Goal: Information Seeking & Learning: Learn about a topic

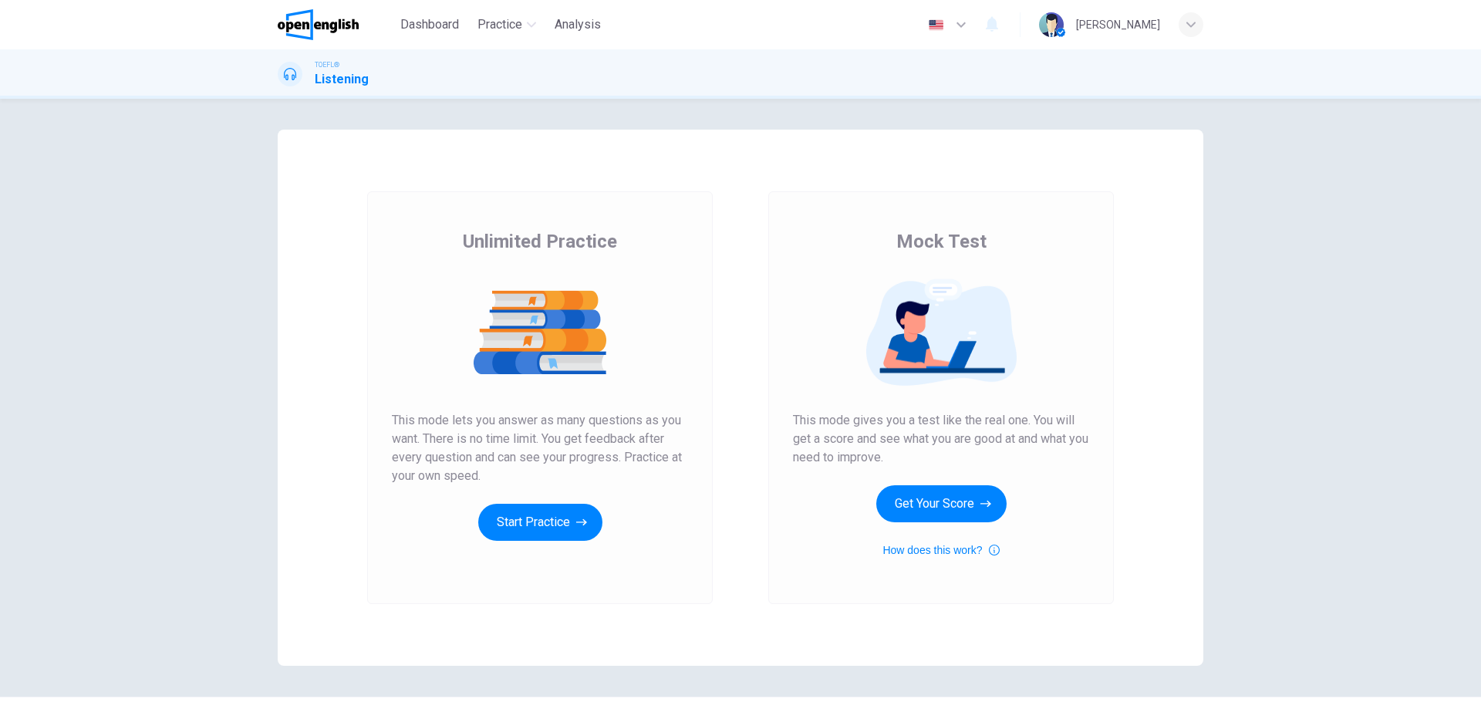
drag, startPoint x: 432, startPoint y: 242, endPoint x: 656, endPoint y: 240, distance: 223.7
click at [656, 240] on div "Unlimited Practice This mode lets you answer as many questions as you want. The…" at bounding box center [540, 385] width 296 height 312
drag, startPoint x: 893, startPoint y: 241, endPoint x: 1010, endPoint y: 242, distance: 116.5
click at [1010, 242] on div "Mock Test This mode gives you a test like the real one. You will get a score an…" at bounding box center [941, 394] width 296 height 330
drag, startPoint x: 897, startPoint y: 238, endPoint x: 943, endPoint y: 240, distance: 45.5
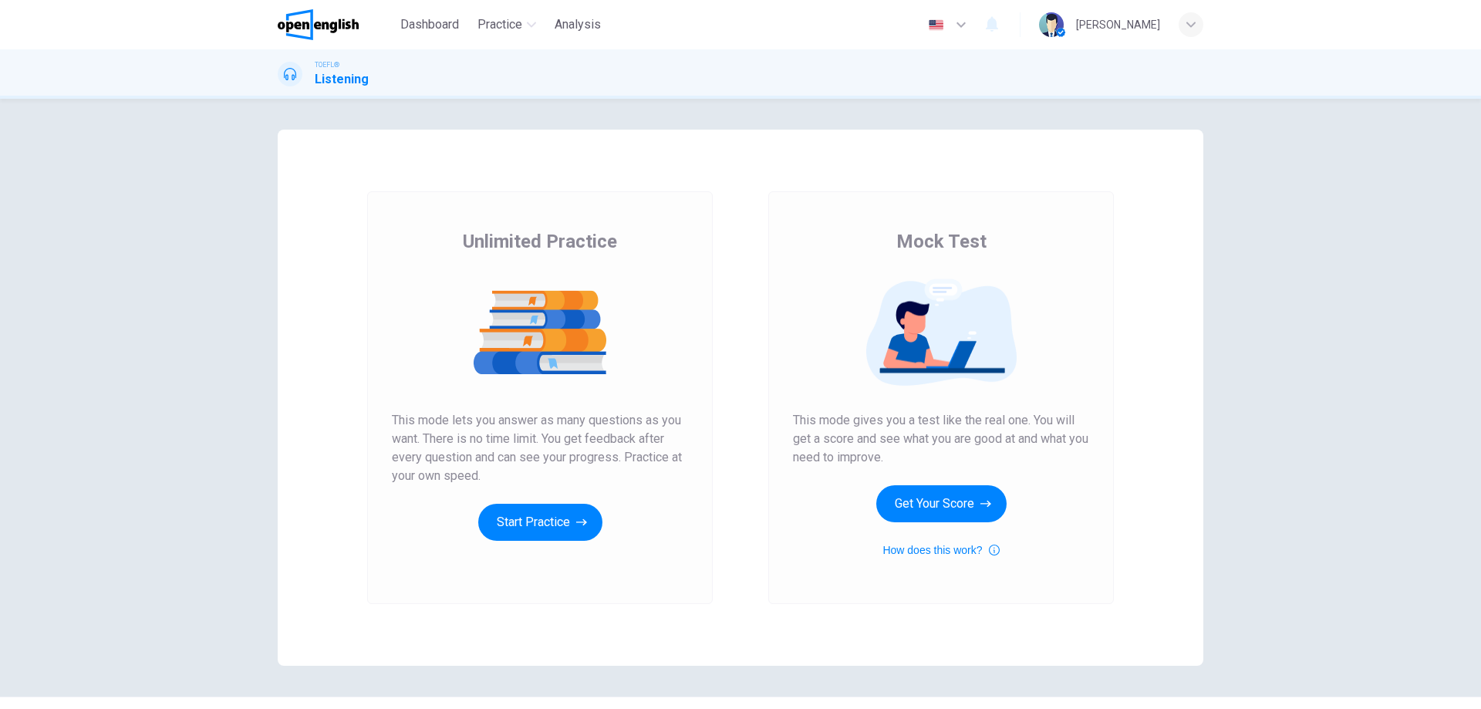
click at [943, 240] on span "Mock Test" at bounding box center [941, 241] width 90 height 25
click at [927, 499] on button "Get Your Score" at bounding box center [941, 503] width 130 height 37
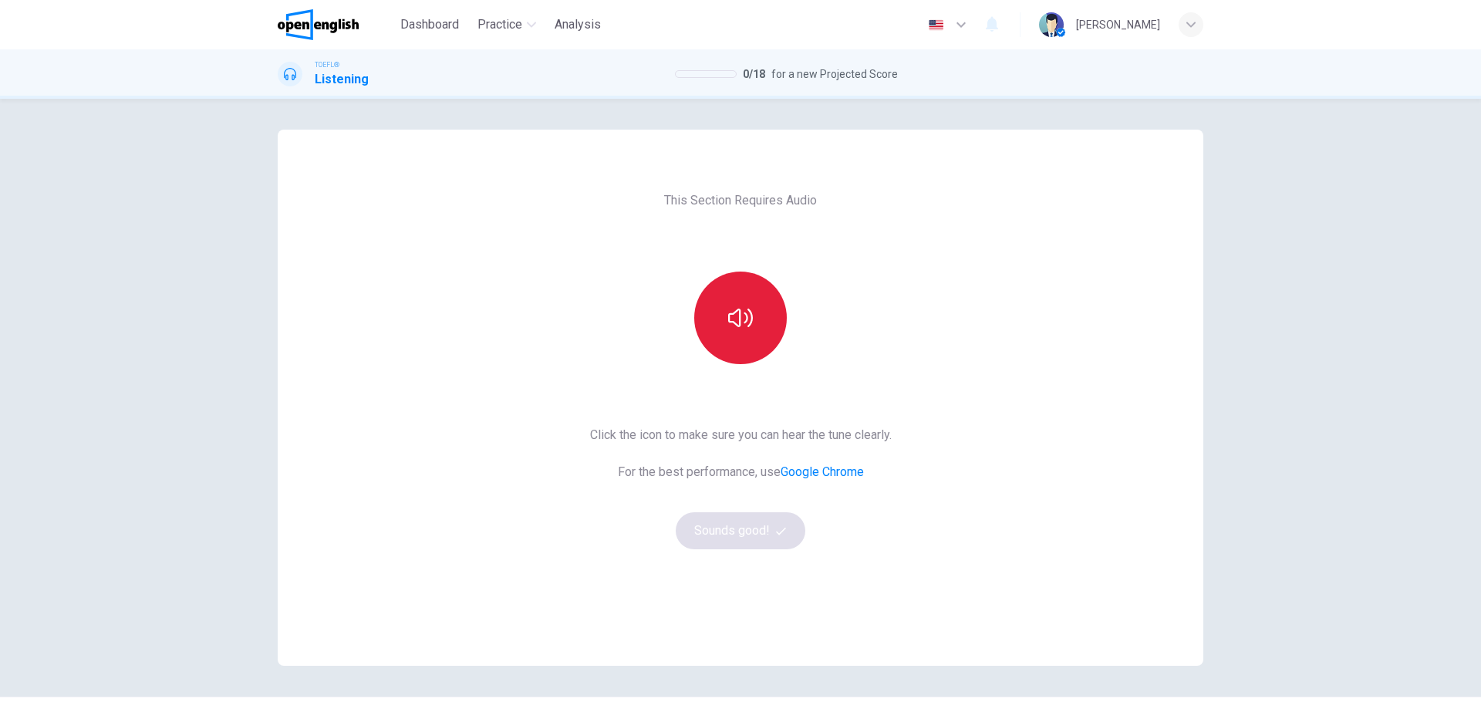
click at [735, 309] on icon "button" at bounding box center [740, 318] width 25 height 25
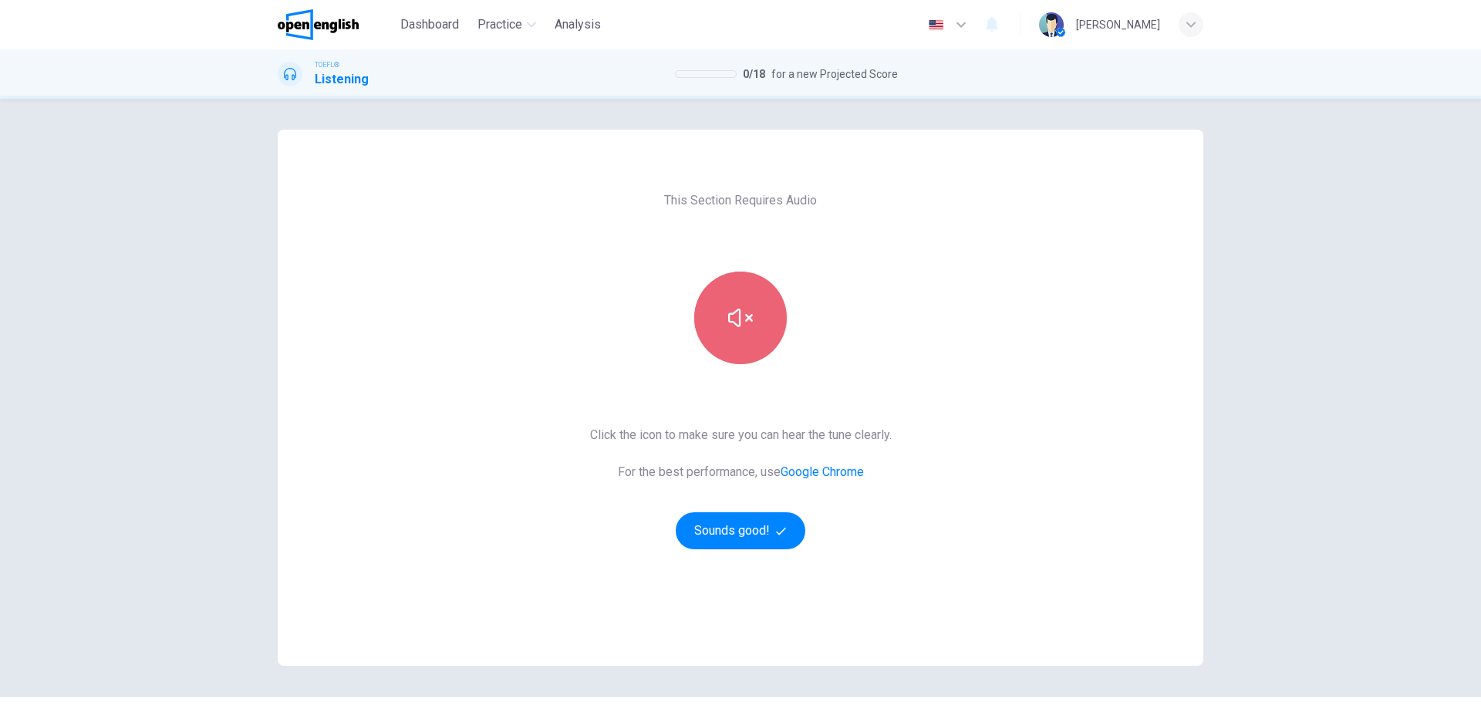
click at [738, 311] on icon "button" at bounding box center [740, 318] width 25 height 25
click at [748, 331] on button "button" at bounding box center [740, 318] width 93 height 93
click at [777, 528] on icon "button" at bounding box center [781, 531] width 10 height 10
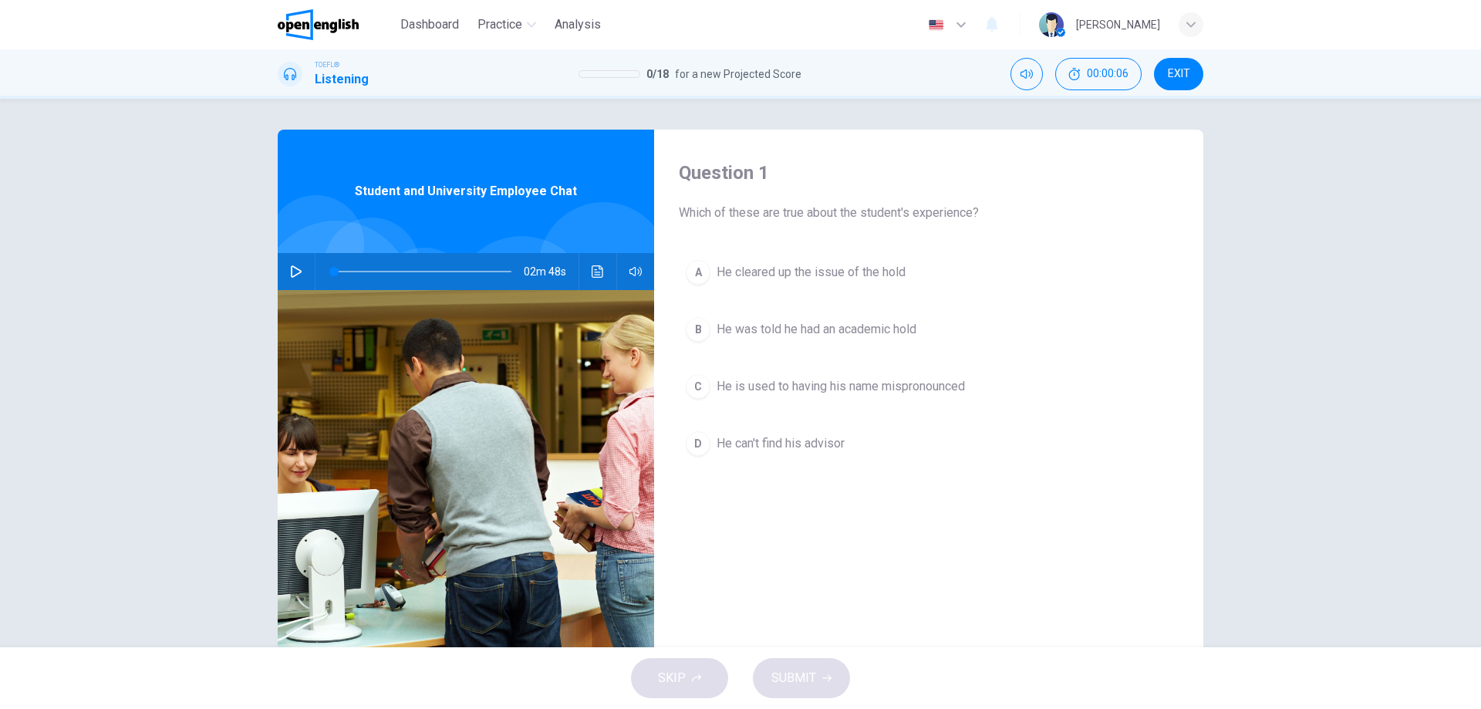
click at [290, 271] on icon "button" at bounding box center [296, 271] width 12 height 12
click at [290, 272] on icon "button" at bounding box center [296, 271] width 12 height 12
click at [691, 378] on div "C" at bounding box center [698, 386] width 25 height 25
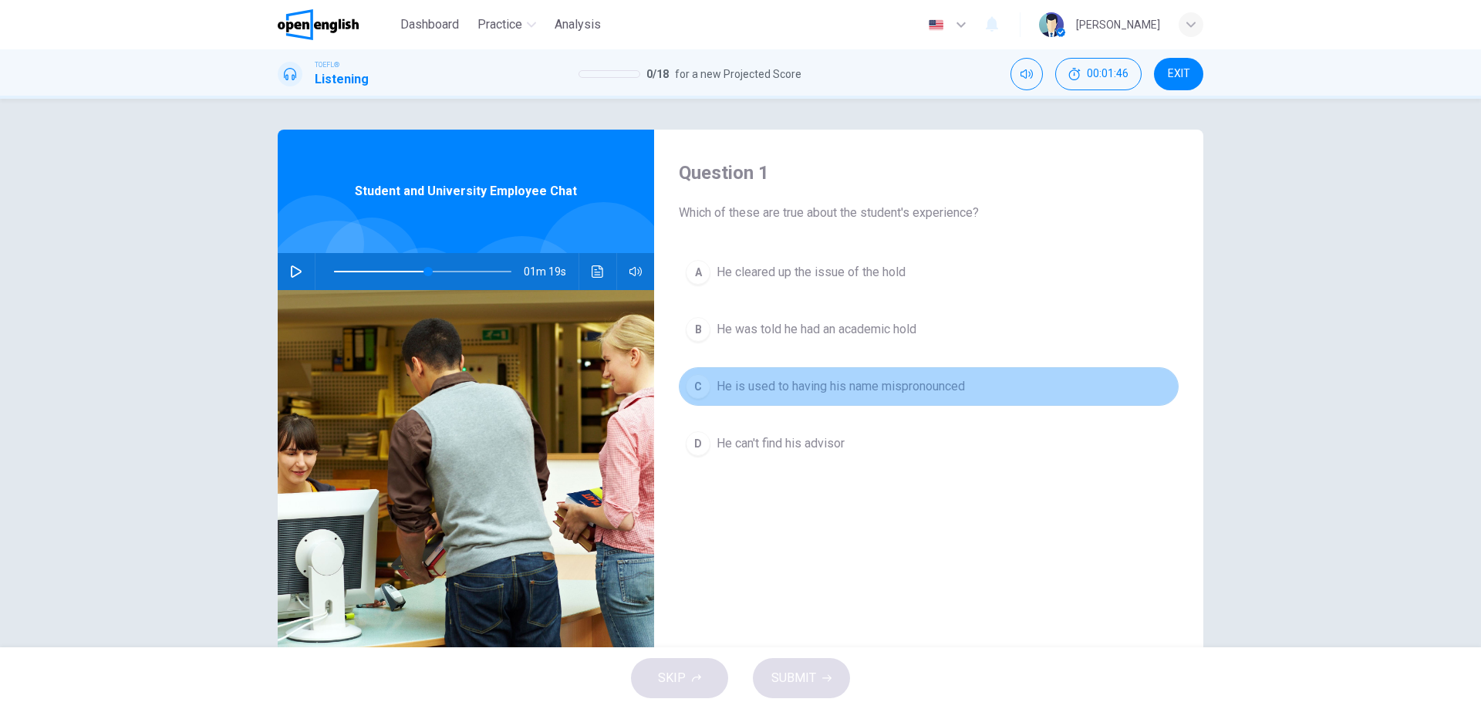
click at [700, 383] on div "C" at bounding box center [698, 386] width 25 height 25
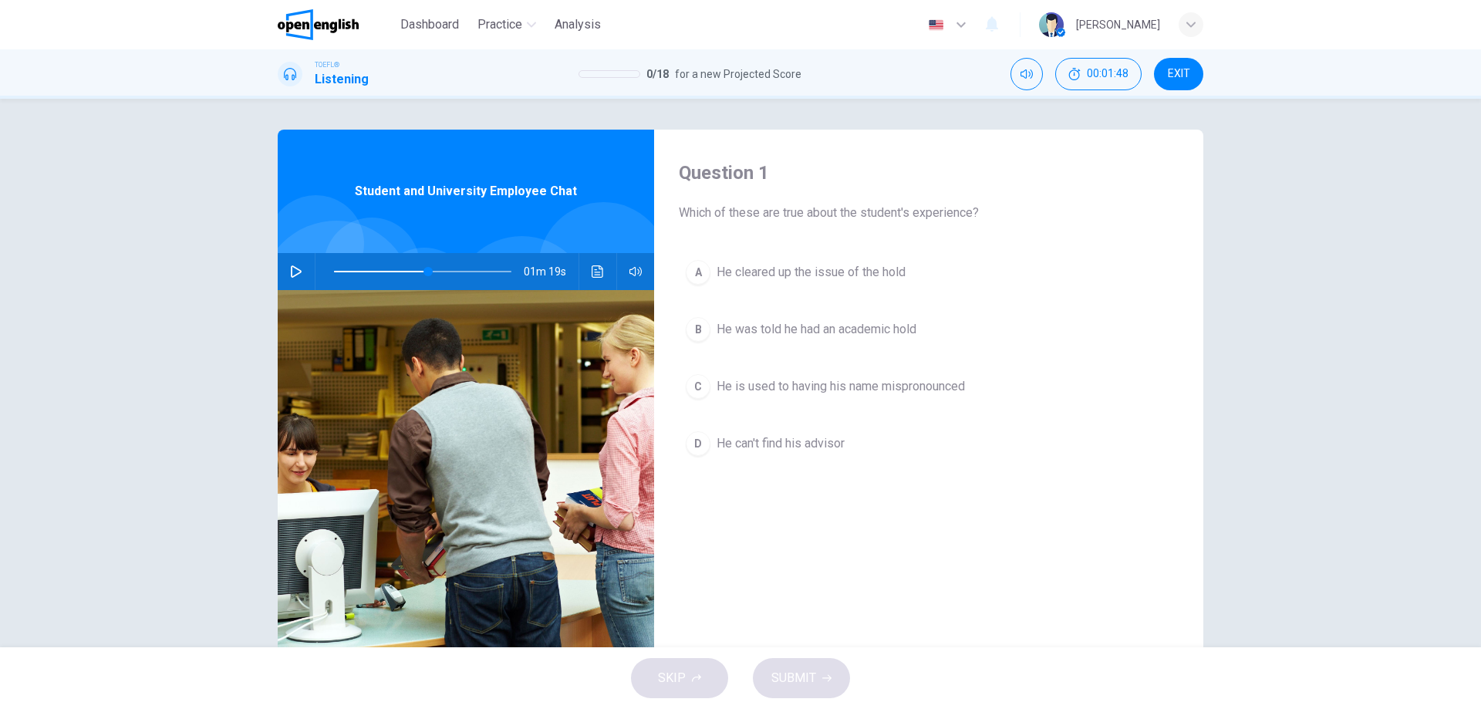
click at [289, 264] on button "button" at bounding box center [296, 271] width 25 height 37
click at [700, 390] on div "C" at bounding box center [698, 386] width 25 height 25
type input "*"
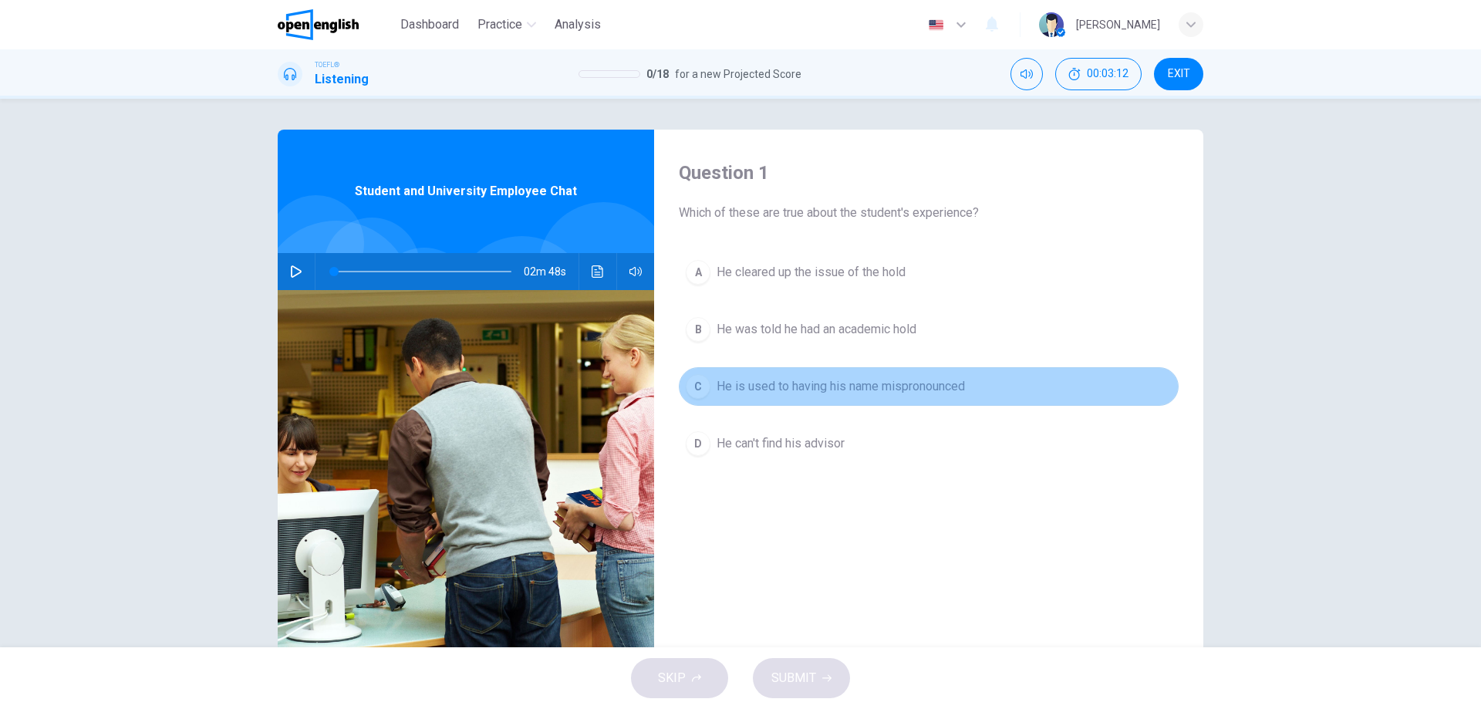
click at [692, 374] on div "C" at bounding box center [698, 386] width 25 height 25
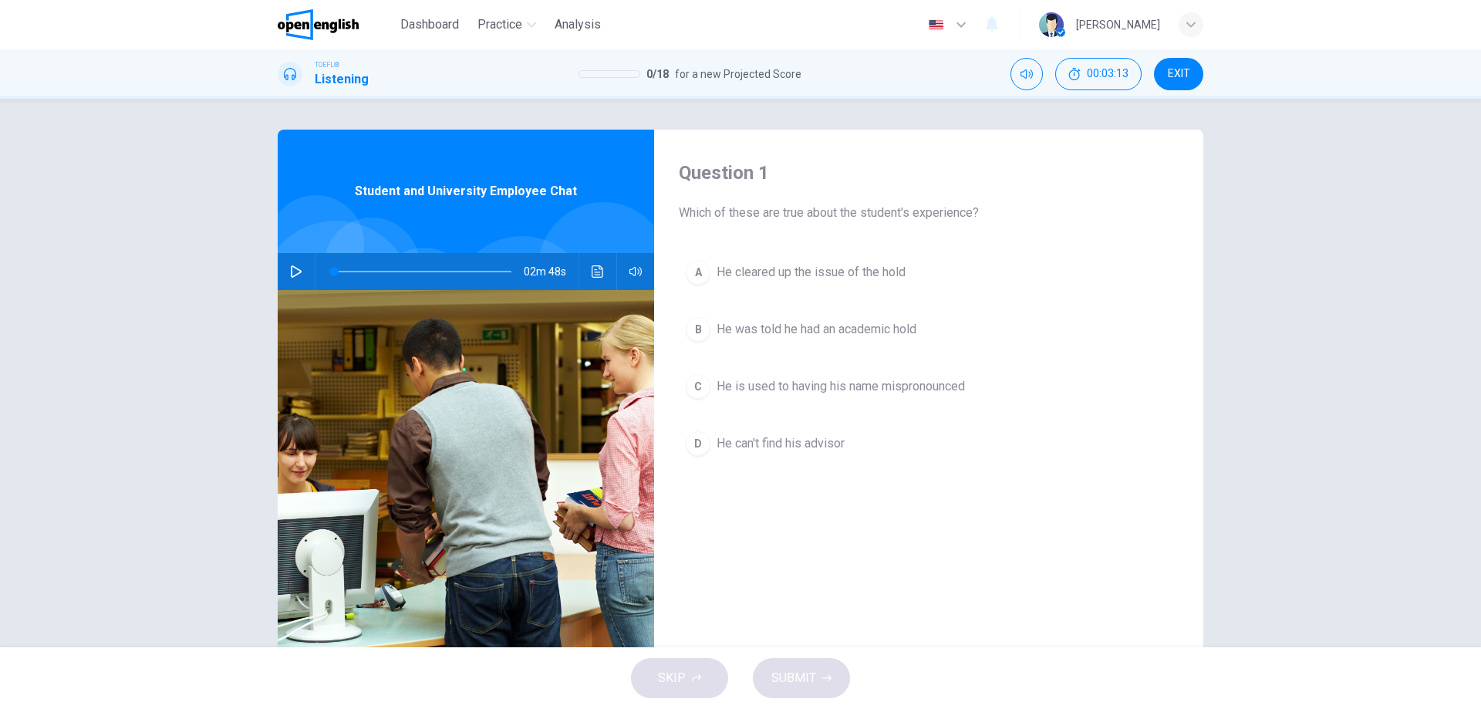
click at [697, 380] on div "C" at bounding box center [698, 386] width 25 height 25
click at [811, 678] on div "SKIP SUBMIT" at bounding box center [740, 678] width 1481 height 62
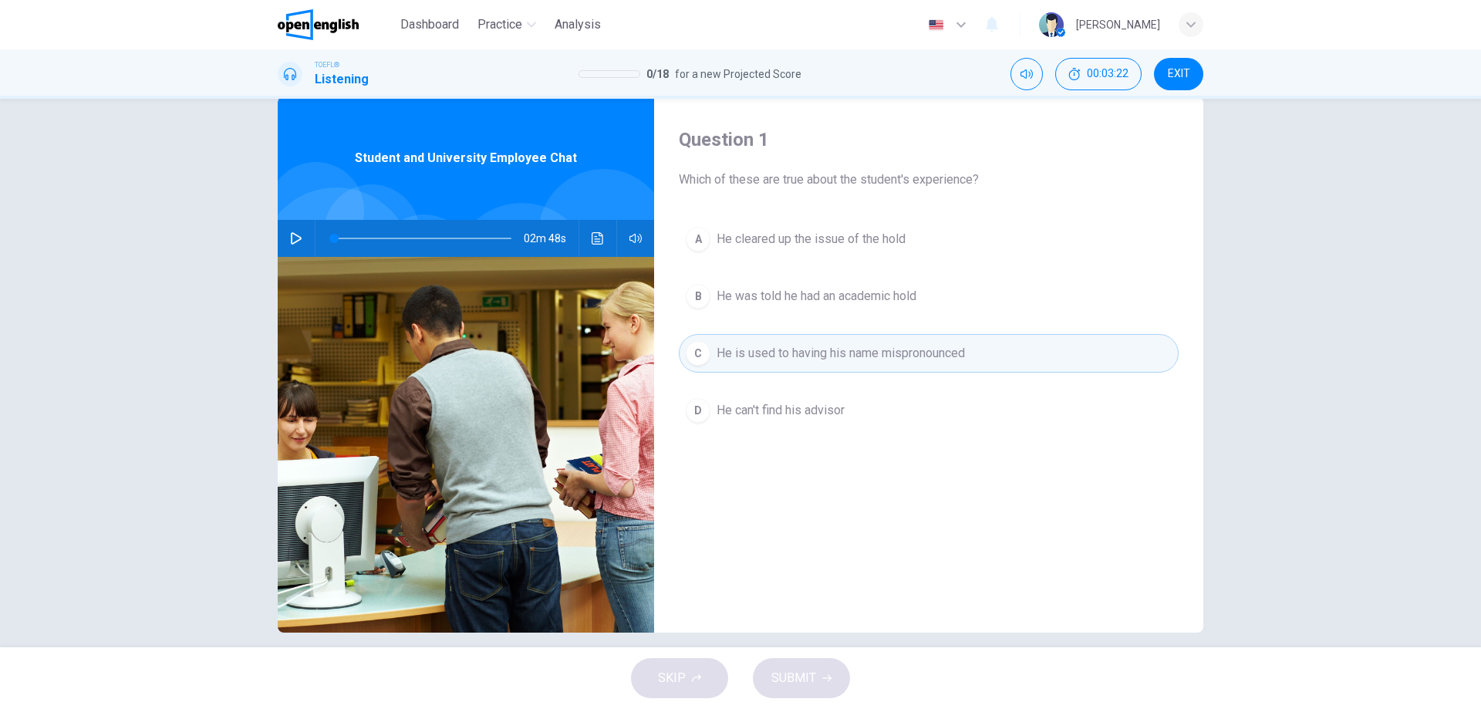
scroll to position [49, 0]
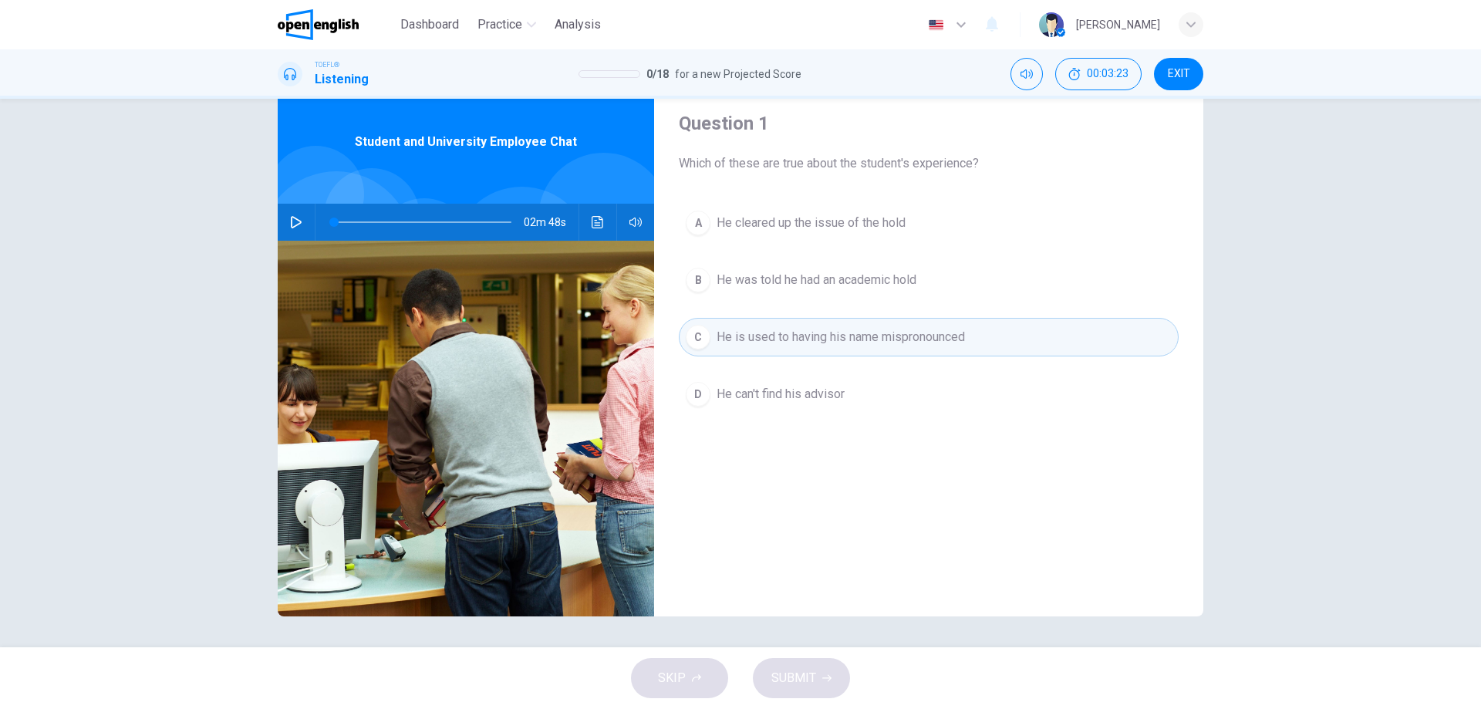
click at [693, 279] on div "B" at bounding box center [698, 280] width 25 height 25
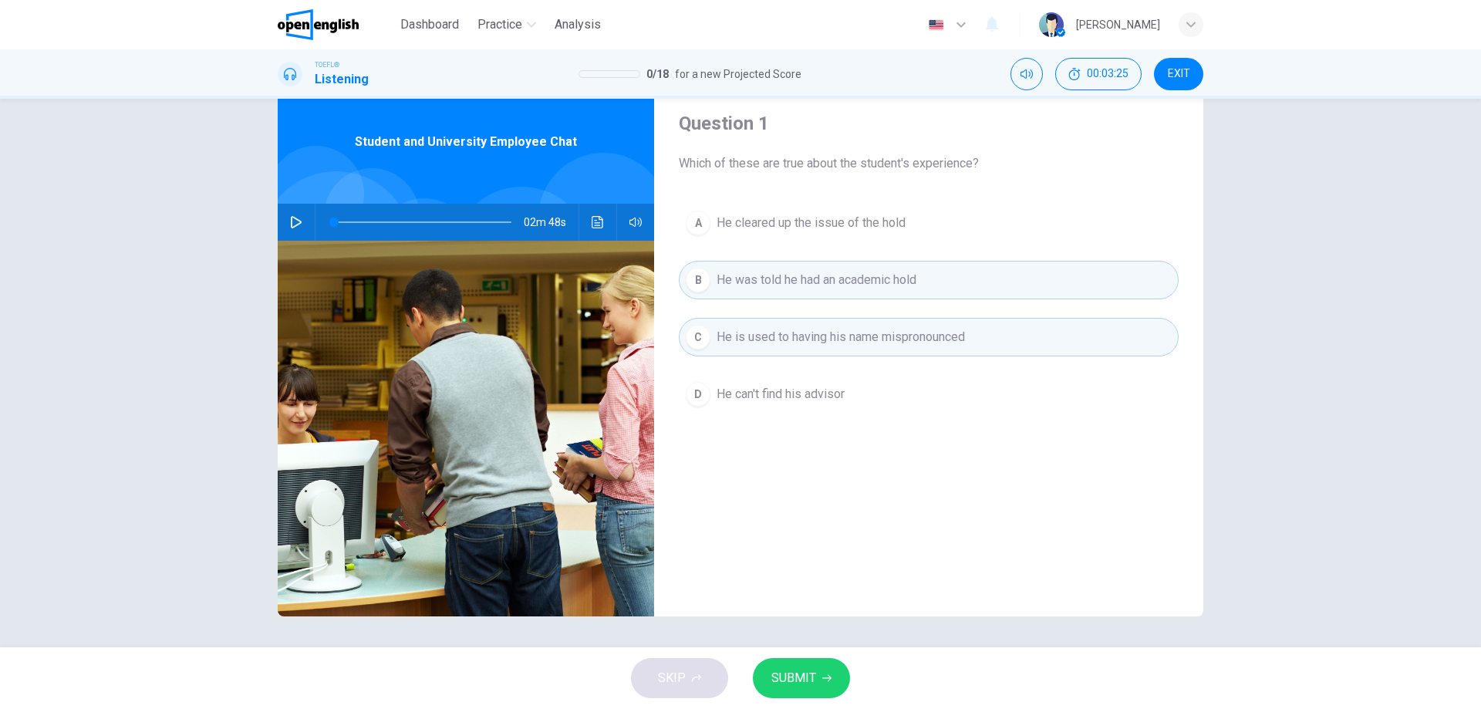
click at [697, 330] on div "C" at bounding box center [698, 337] width 25 height 25
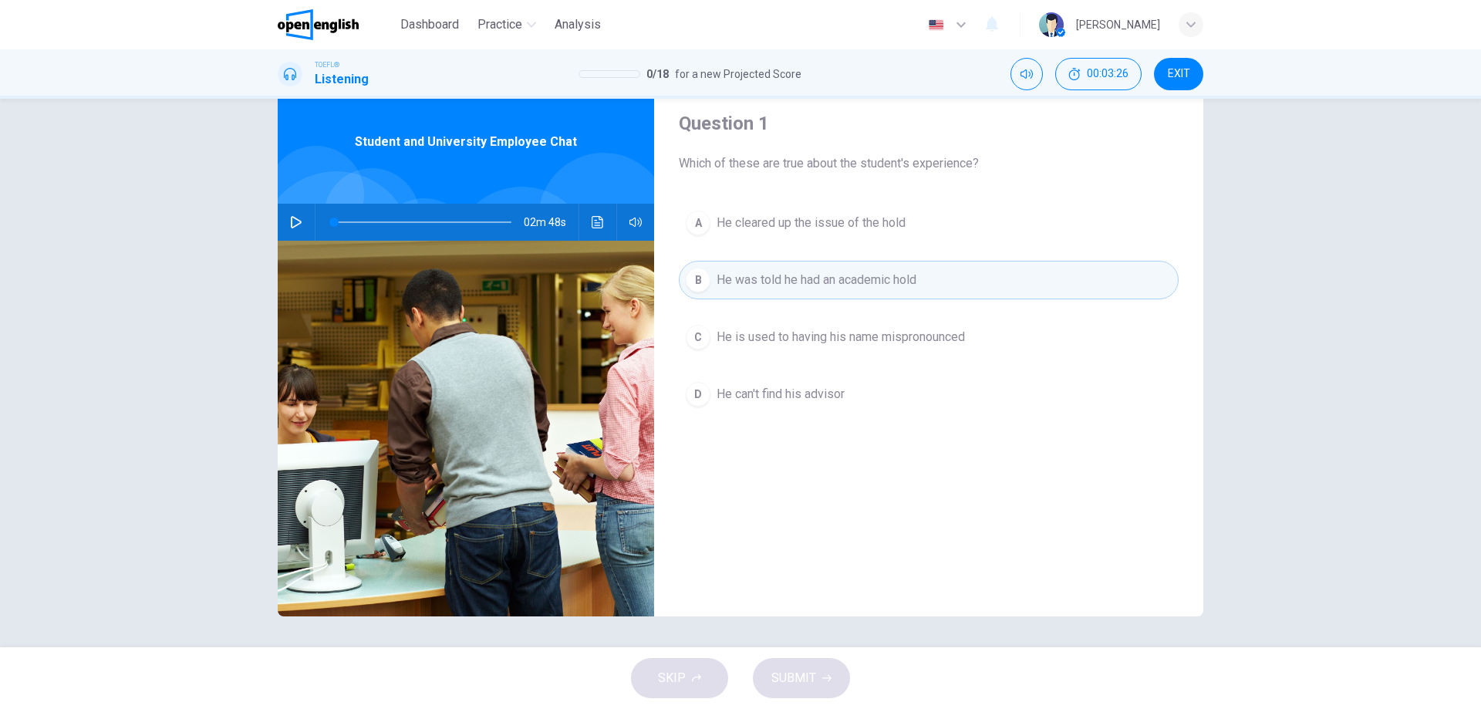
click at [711, 280] on button "B He was told he had an academic hold" at bounding box center [929, 280] width 500 height 39
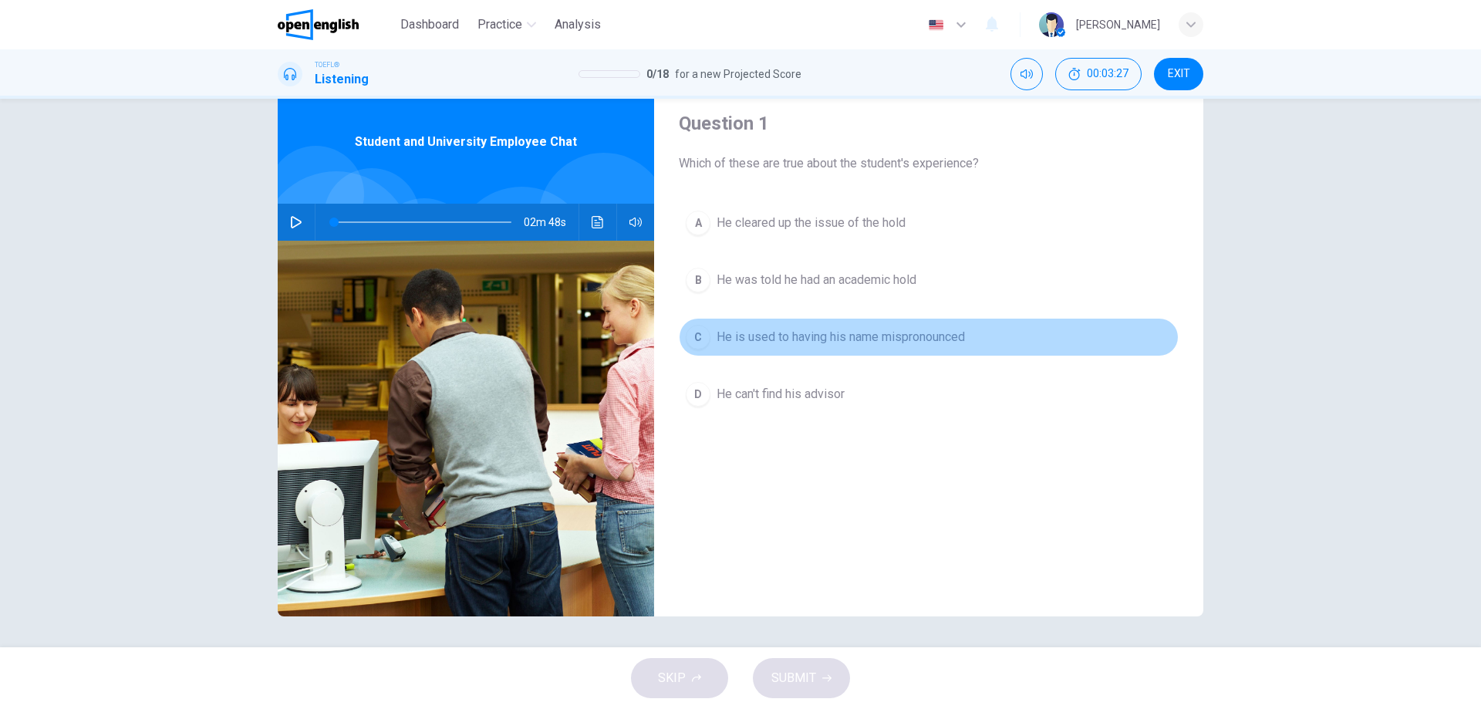
click at [705, 339] on div "C" at bounding box center [698, 337] width 25 height 25
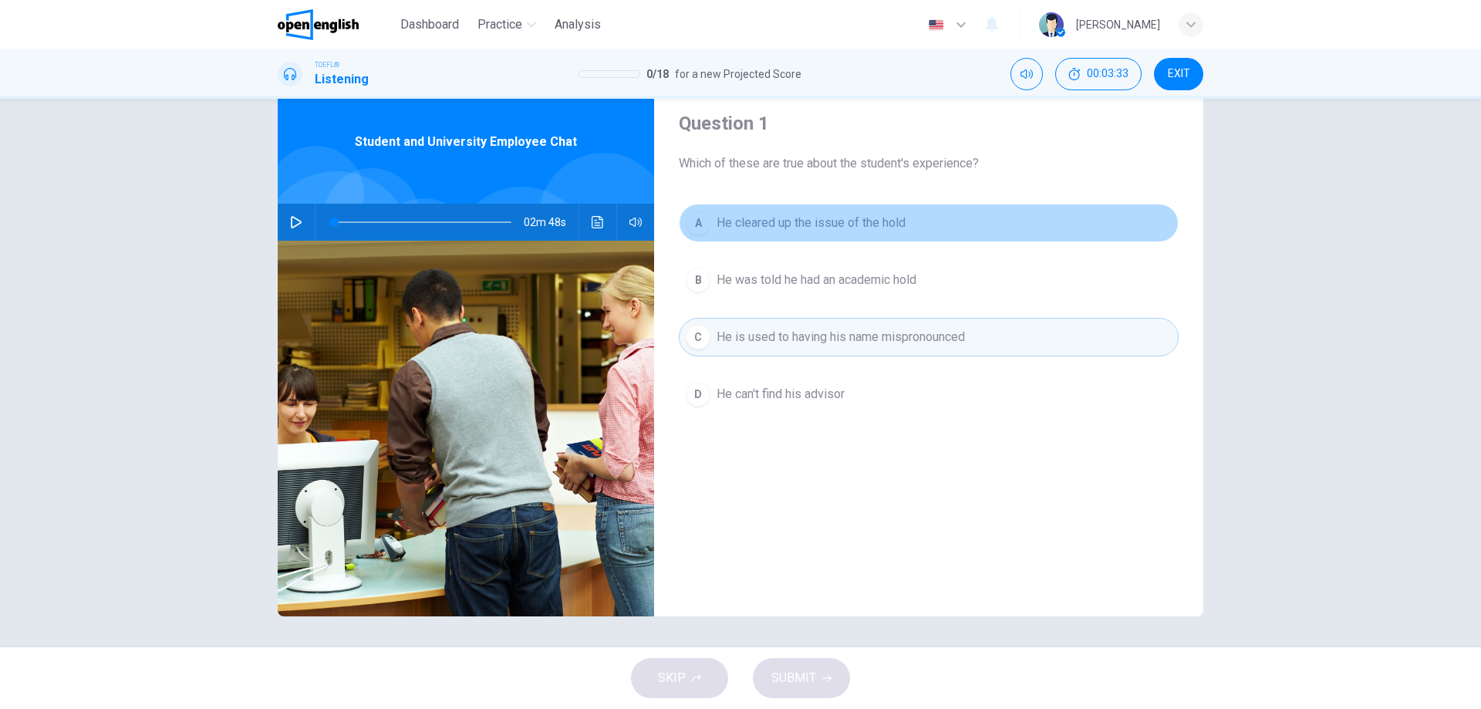
click at [890, 218] on span "He cleared up the issue of the hold" at bounding box center [811, 223] width 189 height 19
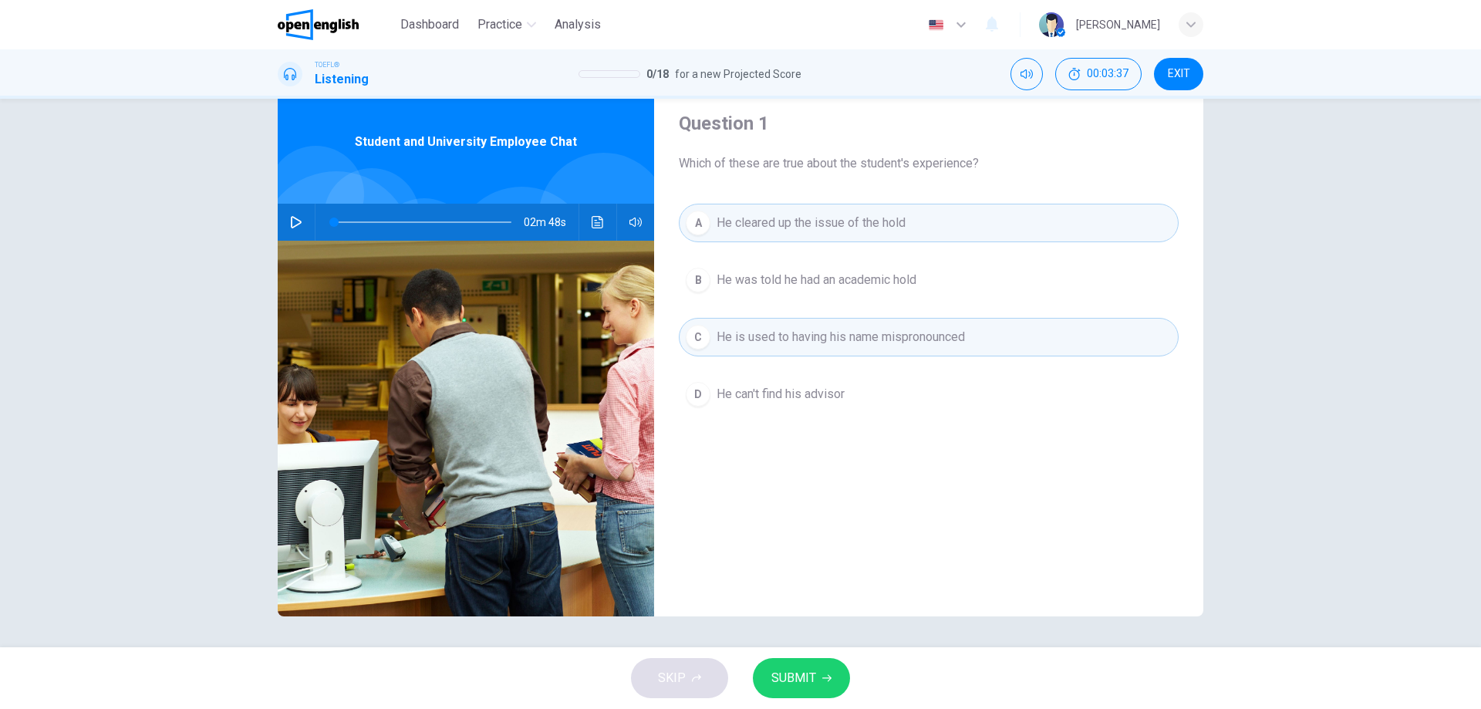
click at [817, 676] on button "SUBMIT" at bounding box center [801, 678] width 97 height 40
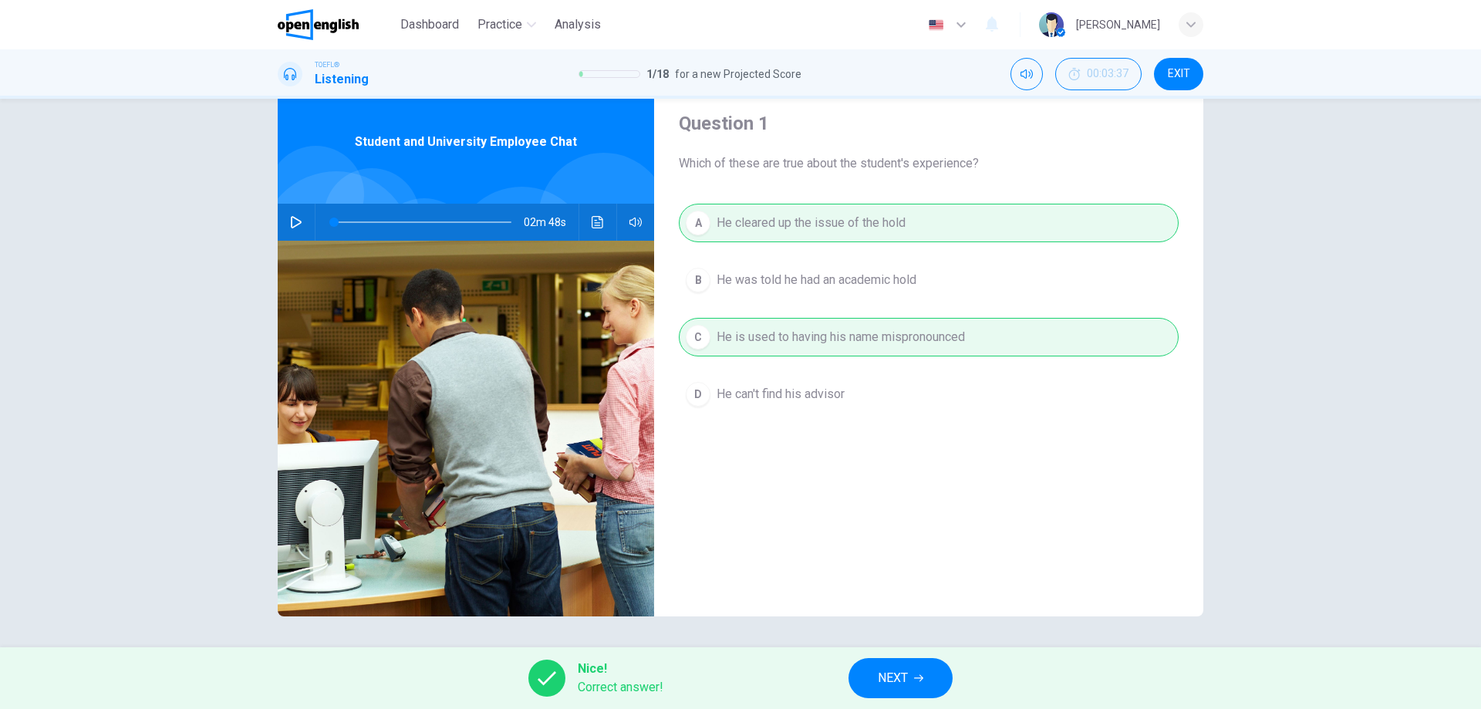
click at [885, 673] on span "NEXT" at bounding box center [893, 678] width 30 height 22
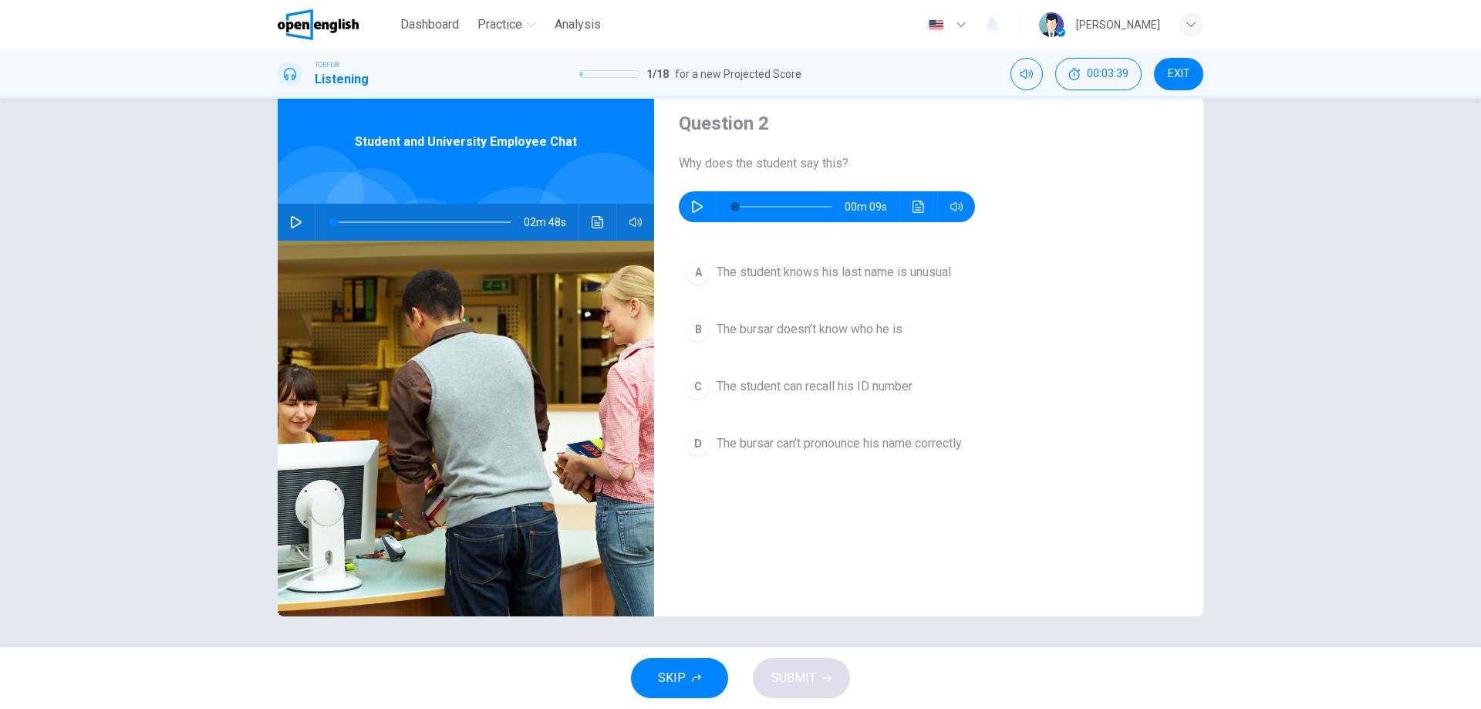
click at [692, 203] on icon "button" at bounding box center [697, 207] width 11 height 12
type input "*"
click at [703, 292] on div "A The student knows his last name is unusual B The bursar doesn’t know who he i…" at bounding box center [929, 373] width 500 height 241
click at [701, 270] on div "A" at bounding box center [698, 272] width 25 height 25
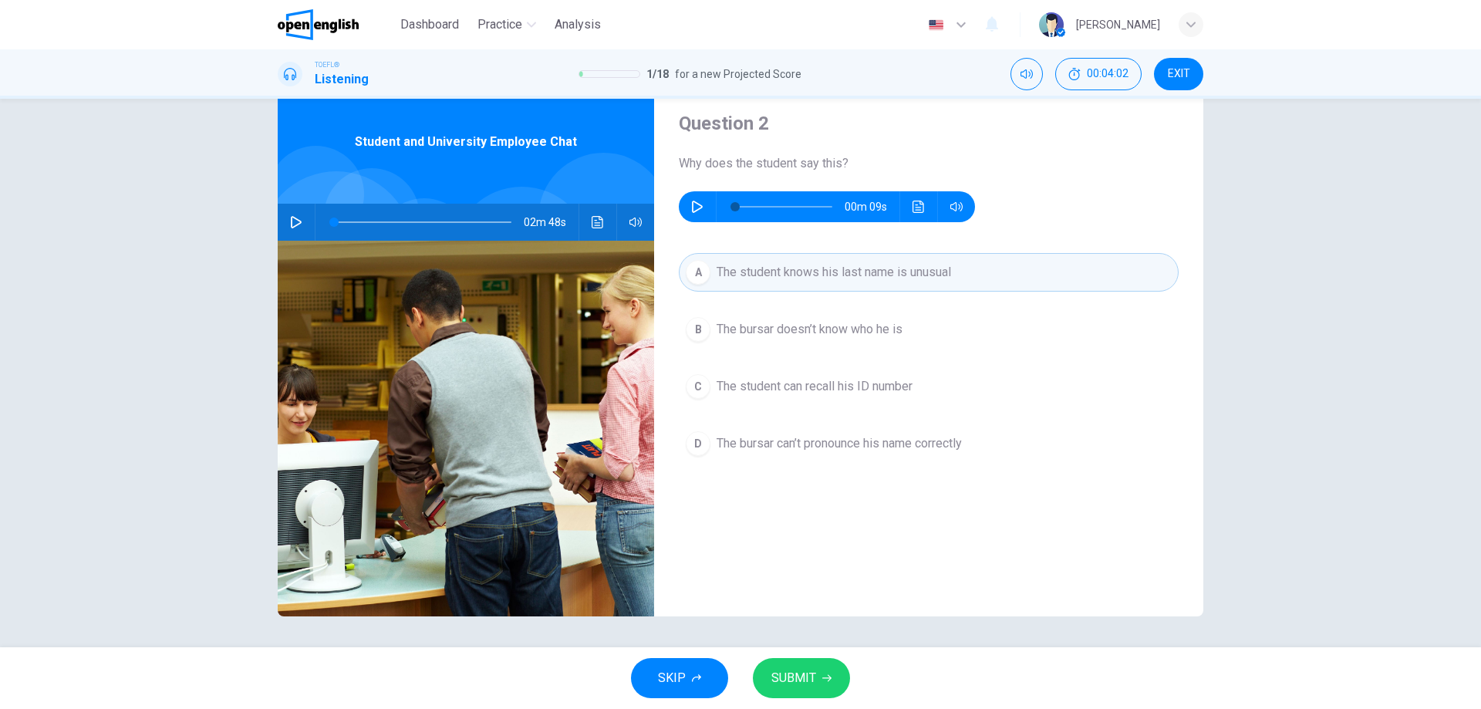
click at [903, 449] on span "The bursar can’t pronounce his name correctly" at bounding box center [839, 443] width 245 height 19
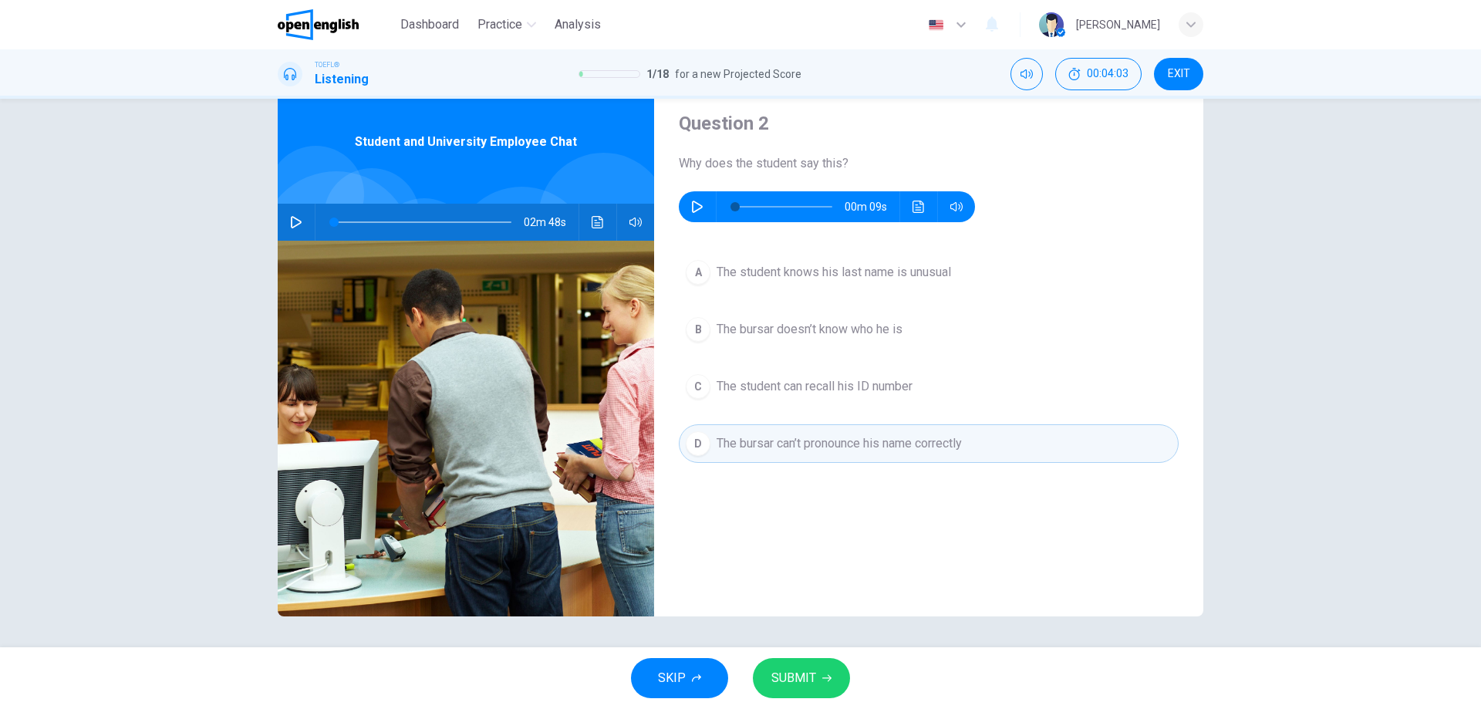
click at [847, 269] on span "The student knows his last name is unusual" at bounding box center [834, 272] width 235 height 19
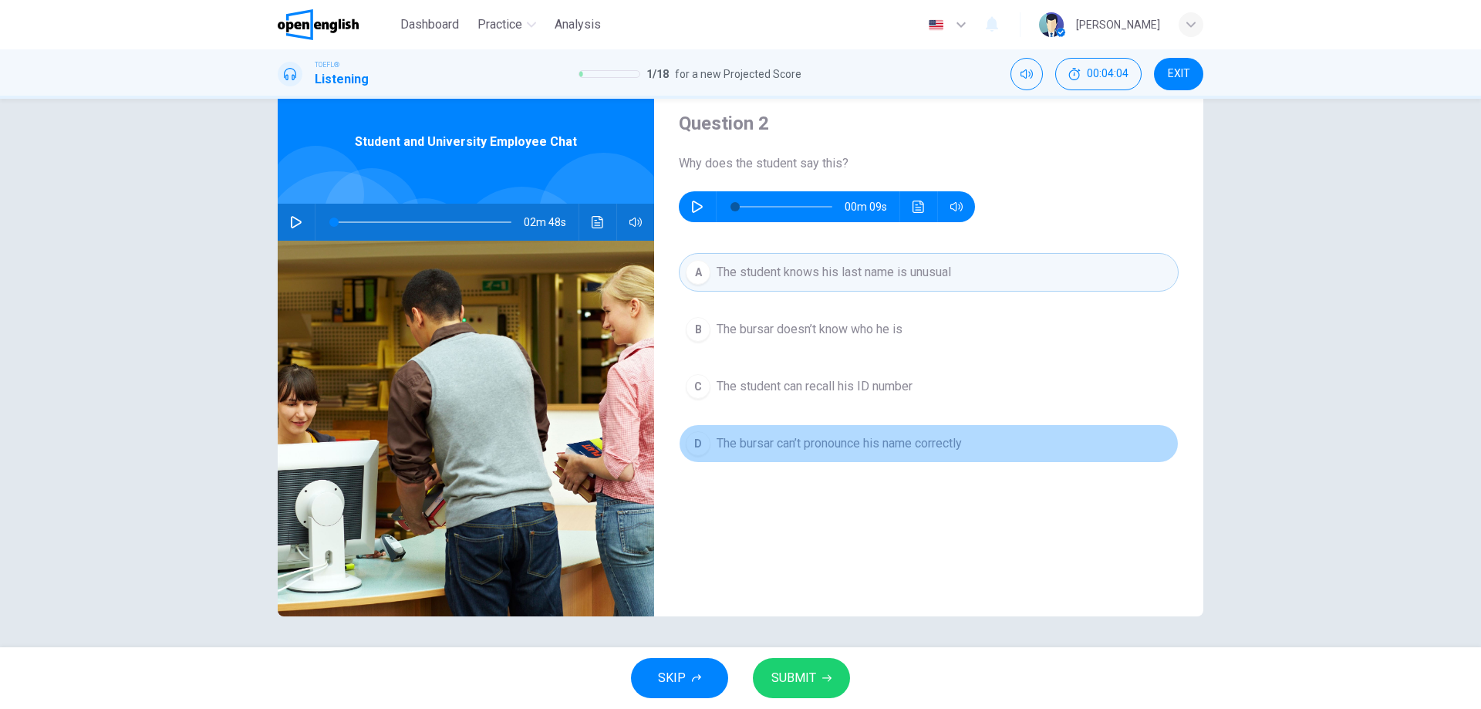
click at [880, 454] on button "D The bursar can’t pronounce his name correctly" at bounding box center [929, 443] width 500 height 39
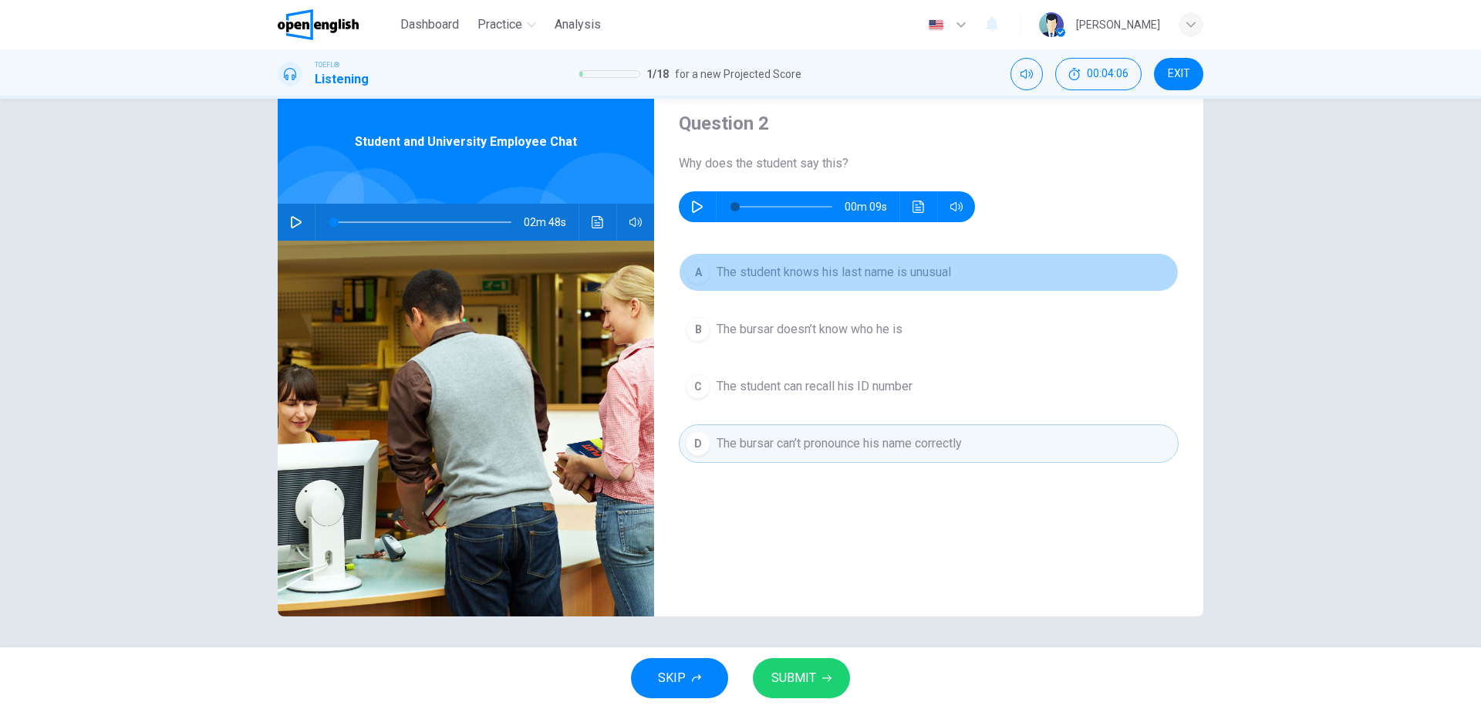
click at [948, 269] on span "The student knows his last name is unusual" at bounding box center [834, 272] width 235 height 19
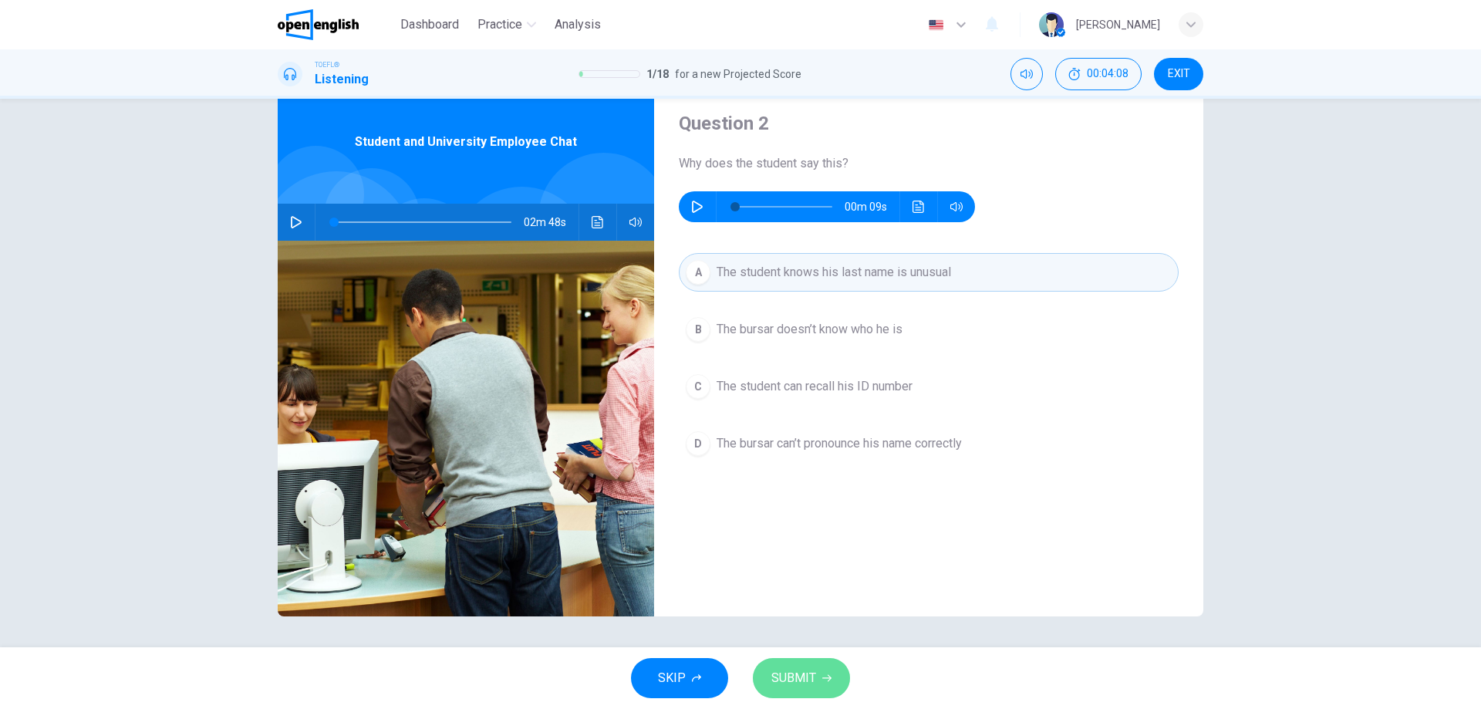
click at [807, 676] on span "SUBMIT" at bounding box center [793, 678] width 45 height 22
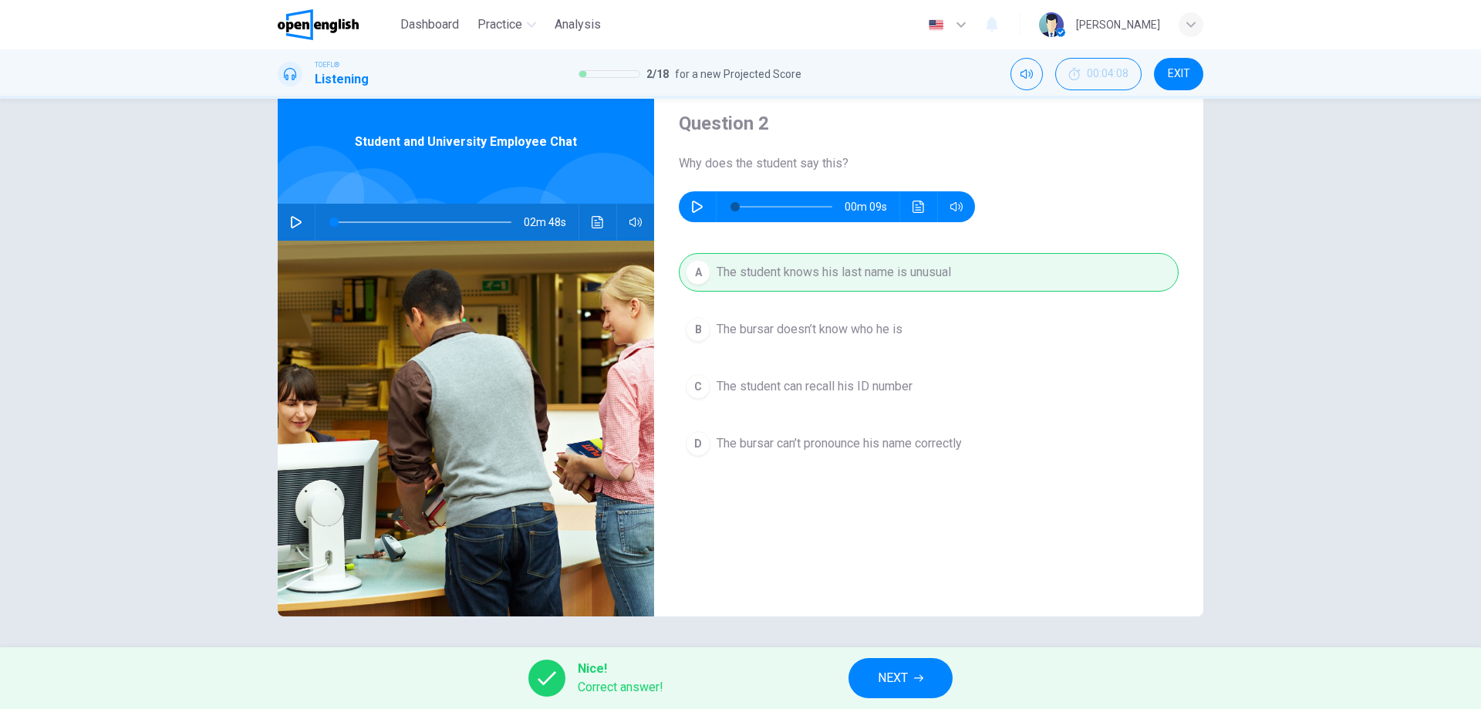
click at [908, 685] on span "NEXT" at bounding box center [893, 678] width 30 height 22
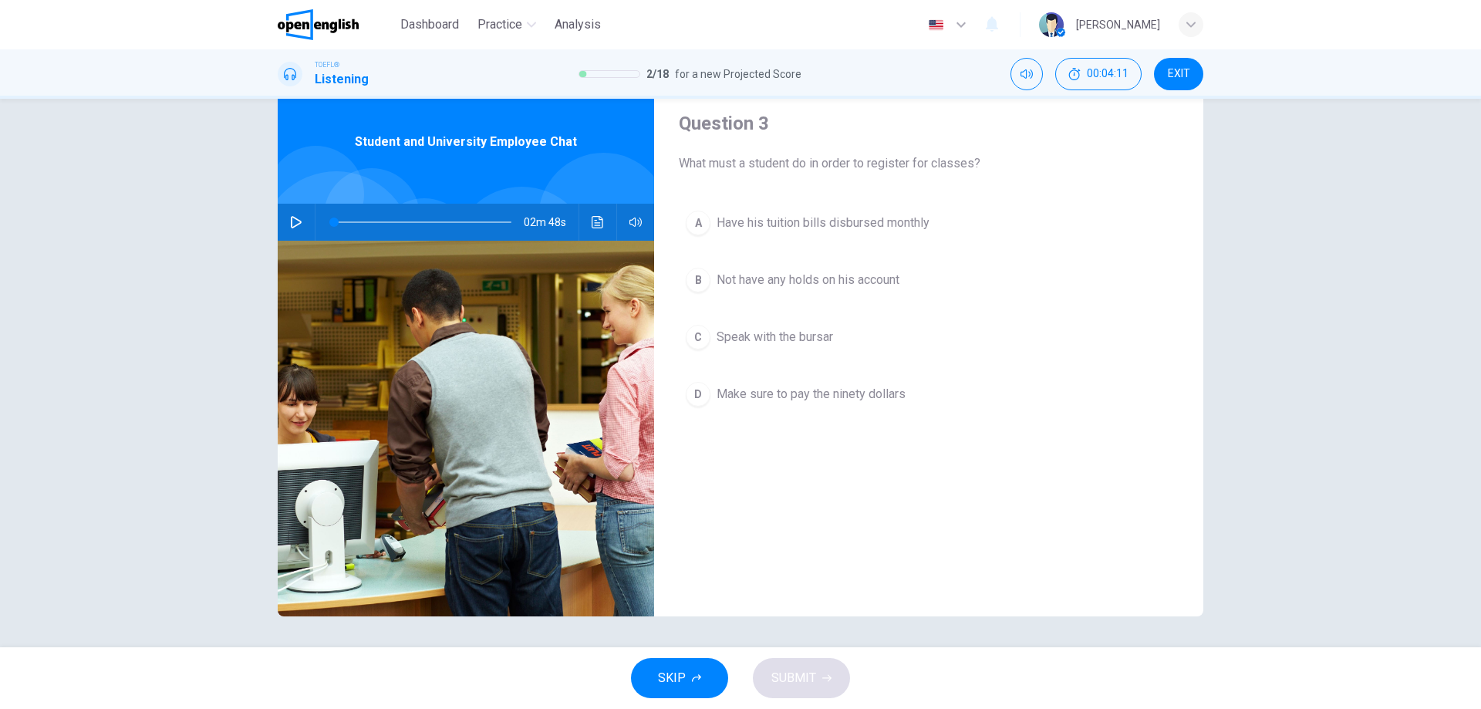
drag, startPoint x: 674, startPoint y: 162, endPoint x: 952, endPoint y: 160, distance: 278.5
click at [951, 160] on div "Question 3 What must a student do in order to register for classes? A Have his …" at bounding box center [928, 348] width 549 height 536
click at [694, 275] on div "B" at bounding box center [698, 280] width 25 height 25
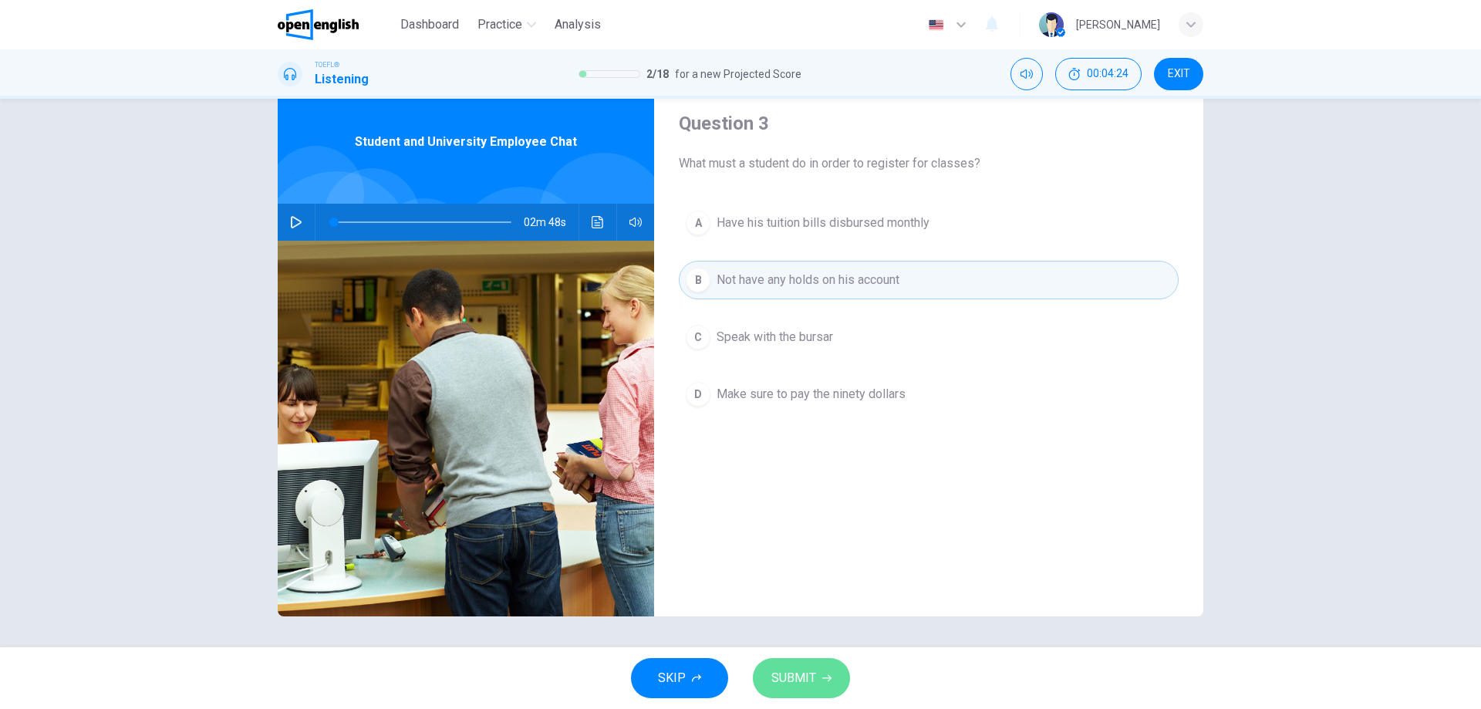
click at [807, 671] on span "SUBMIT" at bounding box center [793, 678] width 45 height 22
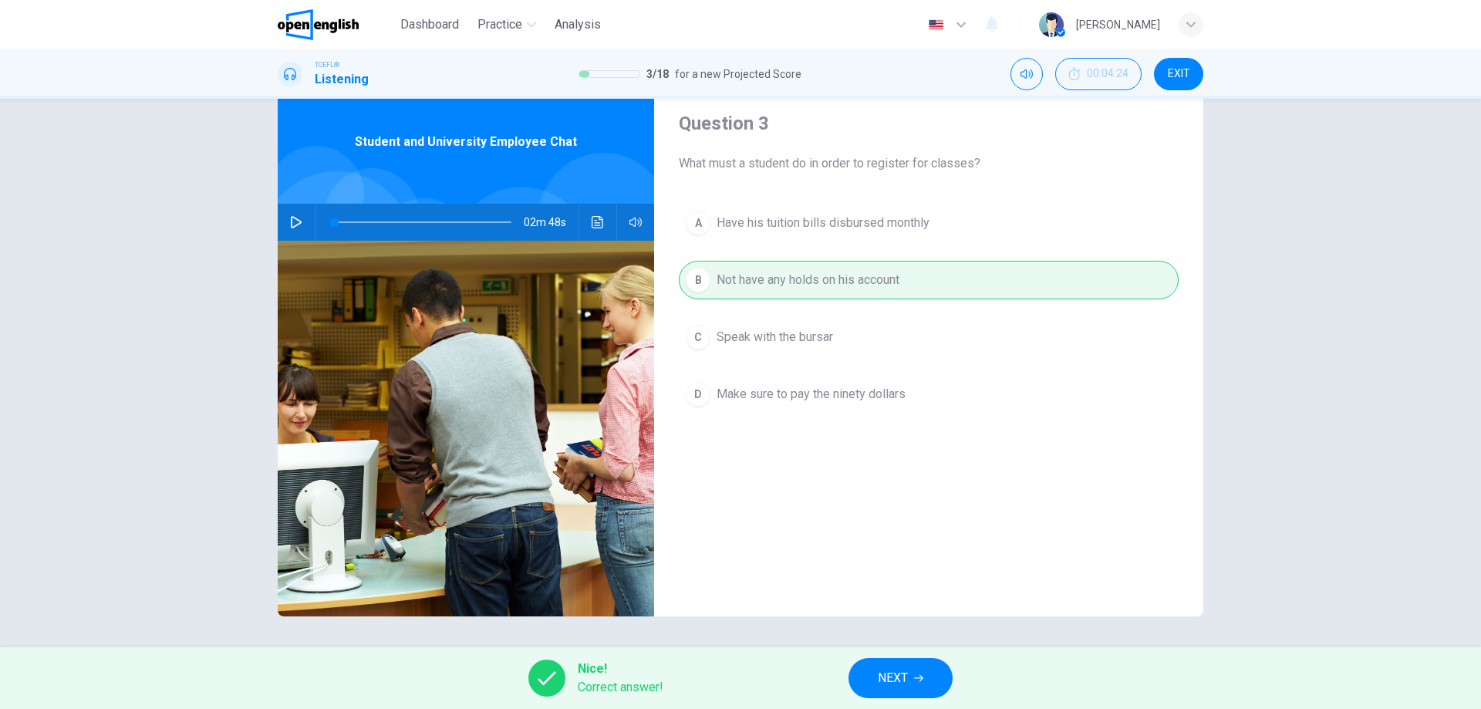
click at [917, 674] on icon "button" at bounding box center [918, 678] width 9 height 9
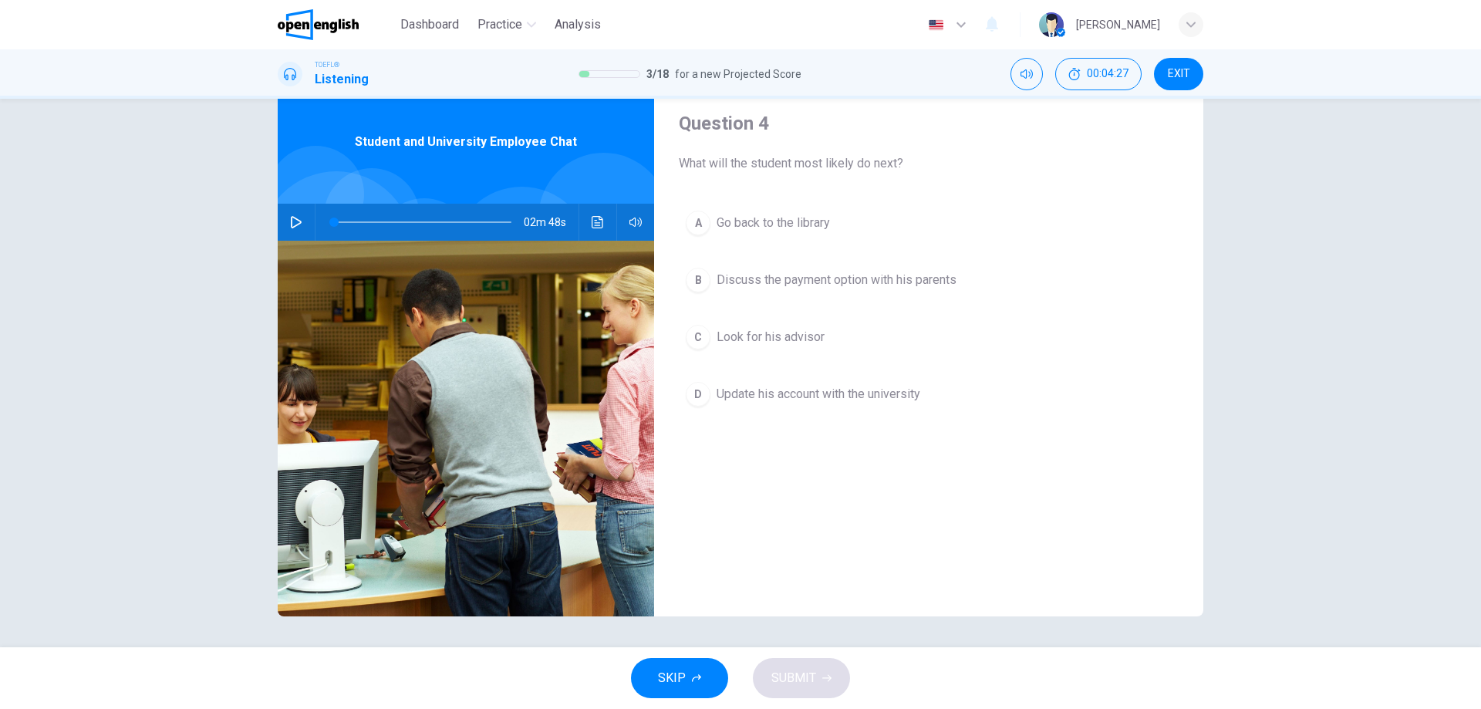
click at [697, 334] on div "C" at bounding box center [698, 337] width 25 height 25
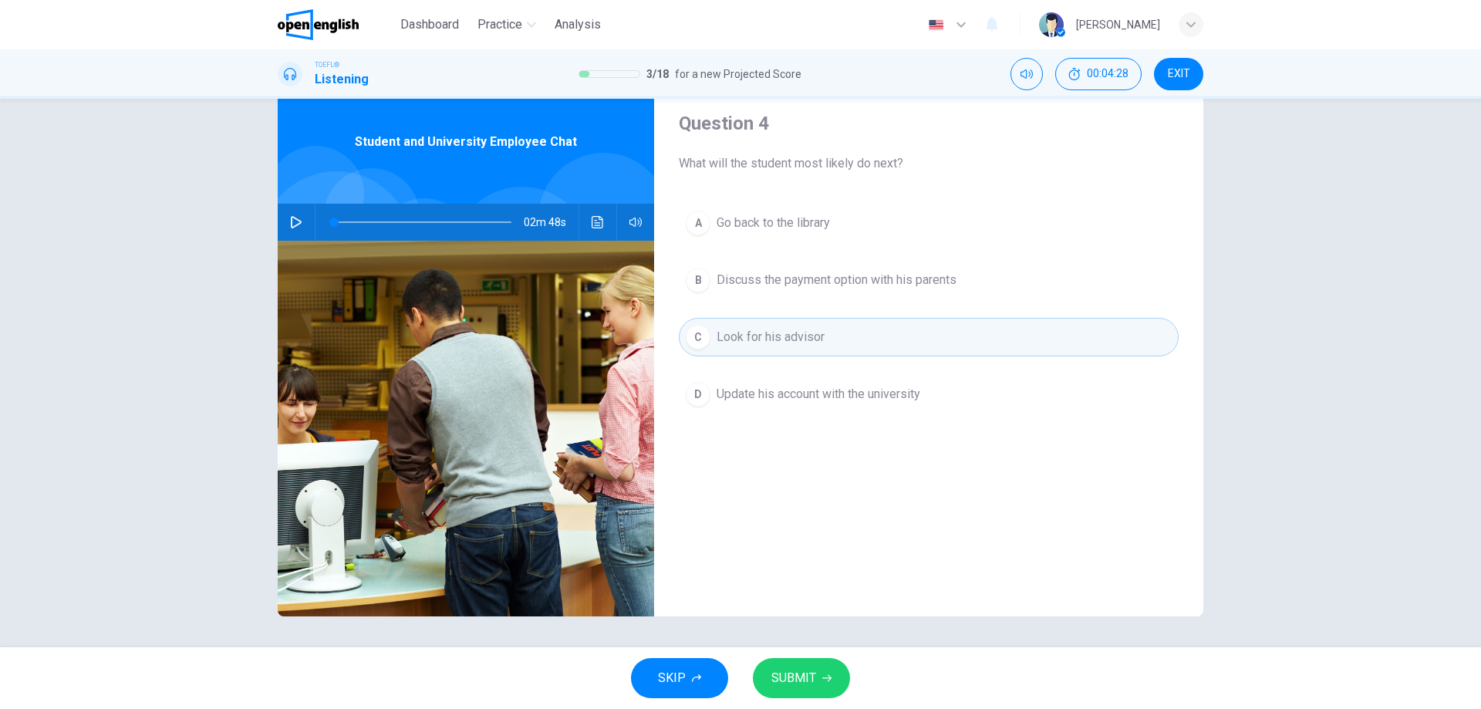
click at [825, 680] on icon "button" at bounding box center [826, 678] width 9 height 9
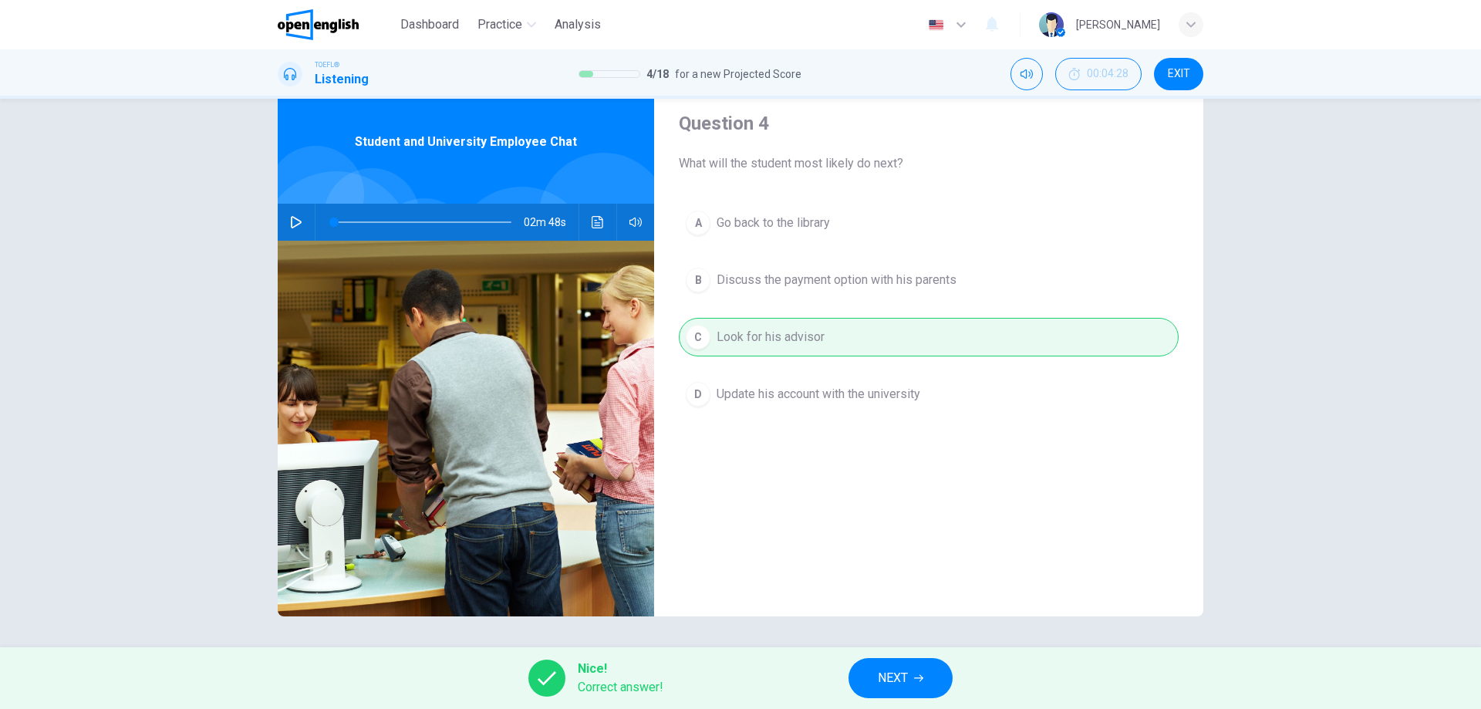
click at [892, 678] on span "NEXT" at bounding box center [893, 678] width 30 height 22
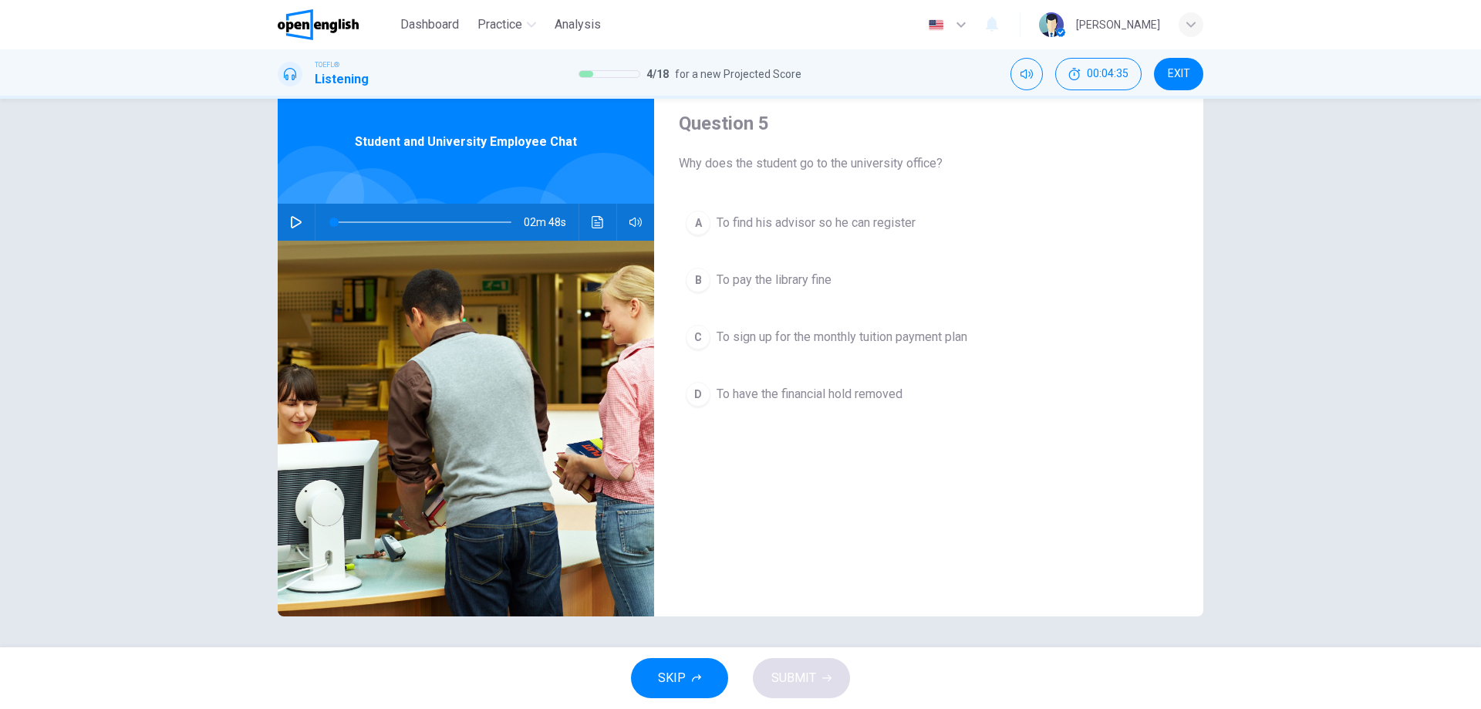
click at [693, 383] on div "D" at bounding box center [698, 394] width 25 height 25
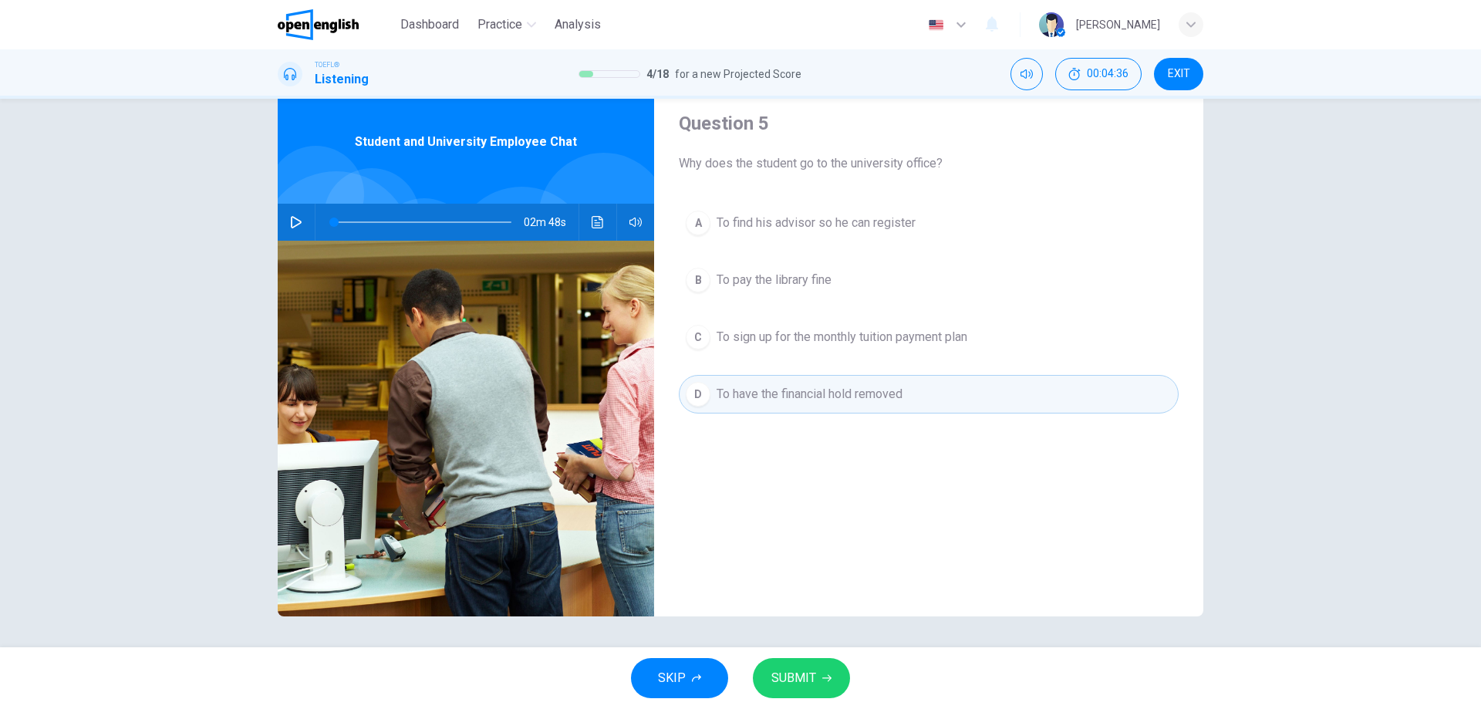
click at [695, 329] on div "C" at bounding box center [698, 337] width 25 height 25
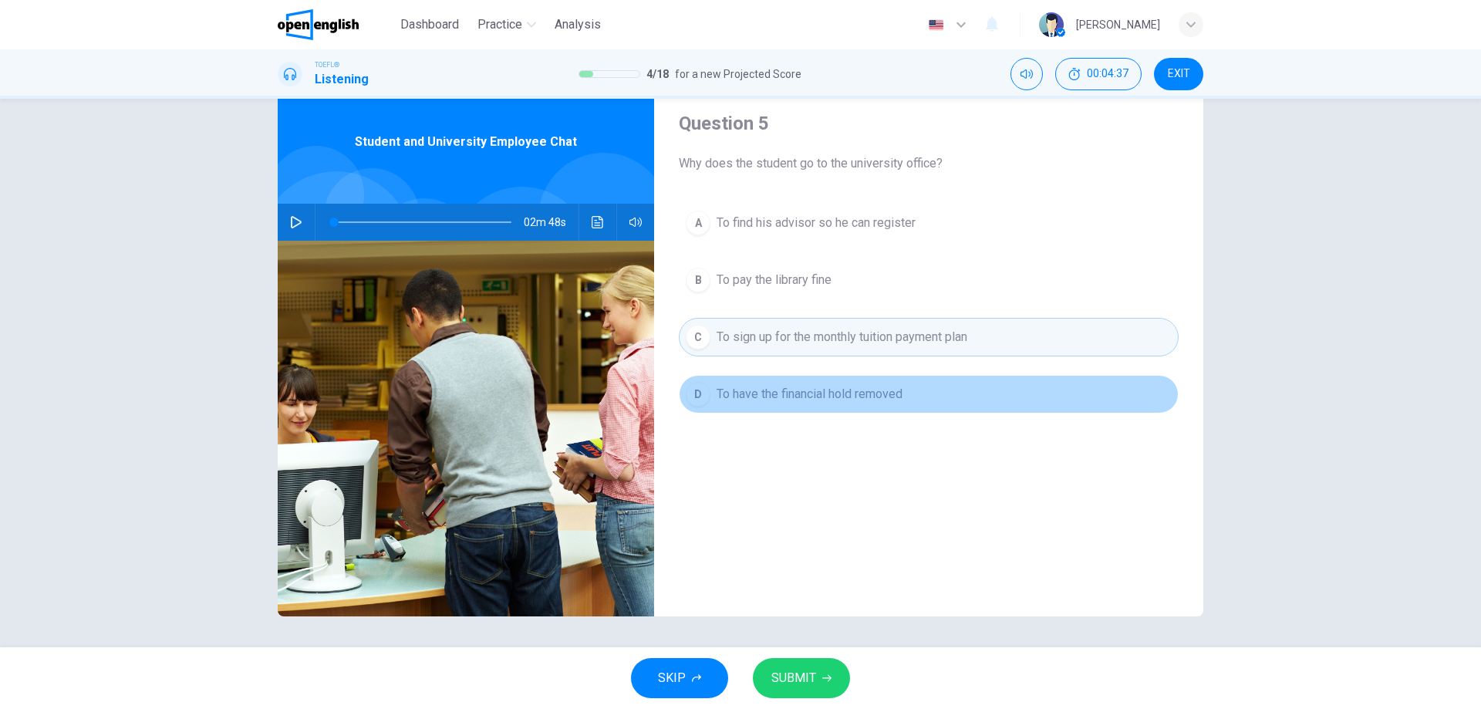
click at [701, 392] on div "D" at bounding box center [698, 394] width 25 height 25
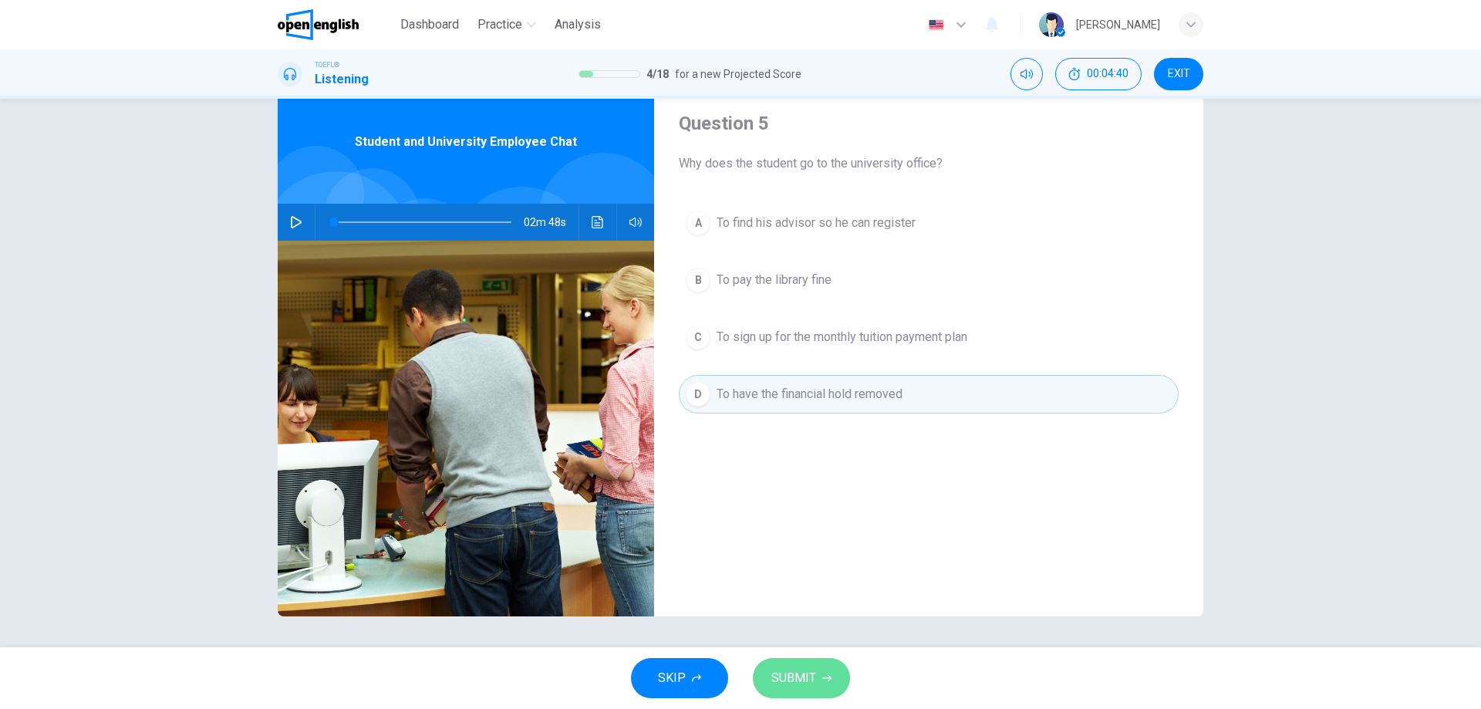
click at [812, 677] on span "SUBMIT" at bounding box center [793, 678] width 45 height 22
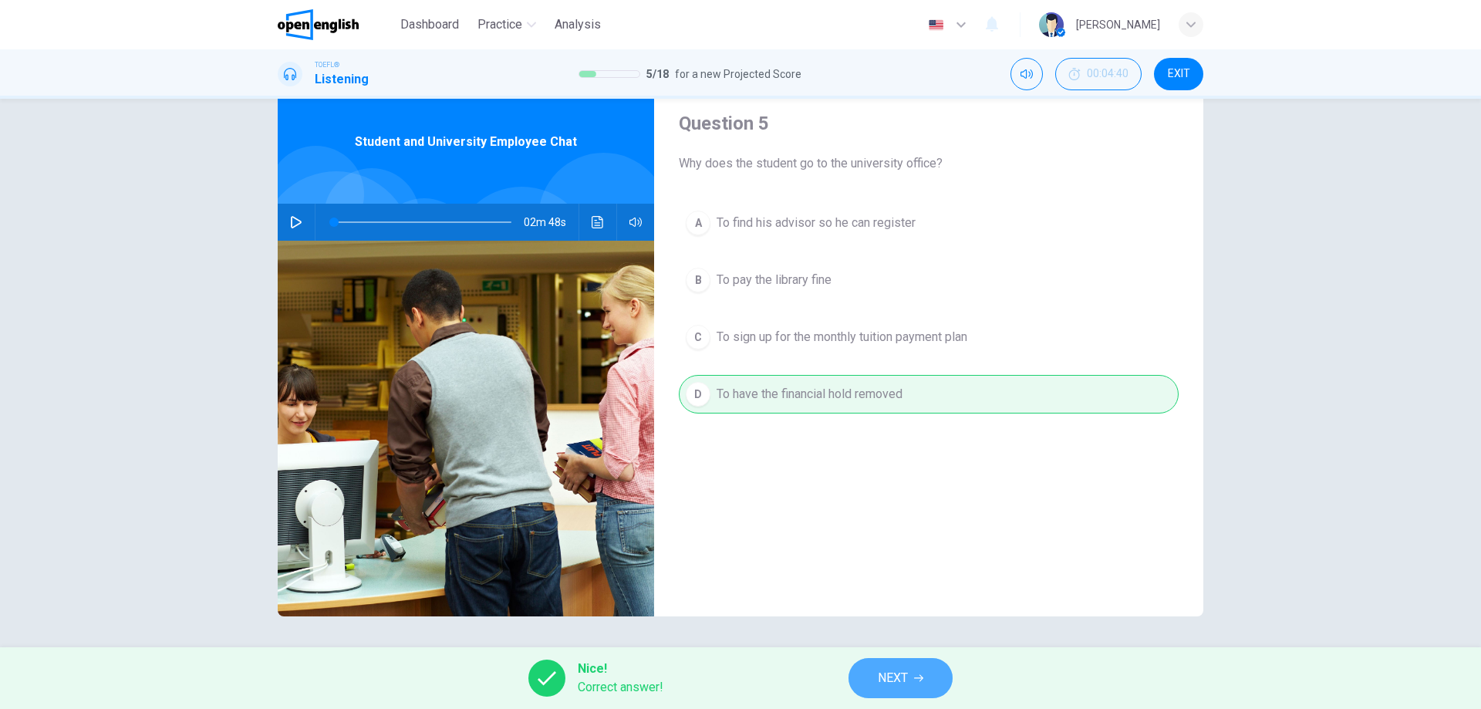
click at [907, 672] on span "NEXT" at bounding box center [893, 678] width 30 height 22
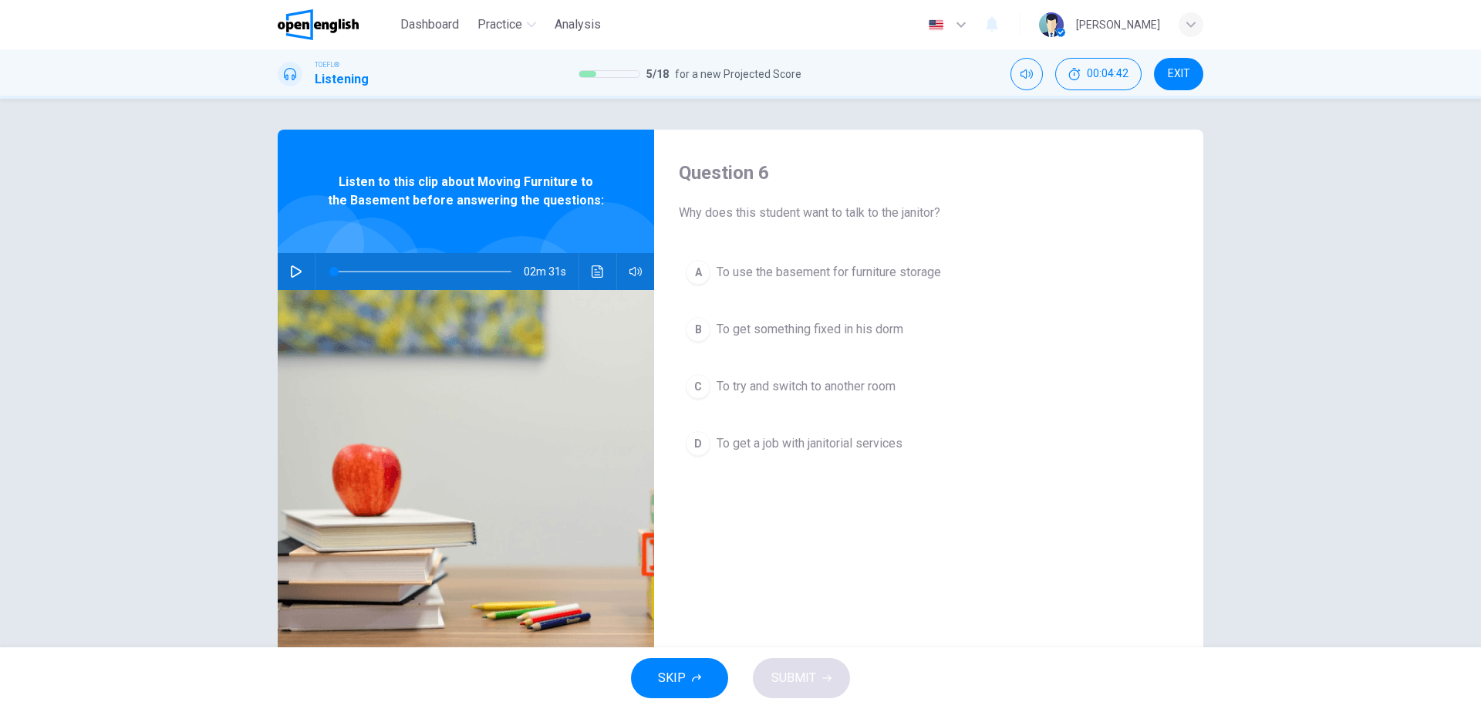
click at [287, 264] on button "button" at bounding box center [296, 271] width 25 height 37
click at [293, 261] on button "button" at bounding box center [296, 271] width 25 height 37
click at [291, 272] on icon "button" at bounding box center [296, 271] width 12 height 12
drag, startPoint x: 677, startPoint y: 213, endPoint x: 941, endPoint y: 214, distance: 263.8
click at [941, 214] on span "Why does this student want to talk to the janitor?" at bounding box center [929, 213] width 500 height 19
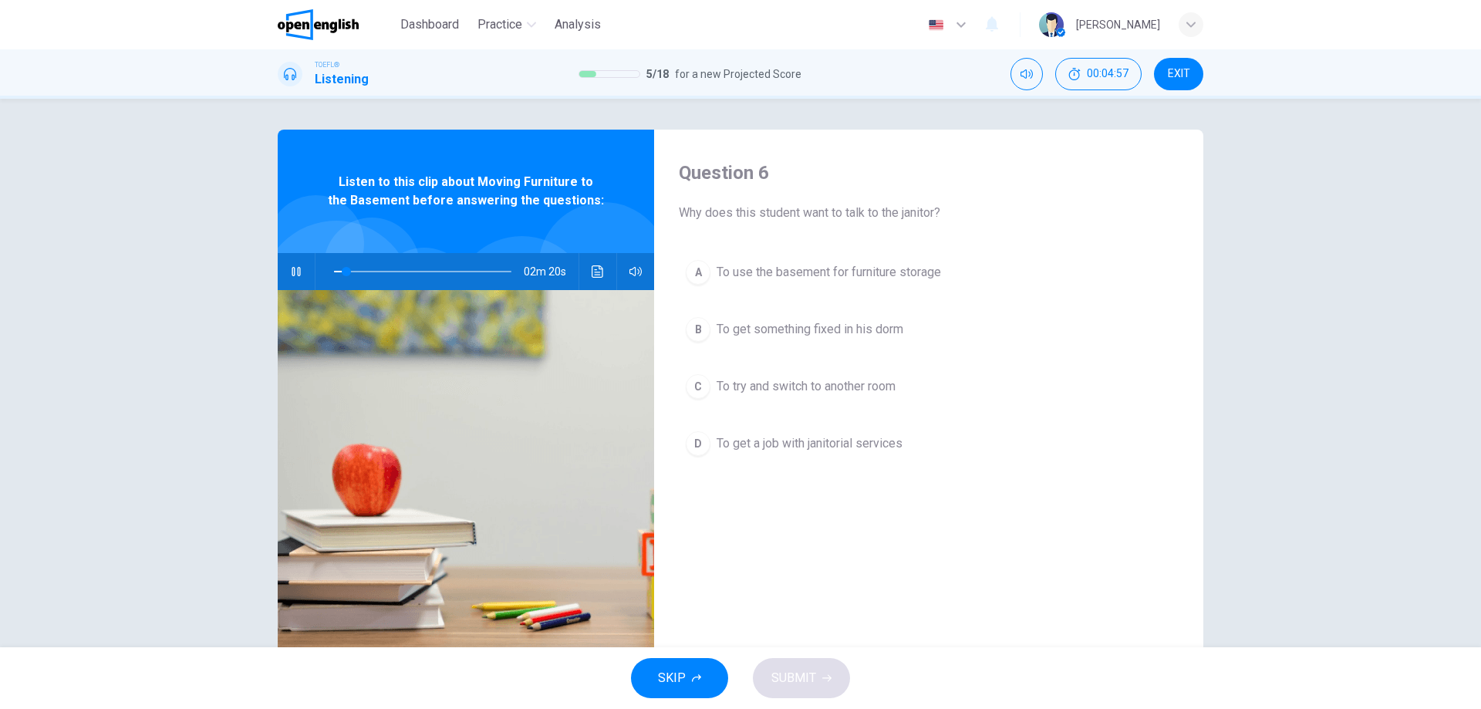
drag, startPoint x: 937, startPoint y: 214, endPoint x: 669, endPoint y: 211, distance: 268.5
click at [667, 209] on div "Question 6 Why does this student want to talk to the janitor? A To use the base…" at bounding box center [928, 398] width 549 height 536
drag, startPoint x: 674, startPoint y: 212, endPoint x: 945, endPoint y: 201, distance: 271.8
click at [945, 201] on div "Question 6 Why does this student want to talk to the janitor? A To use the base…" at bounding box center [928, 398] width 549 height 536
drag, startPoint x: 354, startPoint y: 265, endPoint x: 307, endPoint y: 265, distance: 47.1
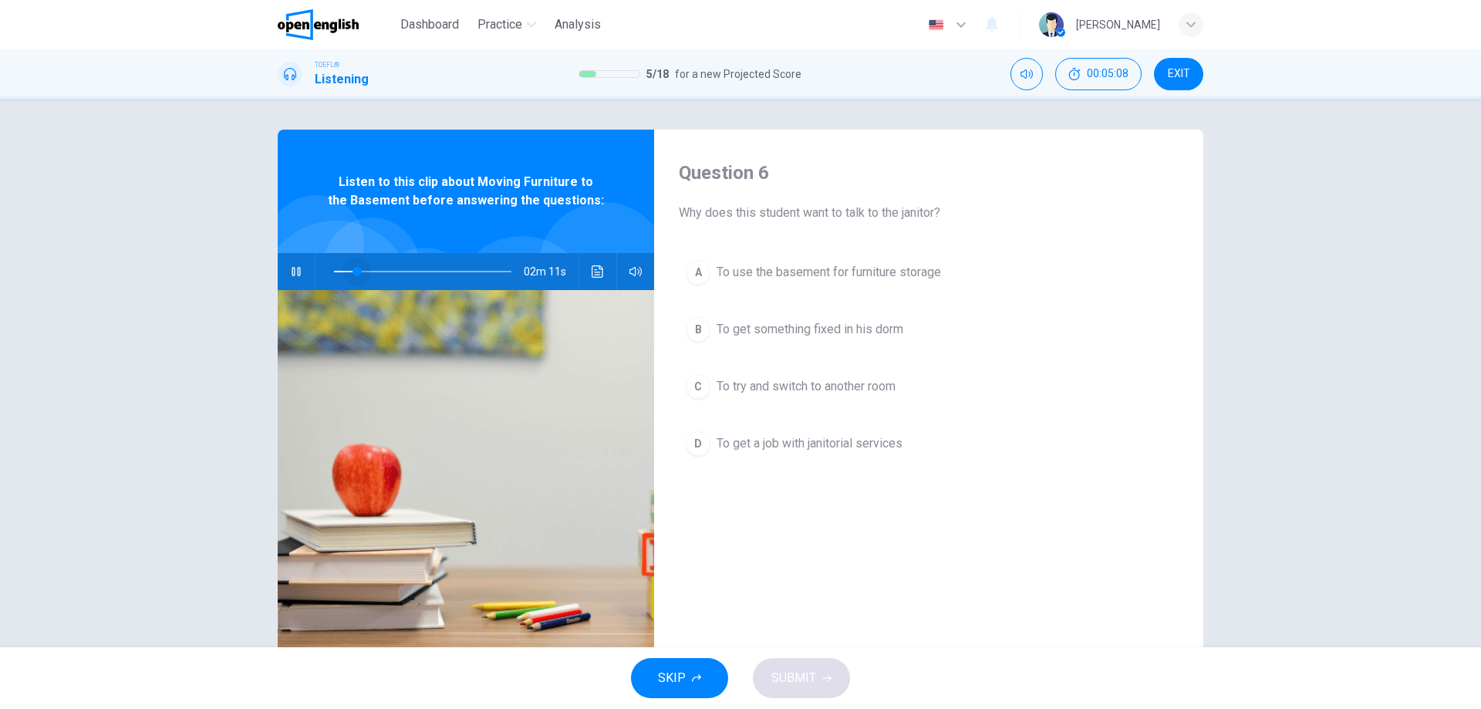
click at [307, 265] on div "02m 11s" at bounding box center [466, 271] width 376 height 37
click at [693, 267] on div "A" at bounding box center [698, 272] width 25 height 25
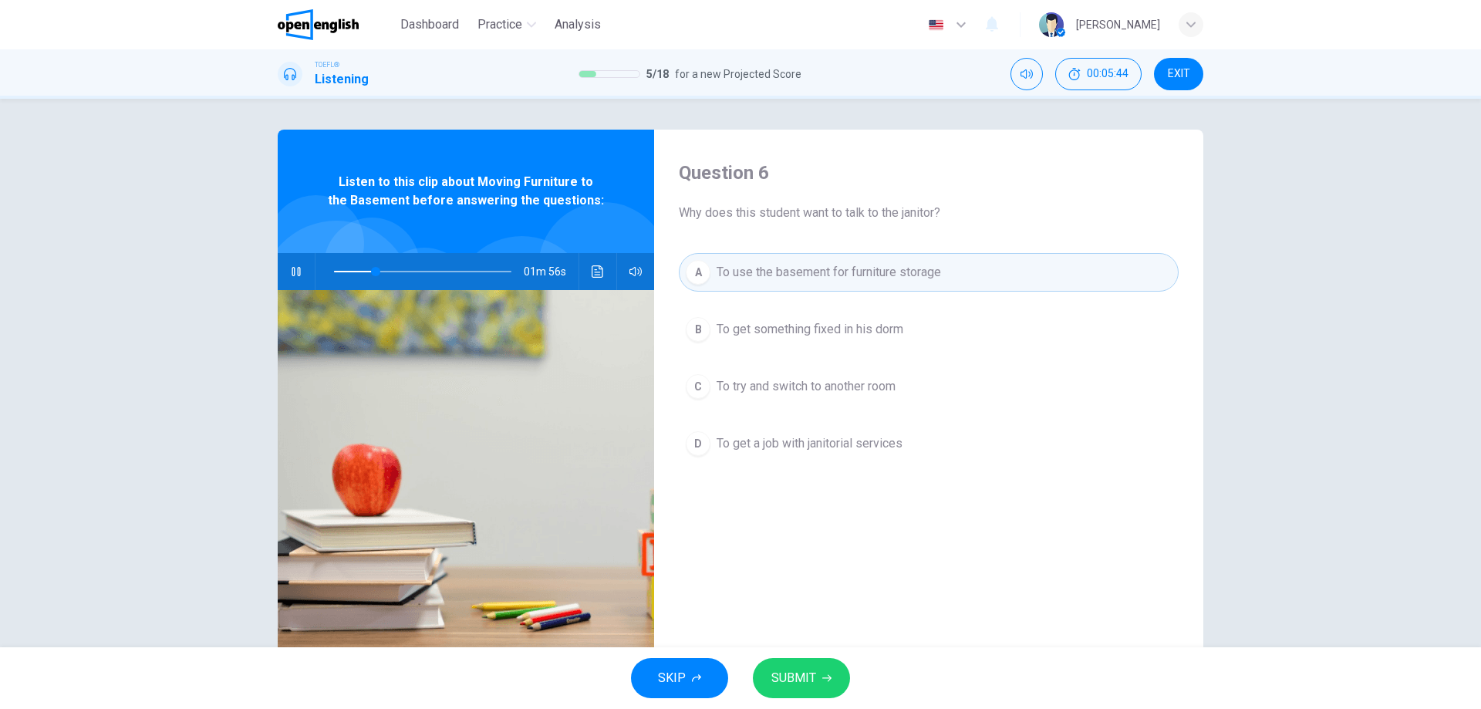
click at [825, 680] on icon "button" at bounding box center [826, 678] width 9 height 9
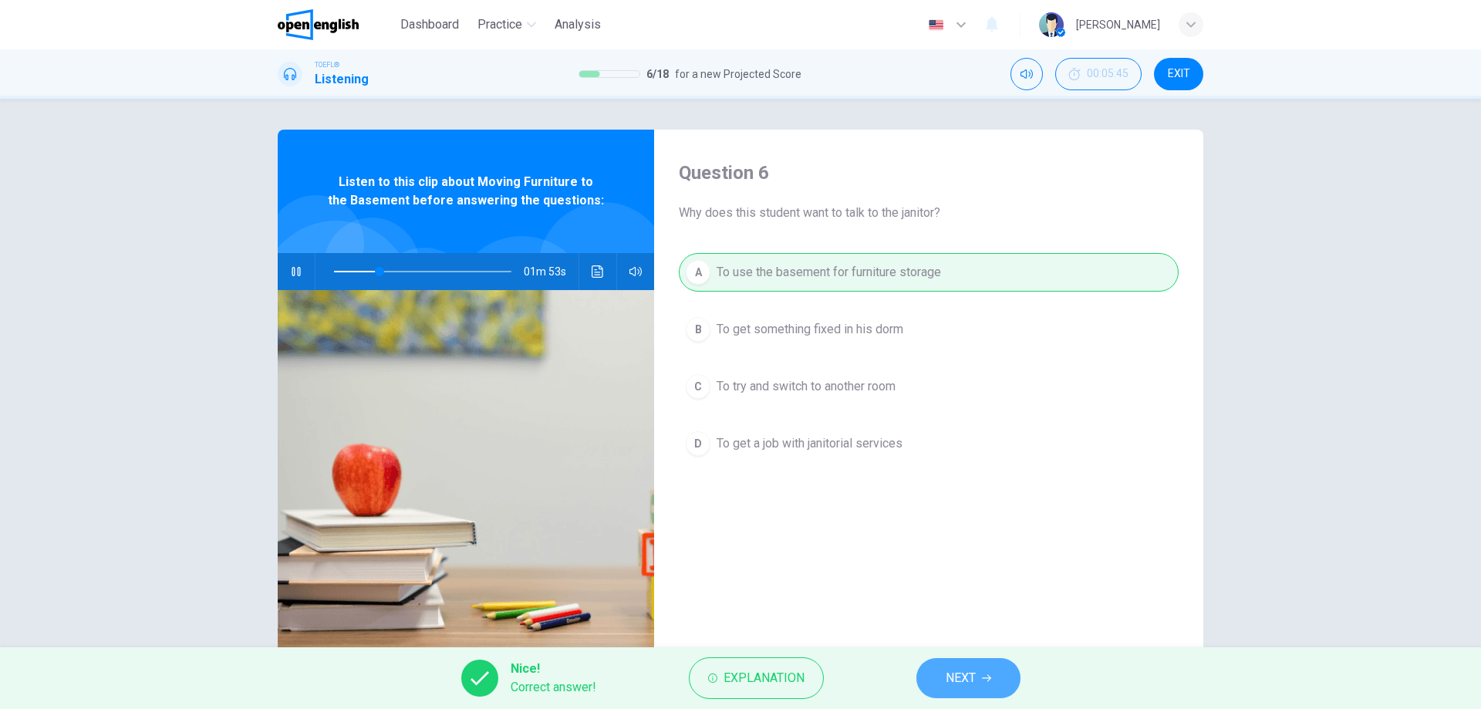
click at [964, 693] on button "NEXT" at bounding box center [969, 678] width 104 height 40
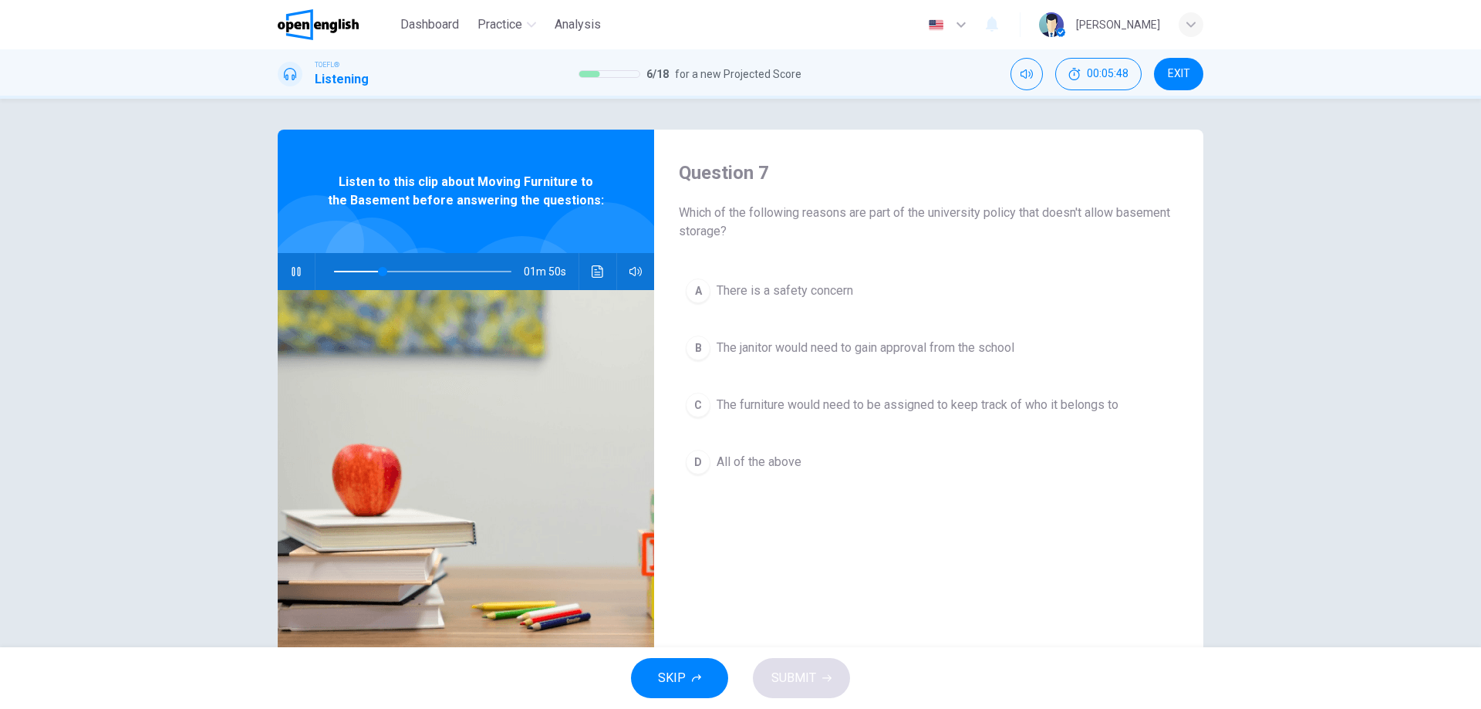
click at [290, 266] on icon "button" at bounding box center [296, 271] width 12 height 12
click at [696, 462] on div "D" at bounding box center [698, 462] width 25 height 25
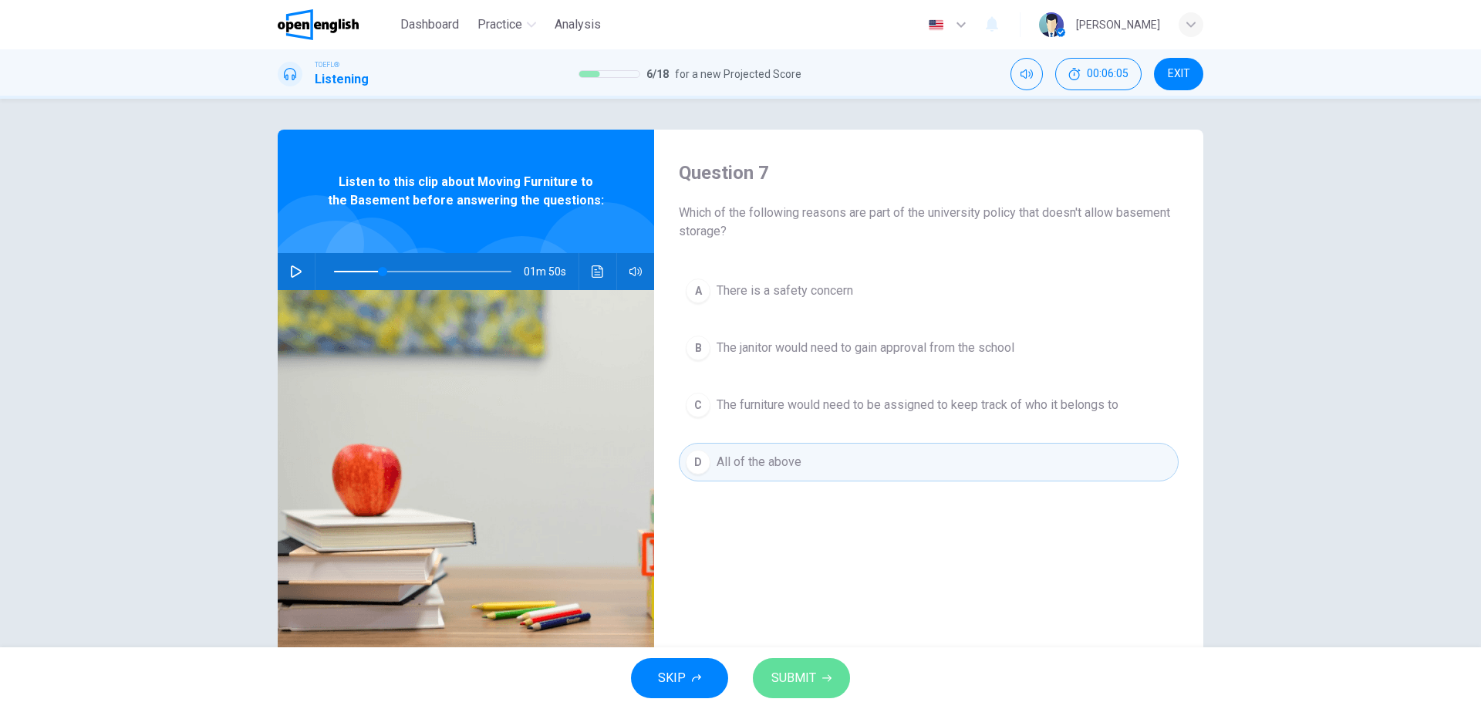
click at [827, 677] on icon "button" at bounding box center [826, 678] width 9 height 9
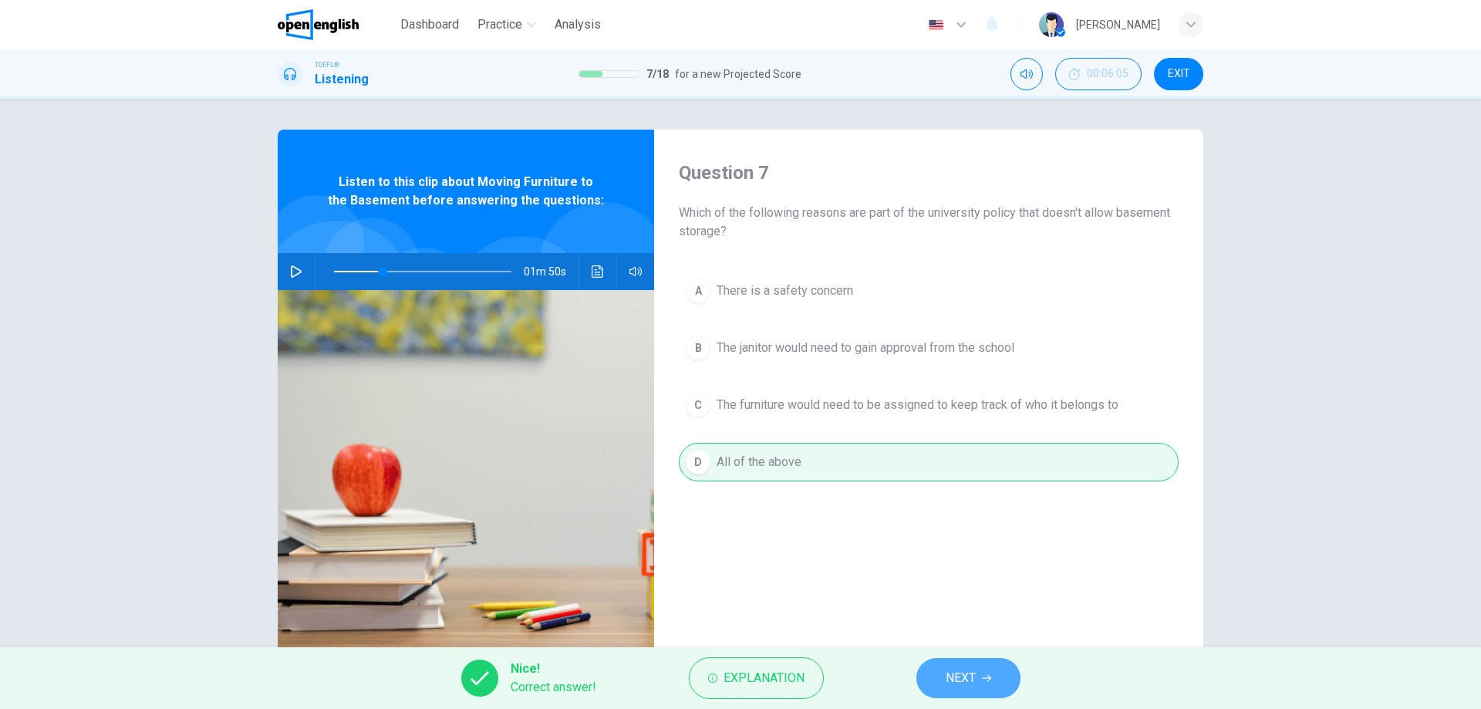
click at [963, 680] on span "NEXT" at bounding box center [961, 678] width 30 height 22
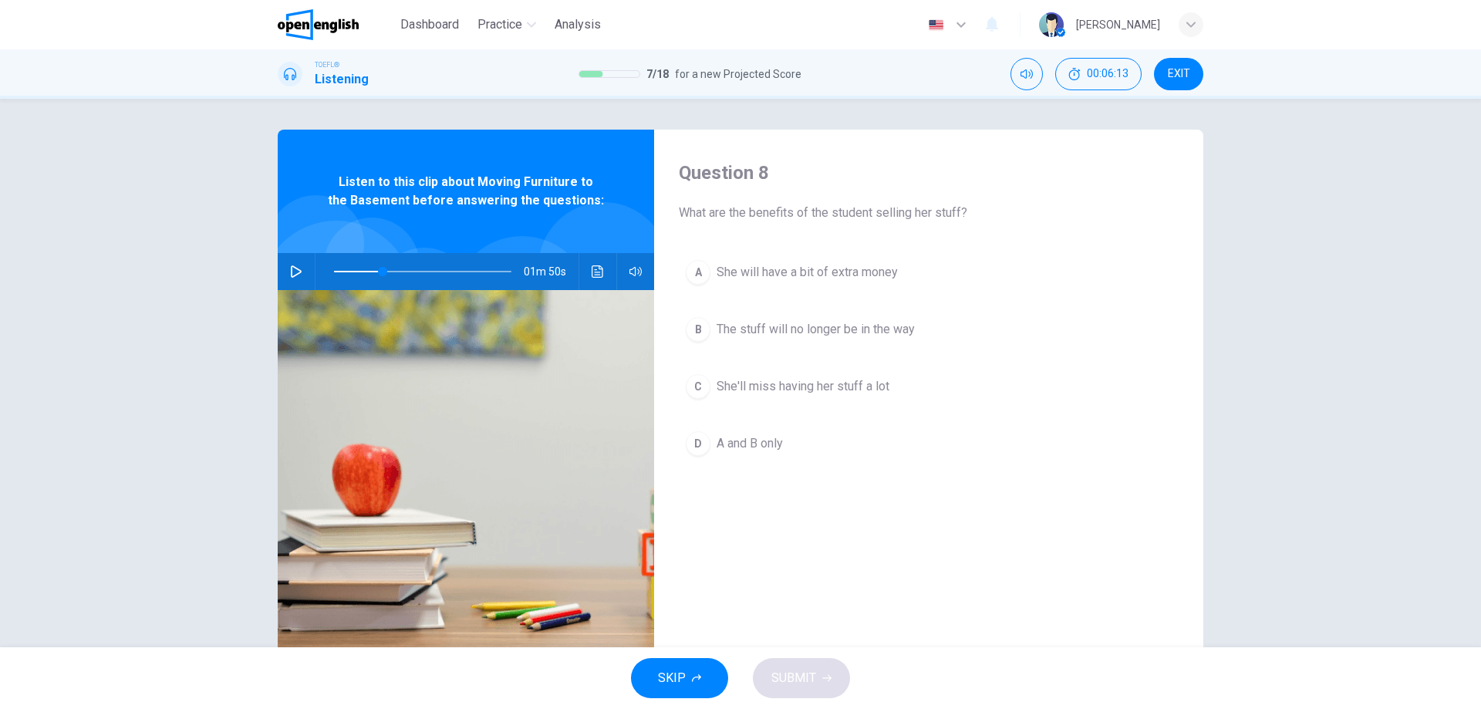
click at [697, 442] on div "D" at bounding box center [698, 443] width 25 height 25
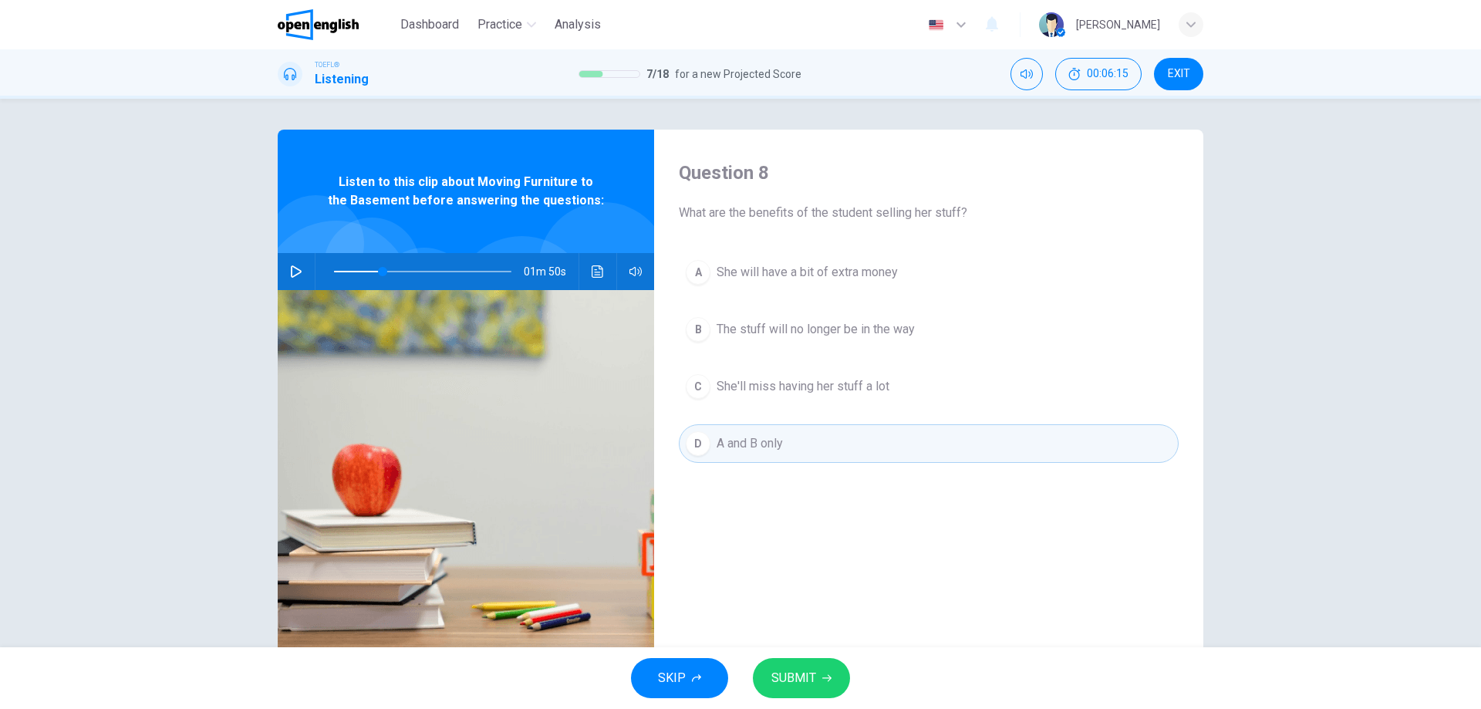
click at [812, 680] on span "SUBMIT" at bounding box center [793, 678] width 45 height 22
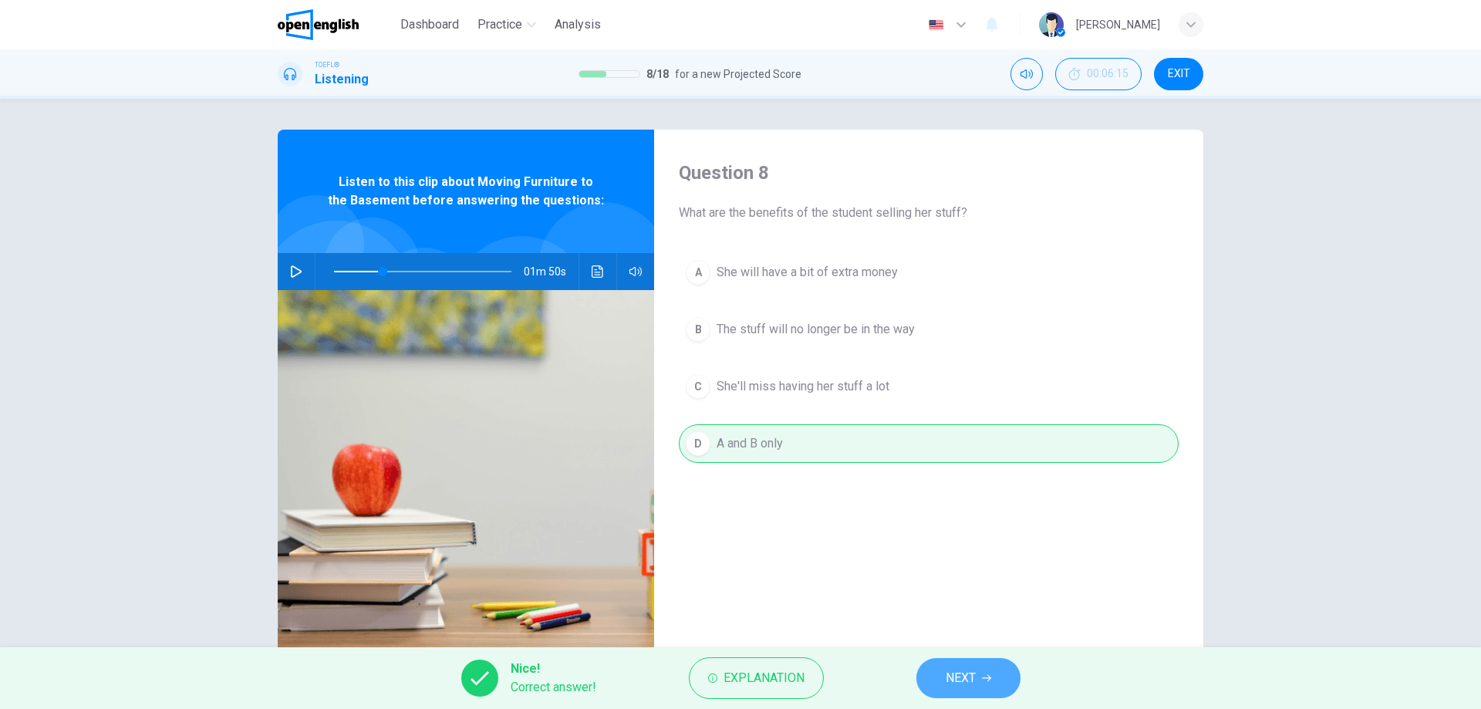
click at [975, 674] on span "NEXT" at bounding box center [961, 678] width 30 height 22
type input "**"
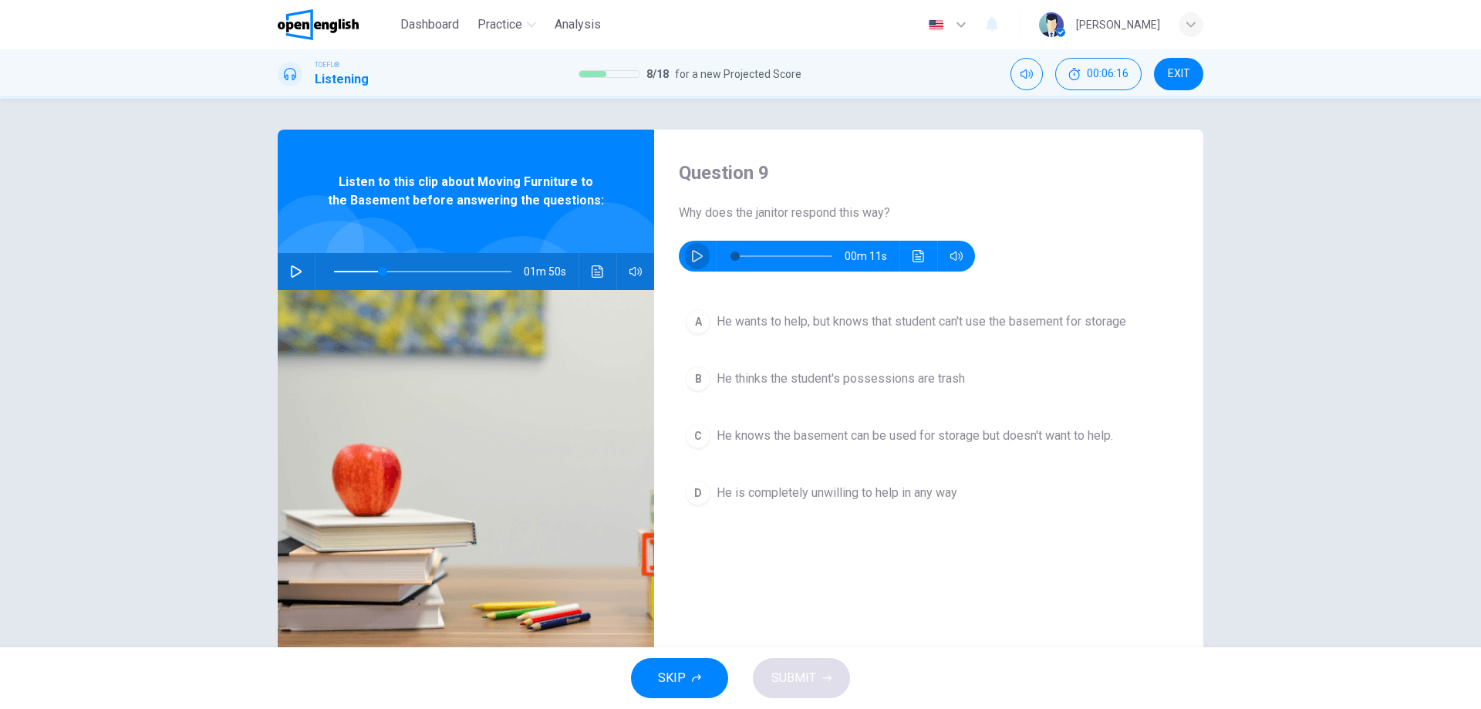
click at [696, 253] on icon "button" at bounding box center [697, 256] width 12 height 12
click at [875, 255] on span "00m 08s" at bounding box center [872, 256] width 55 height 31
type input "*"
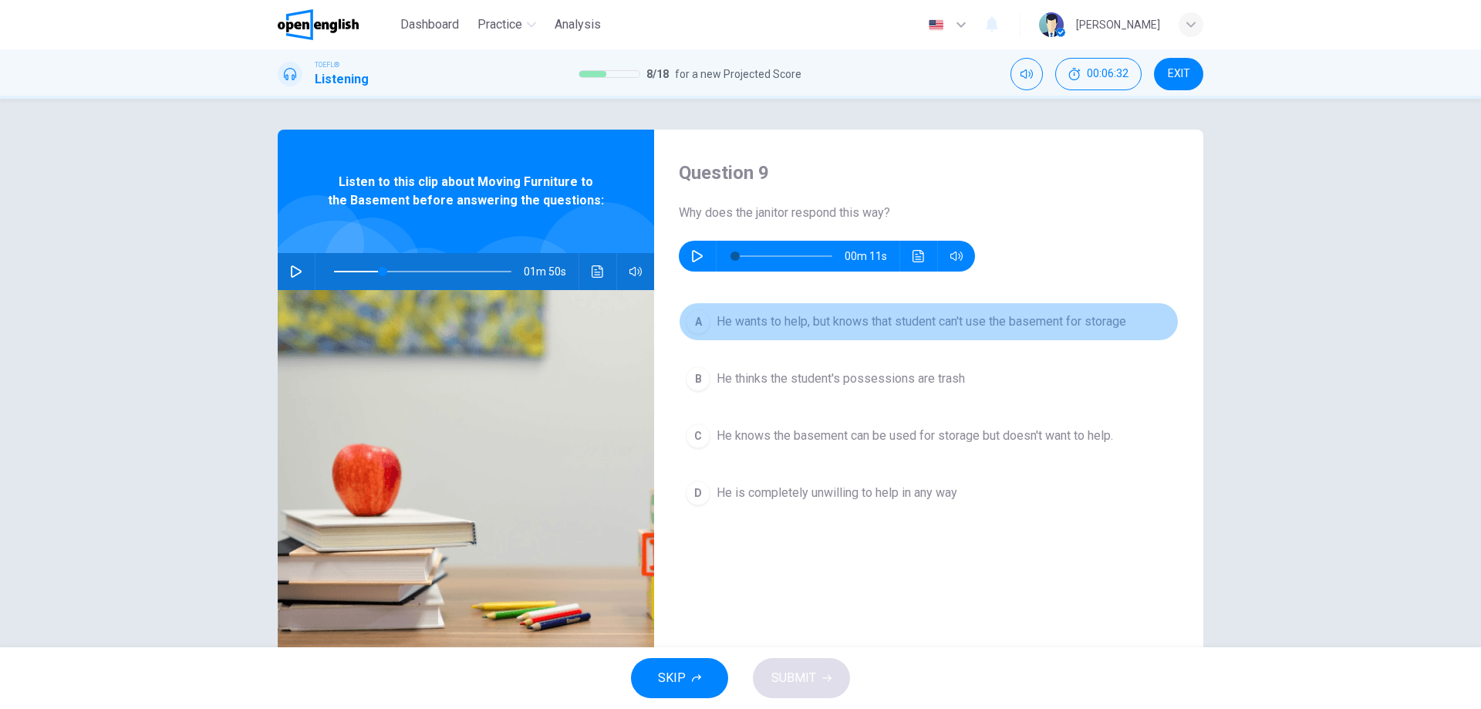
click at [707, 319] on button "A He wants to help, but knows that student can't use the basement for storage" at bounding box center [929, 321] width 500 height 39
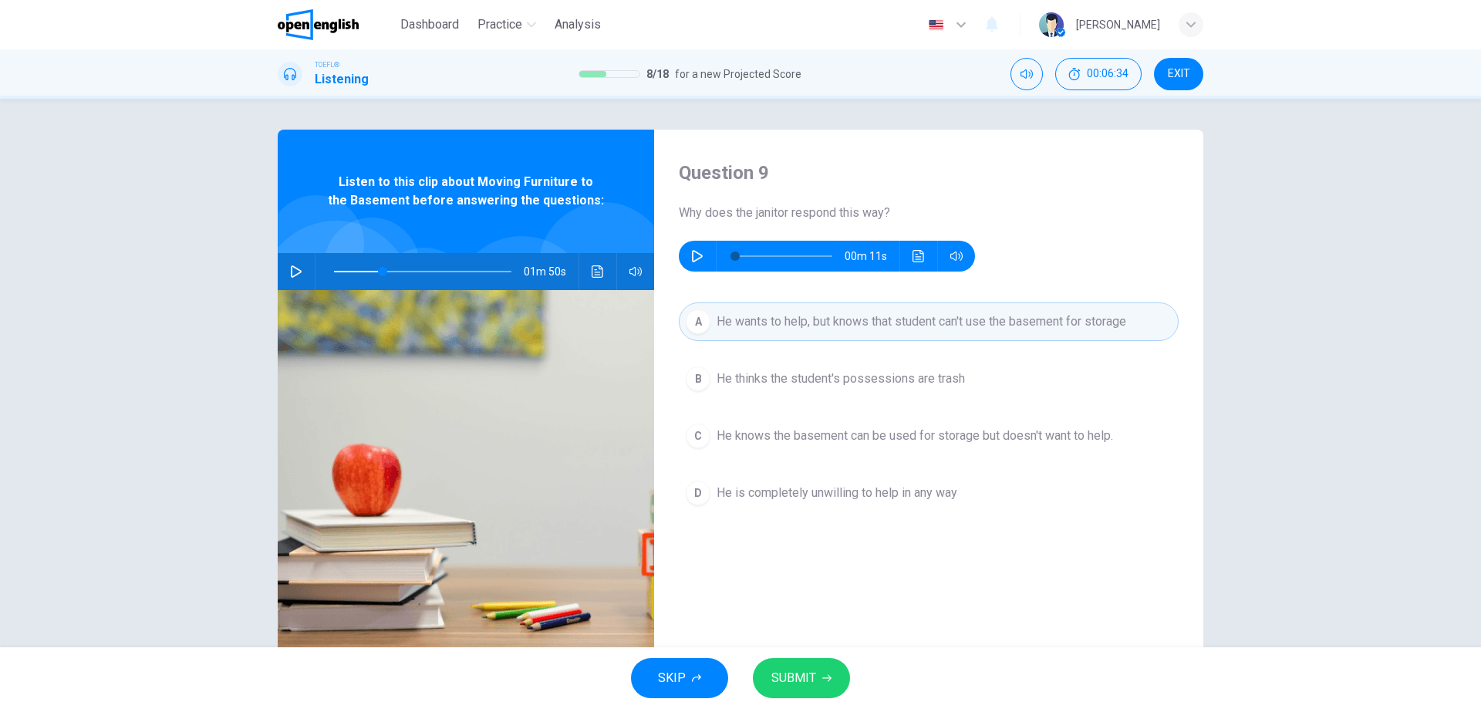
click at [797, 670] on span "SUBMIT" at bounding box center [793, 678] width 45 height 22
type input "**"
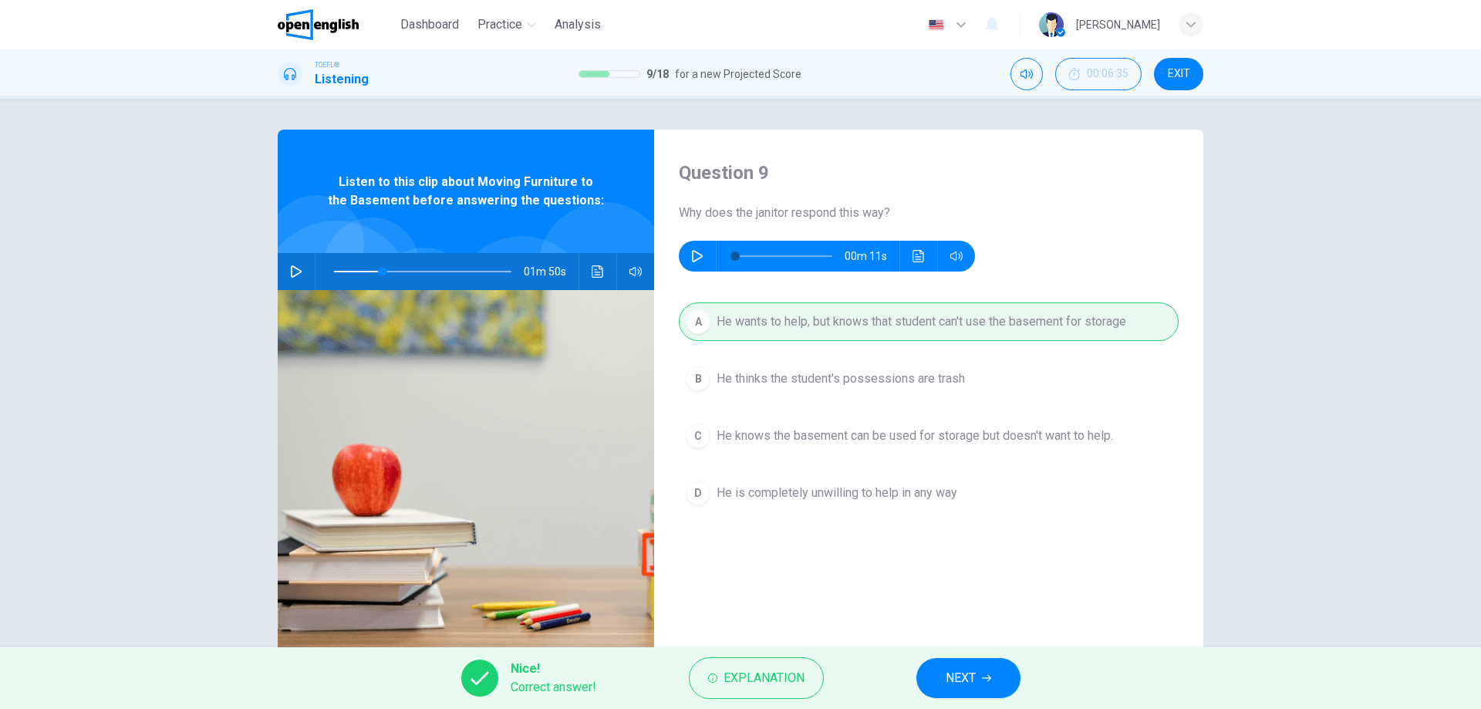
click at [953, 667] on button "NEXT" at bounding box center [969, 678] width 104 height 40
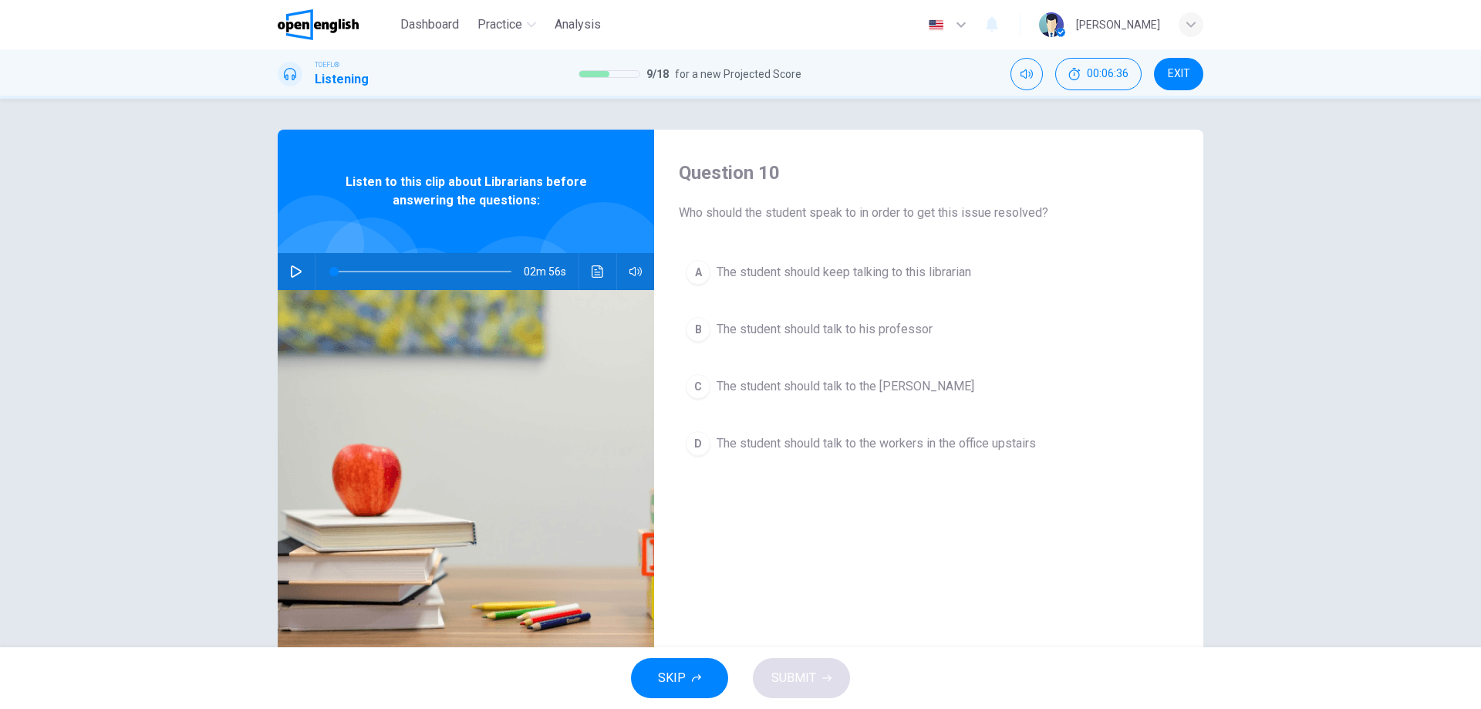
click at [284, 265] on button "button" at bounding box center [296, 271] width 25 height 37
click at [290, 269] on icon "button" at bounding box center [296, 271] width 12 height 12
click at [286, 264] on button "button" at bounding box center [296, 271] width 25 height 37
drag, startPoint x: 538, startPoint y: 205, endPoint x: 380, endPoint y: 173, distance: 161.4
click at [381, 173] on span "Listen to this clip about Librarians before answering the questions:" at bounding box center [466, 191] width 276 height 37
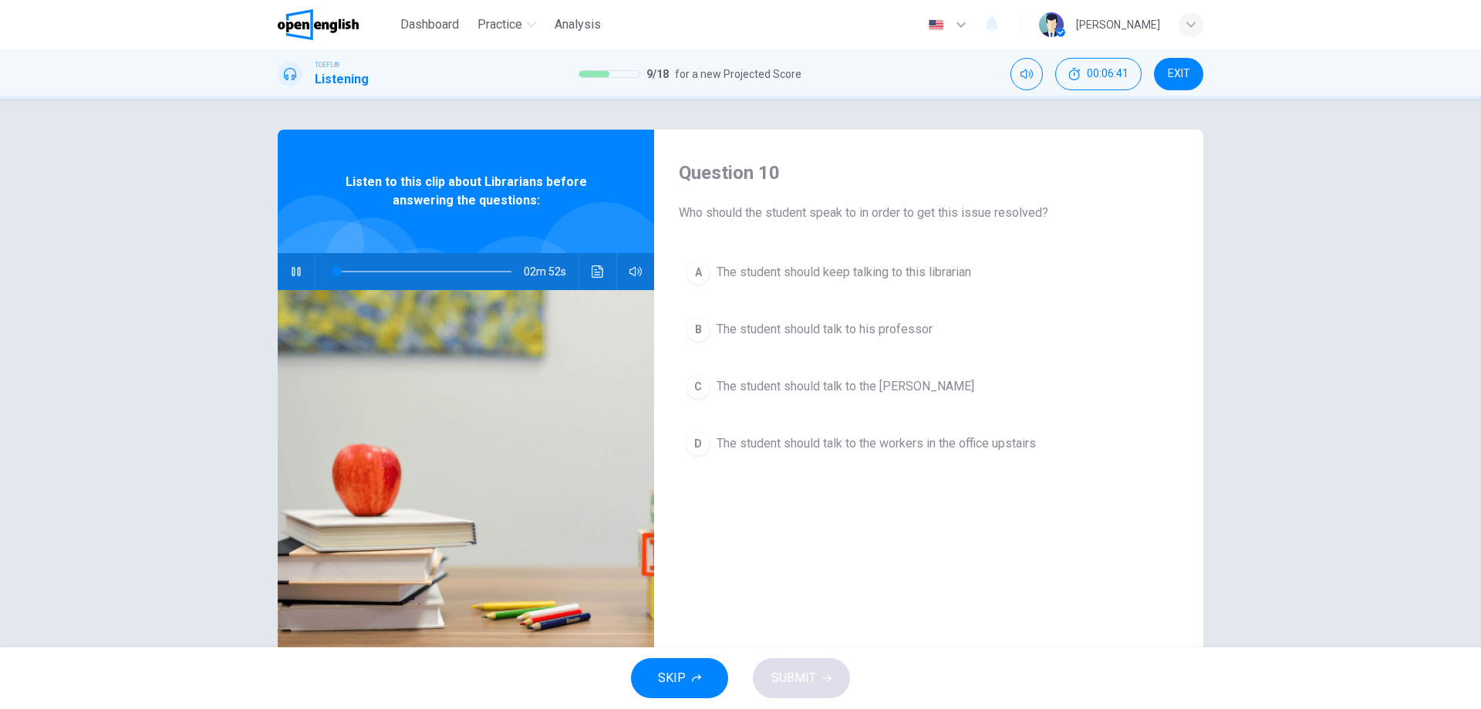
drag, startPoint x: 348, startPoint y: 184, endPoint x: 414, endPoint y: 182, distance: 65.6
click at [414, 182] on span "Listen to this clip about Librarians before answering the questions:" at bounding box center [466, 191] width 276 height 37
drag, startPoint x: 350, startPoint y: 181, endPoint x: 532, endPoint y: 208, distance: 184.1
click at [532, 208] on span "Listen to this clip about Librarians before answering the questions:" at bounding box center [466, 191] width 276 height 37
drag, startPoint x: 721, startPoint y: 213, endPoint x: 991, endPoint y: 201, distance: 270.3
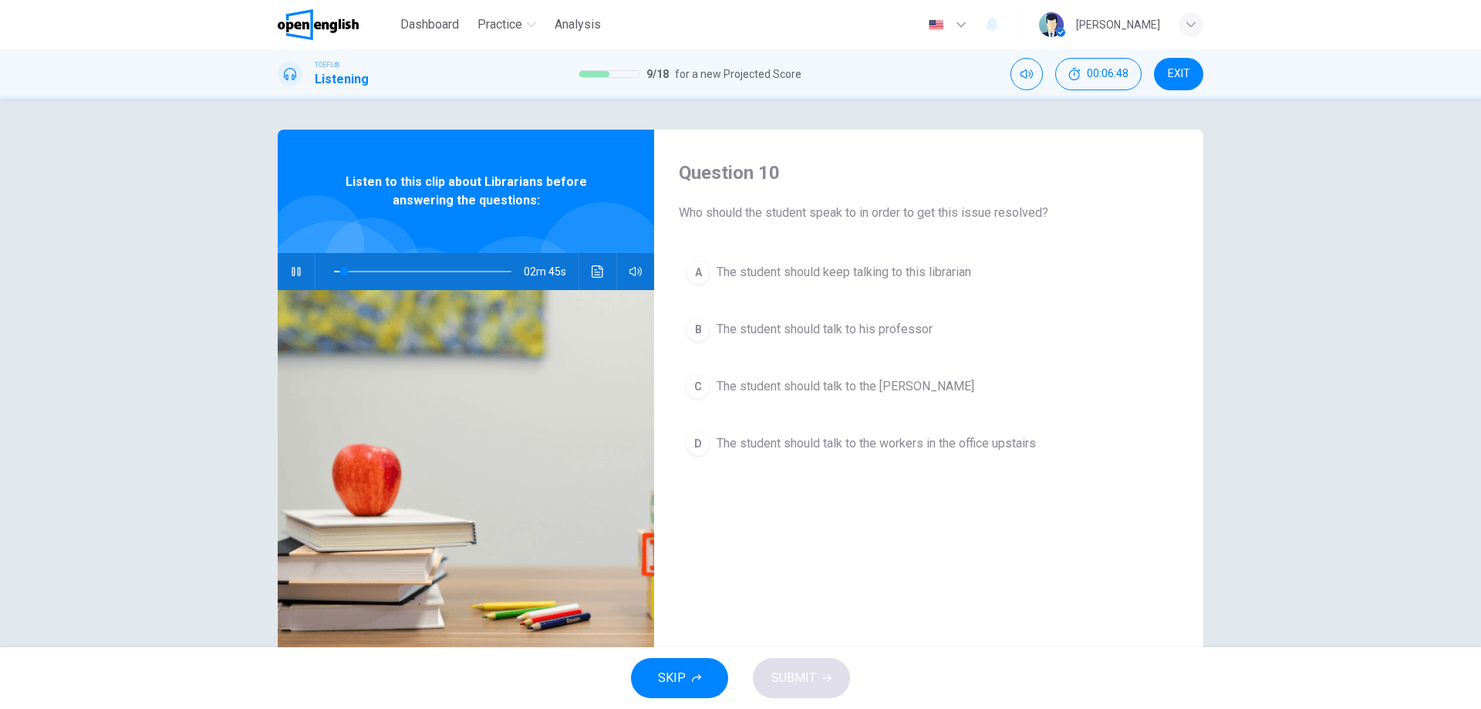
click at [991, 201] on div "Question 10 Who should the student speak to in order to get this issue resolved?" at bounding box center [929, 191] width 500 height 62
drag, startPoint x: 1038, startPoint y: 211, endPoint x: 682, endPoint y: 208, distance: 356.4
click at [682, 208] on span "Who should the student speak to in order to get this issue resolved?" at bounding box center [929, 213] width 500 height 19
drag, startPoint x: 674, startPoint y: 215, endPoint x: 767, endPoint y: 205, distance: 93.9
click at [767, 205] on div "Question 10 Who should the student speak to in order to get this issue resolved…" at bounding box center [928, 398] width 549 height 536
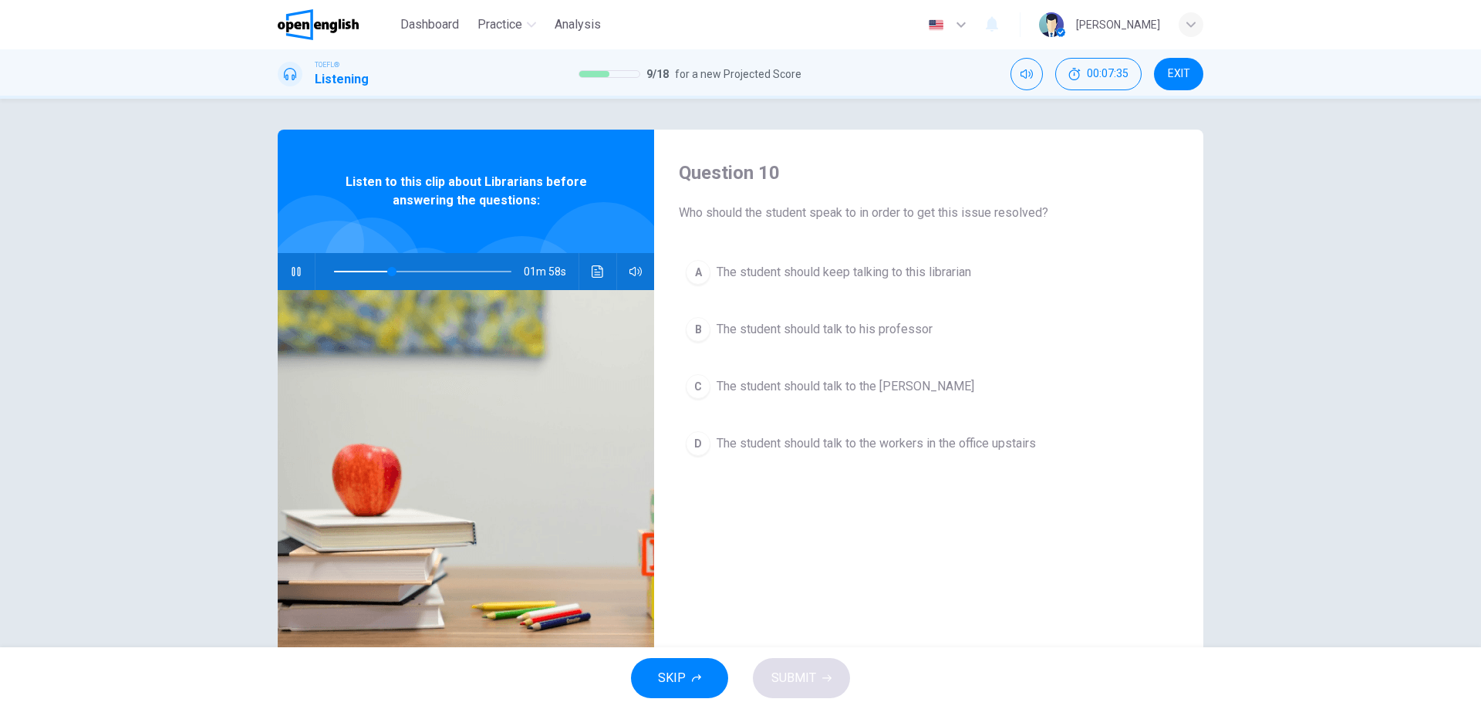
drag, startPoint x: 677, startPoint y: 212, endPoint x: 884, endPoint y: 211, distance: 206.8
click at [883, 211] on span "Who should the student speak to in order to get this issue resolved?" at bounding box center [929, 213] width 500 height 19
drag, startPoint x: 865, startPoint y: 211, endPoint x: 813, endPoint y: 218, distance: 52.3
click at [813, 218] on span "Who should the student speak to in order to get this issue resolved?" at bounding box center [929, 213] width 500 height 19
drag, startPoint x: 522, startPoint y: 201, endPoint x: 444, endPoint y: 204, distance: 77.2
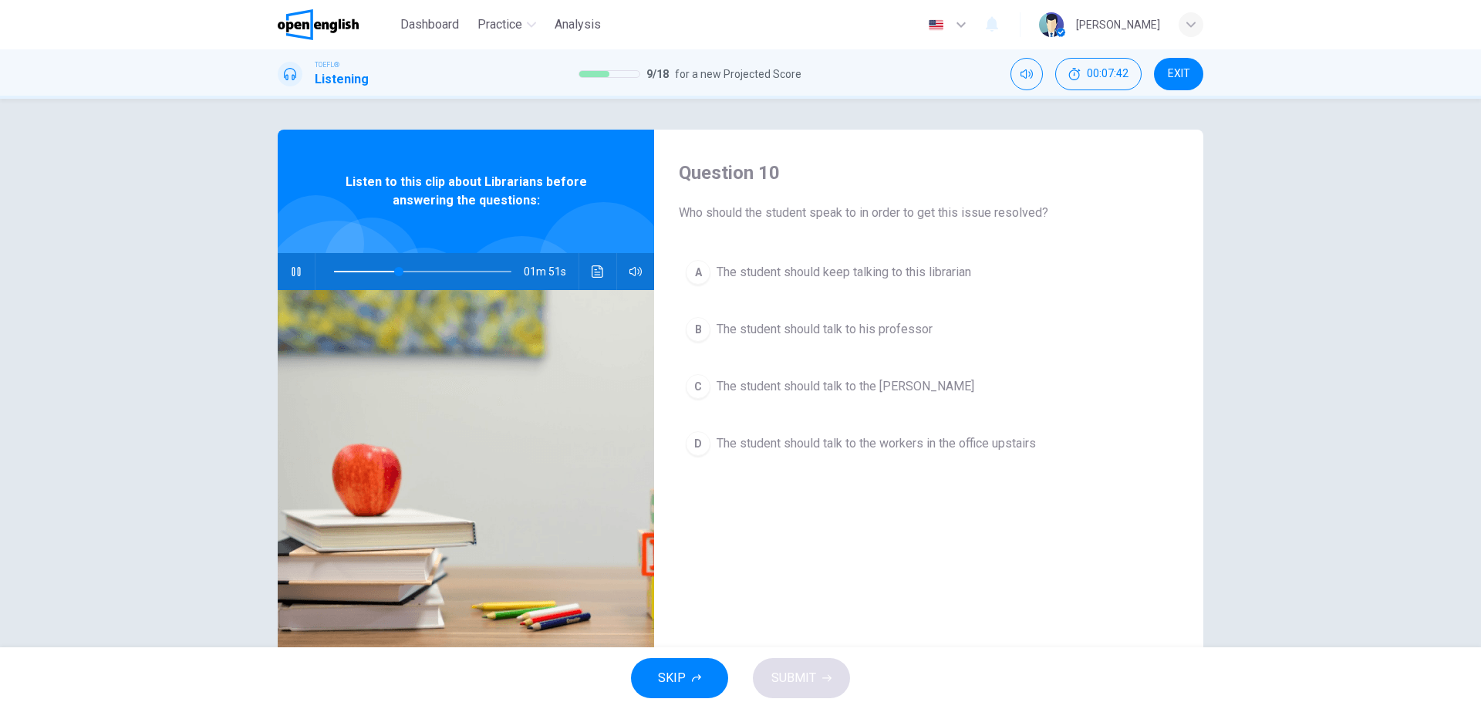
click at [444, 204] on span "Listen to this clip about Librarians before answering the questions:" at bounding box center [466, 191] width 276 height 37
drag, startPoint x: 1042, startPoint y: 207, endPoint x: 677, endPoint y: 214, distance: 365.8
click at [679, 217] on span "Who should the student speak to in order to get this issue resolved?" at bounding box center [929, 213] width 500 height 19
drag, startPoint x: 677, startPoint y: 214, endPoint x: 1048, endPoint y: 211, distance: 371.9
click at [1048, 211] on span "Who should the student speak to in order to get this issue resolved?" at bounding box center [929, 213] width 500 height 19
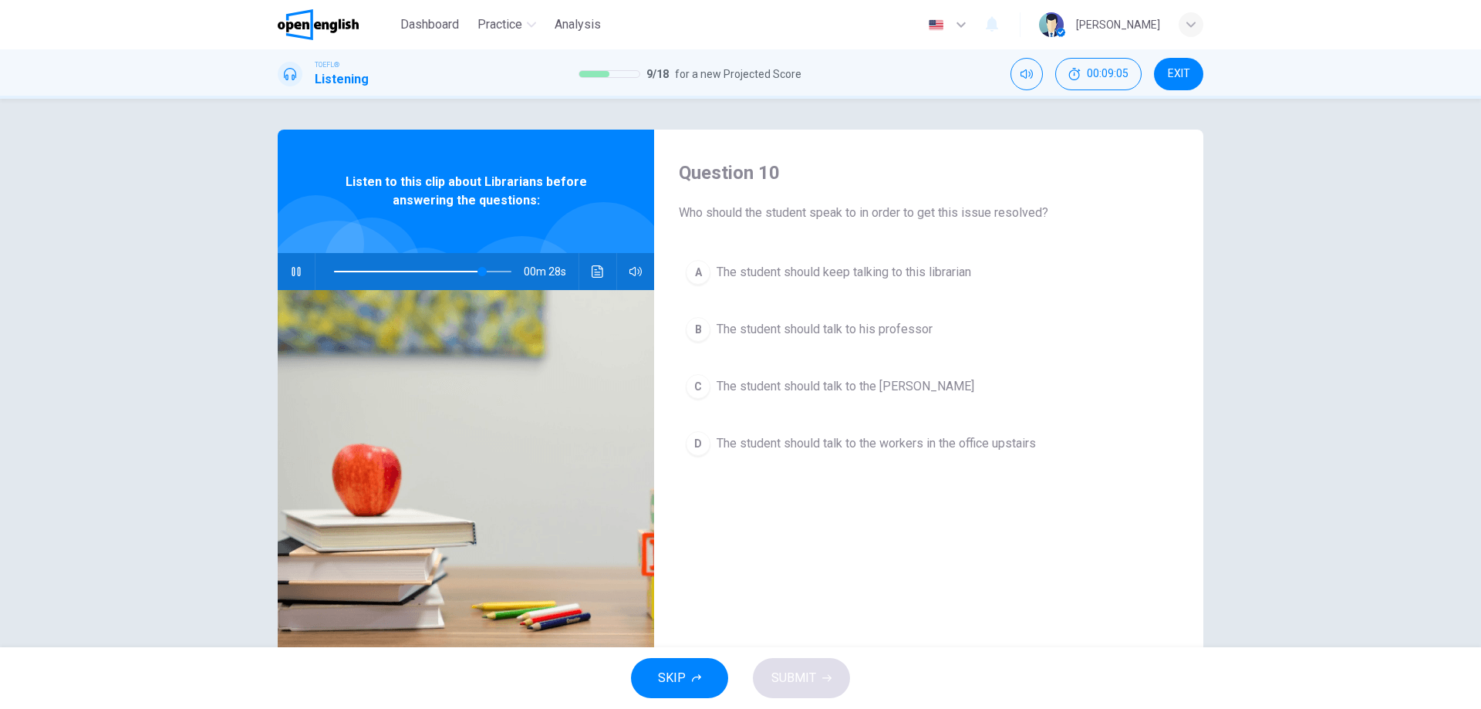
click at [961, 445] on span "The student should talk to the workers in the office upstairs" at bounding box center [876, 443] width 319 height 19
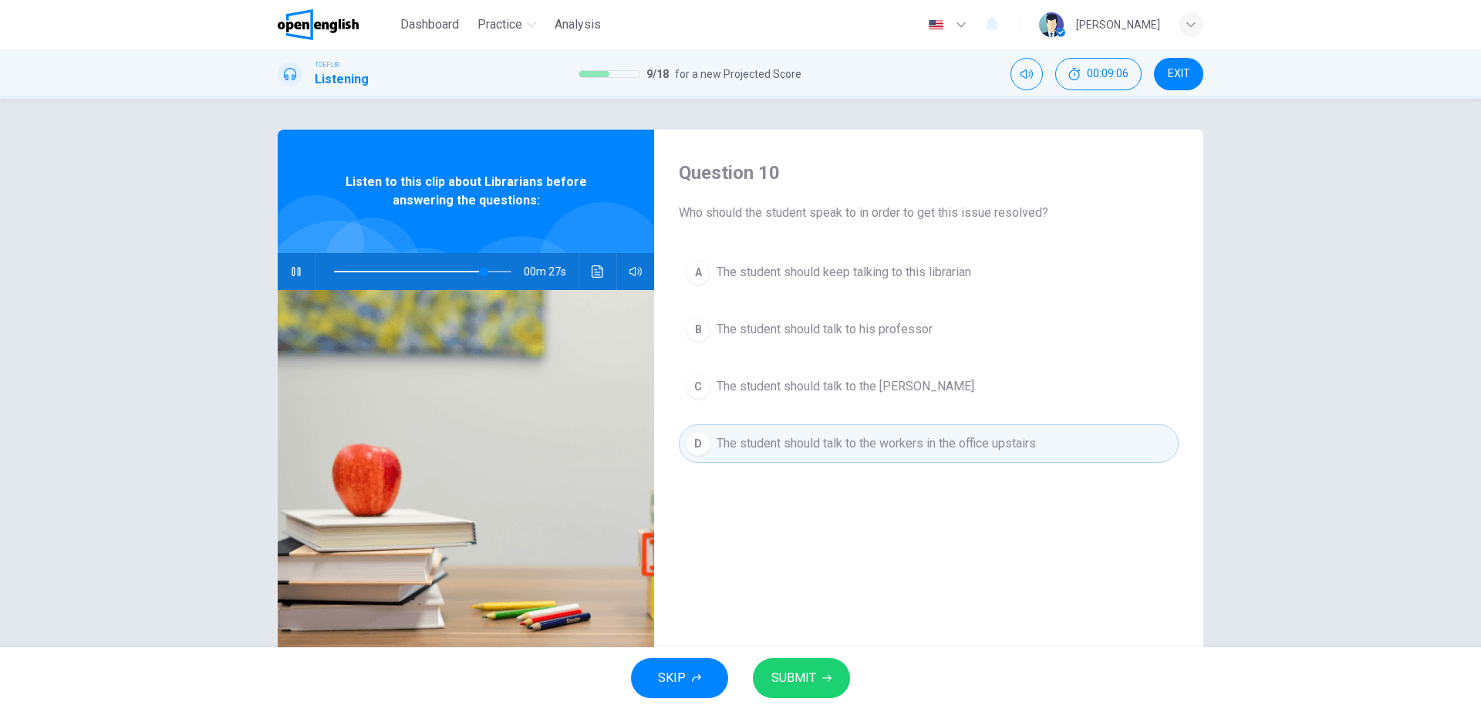
click at [806, 682] on span "SUBMIT" at bounding box center [793, 678] width 45 height 22
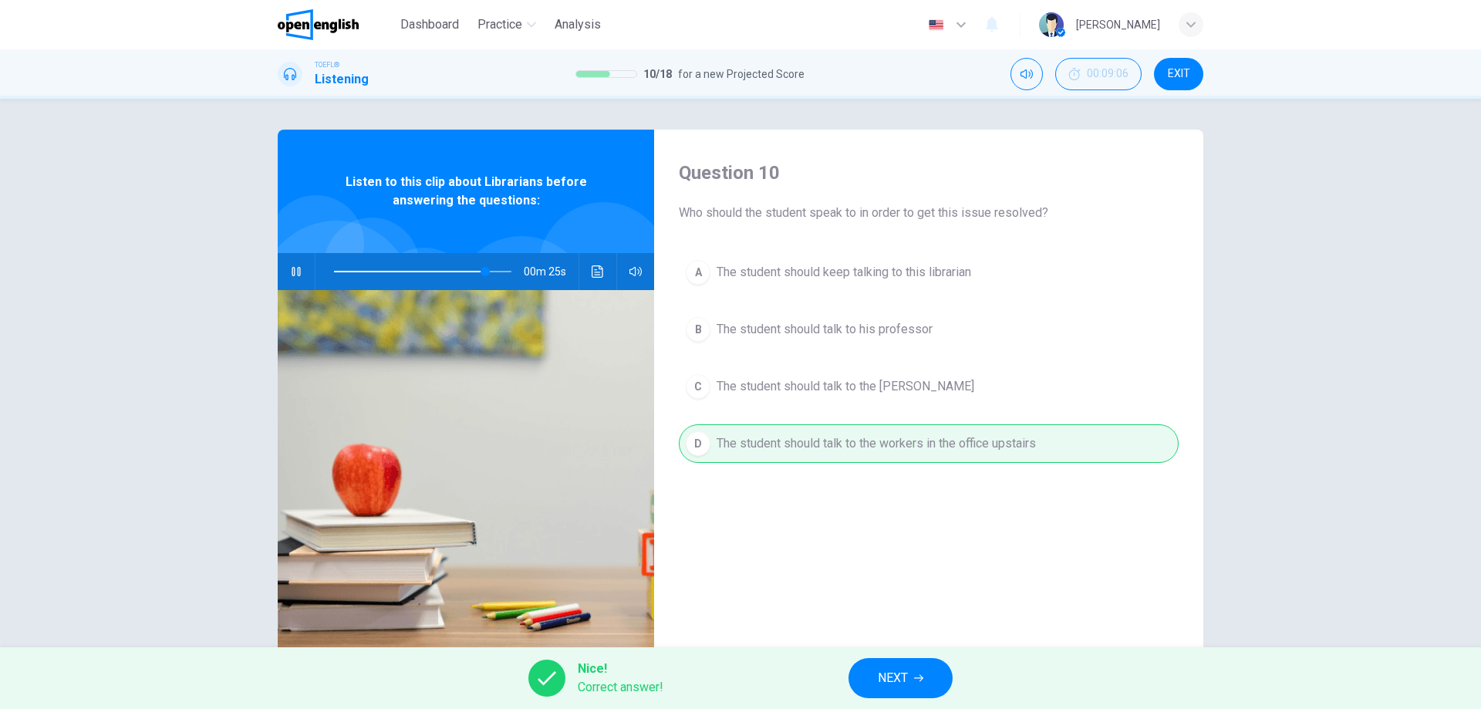
click at [896, 681] on span "NEXT" at bounding box center [893, 678] width 30 height 22
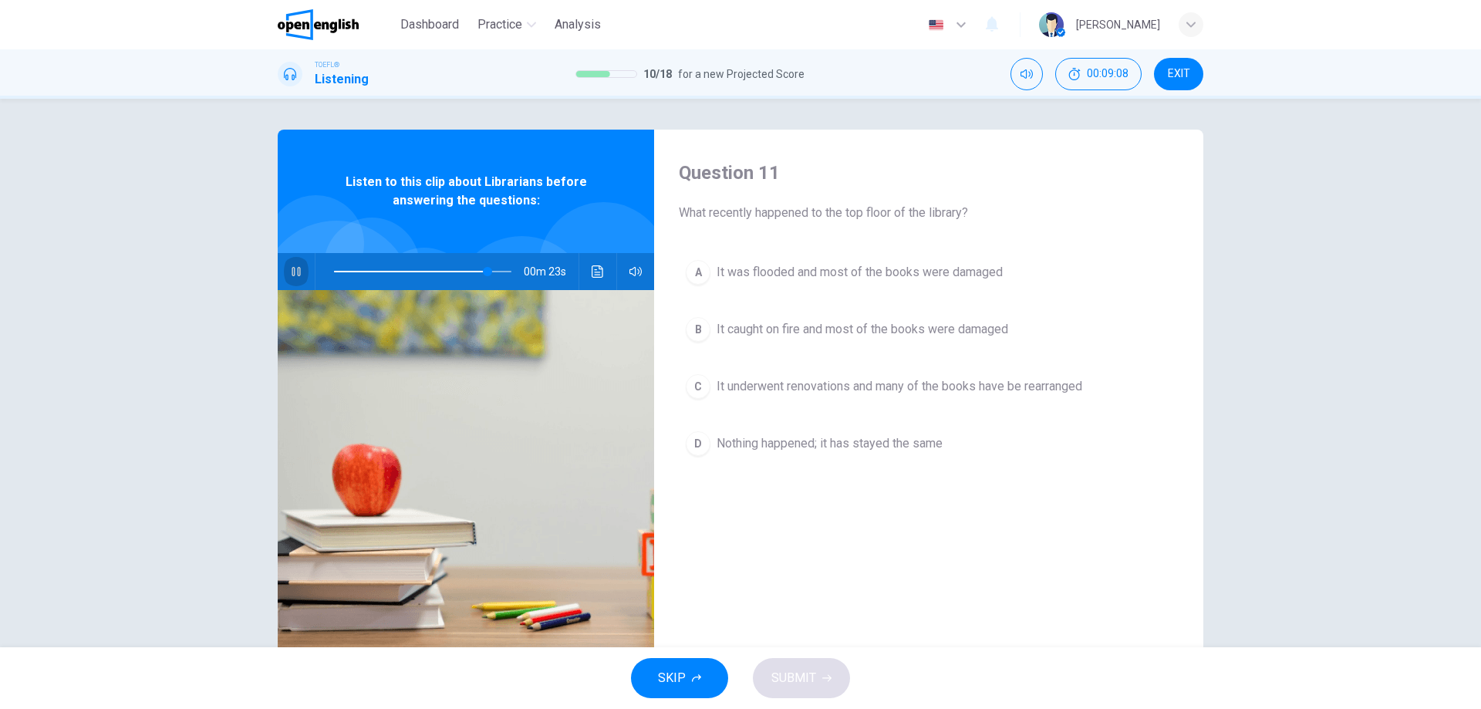
click at [295, 268] on icon "button" at bounding box center [296, 271] width 12 height 12
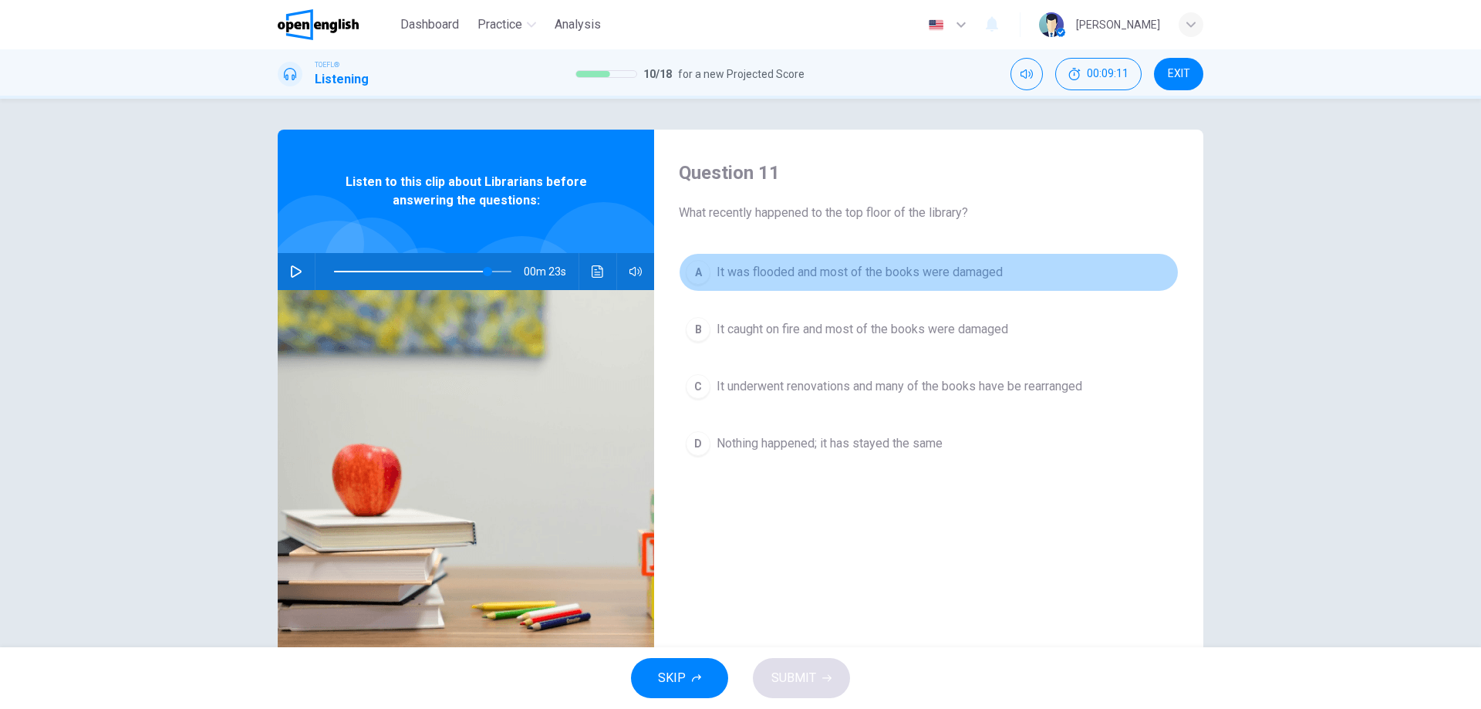
click at [701, 272] on div "A" at bounding box center [698, 272] width 25 height 25
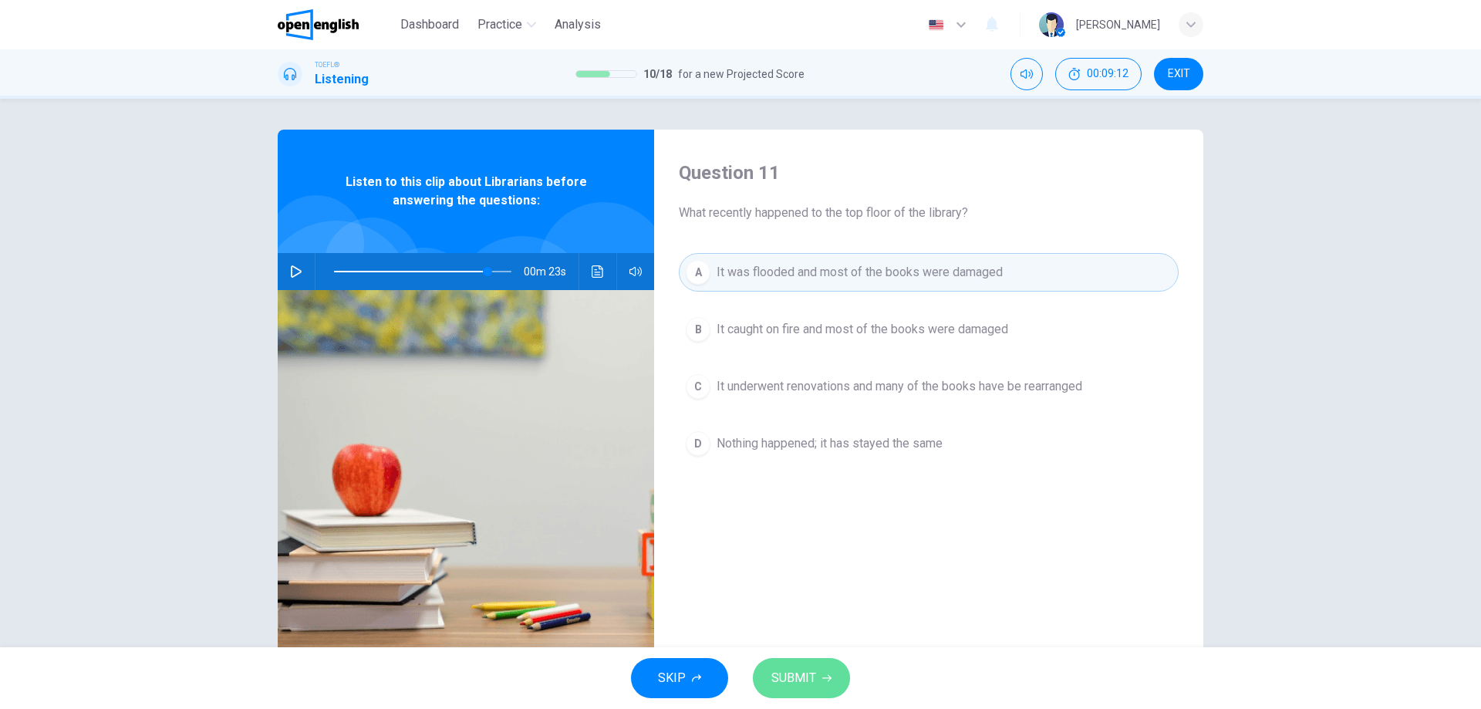
click at [819, 691] on button "SUBMIT" at bounding box center [801, 678] width 97 height 40
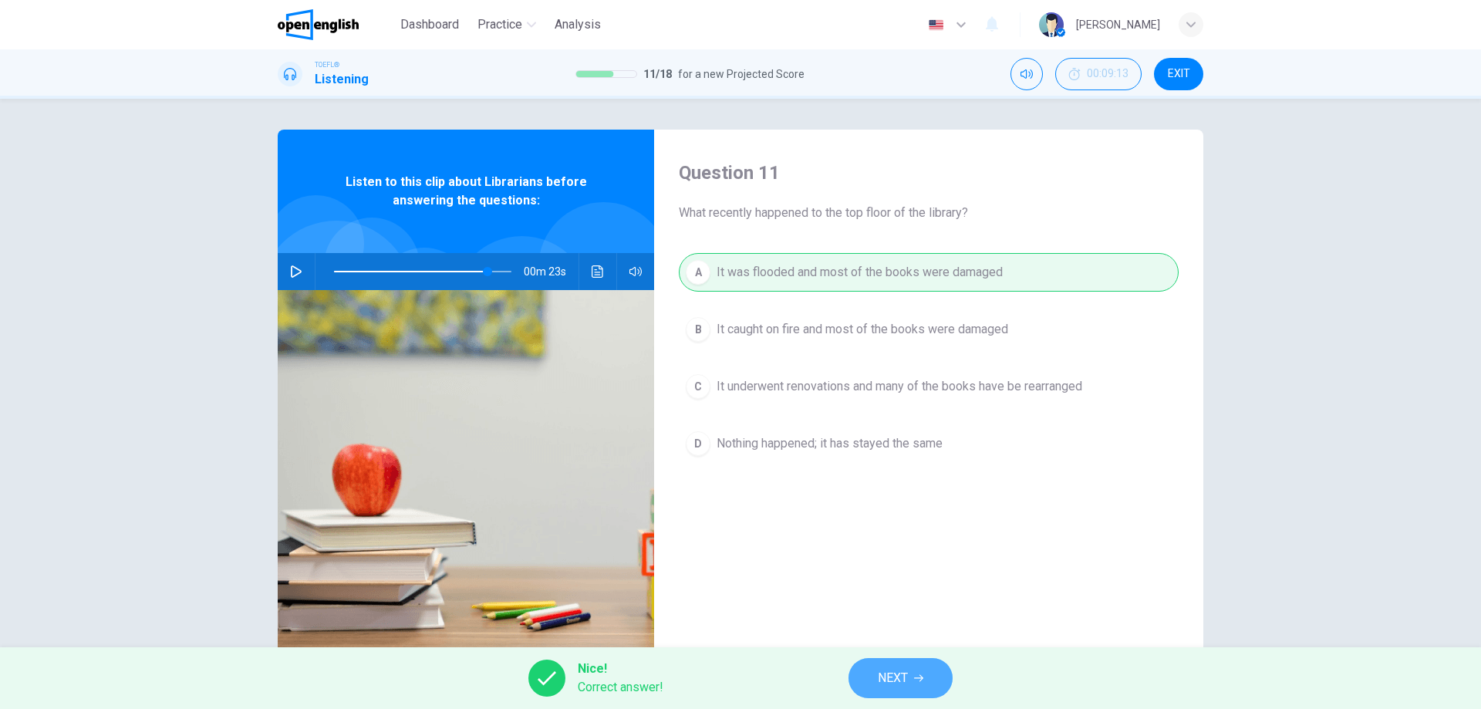
click at [893, 677] on span "NEXT" at bounding box center [893, 678] width 30 height 22
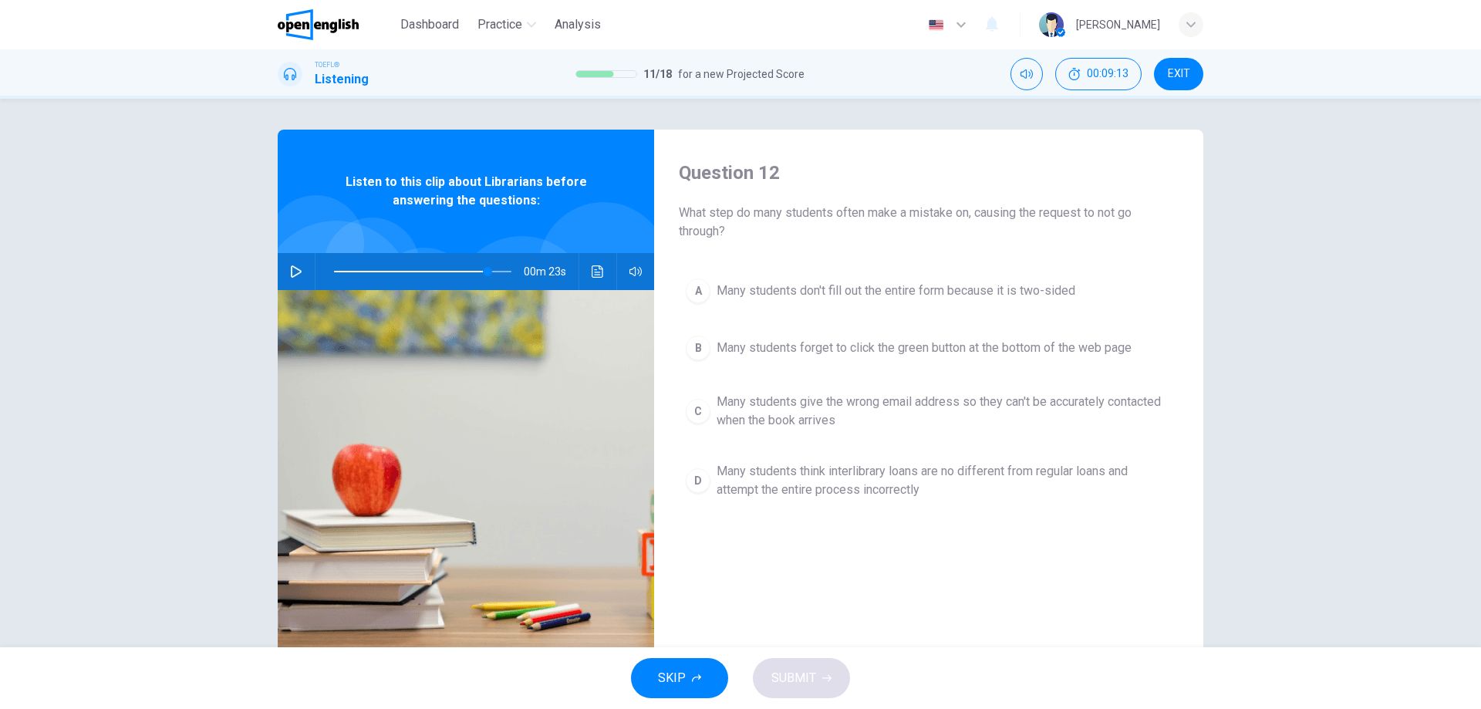
drag, startPoint x: 673, startPoint y: 211, endPoint x: 695, endPoint y: 212, distance: 22.4
click at [695, 212] on div "Question 12 What step do many students often make a mistake on, causing the req…" at bounding box center [928, 398] width 549 height 536
drag, startPoint x: 971, startPoint y: 211, endPoint x: 920, endPoint y: 218, distance: 51.3
click at [923, 217] on span "What step do many students often make a mistake on, causing the request to not …" at bounding box center [929, 222] width 500 height 37
click at [926, 339] on span "Many students forget to click the green button at the bottom of the web page" at bounding box center [924, 348] width 415 height 19
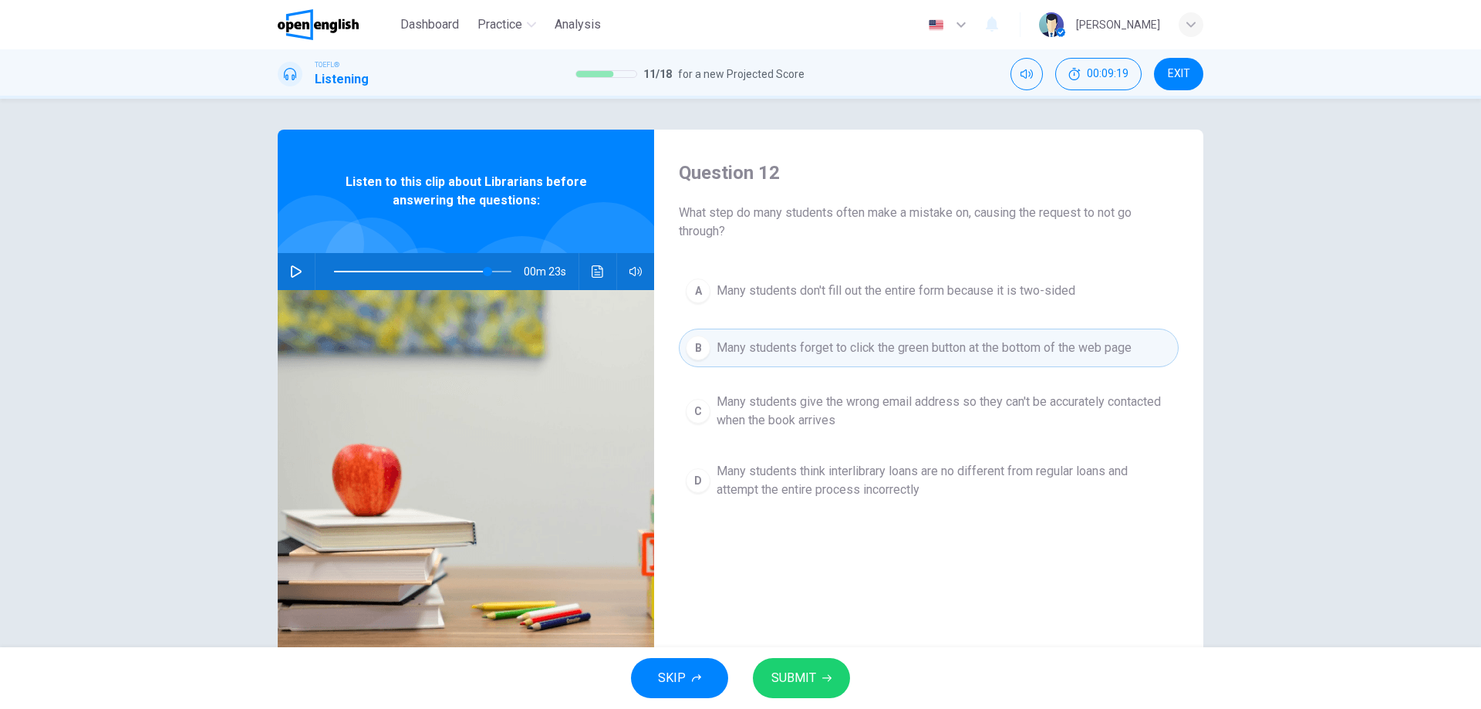
click at [820, 676] on button "SUBMIT" at bounding box center [801, 678] width 97 height 40
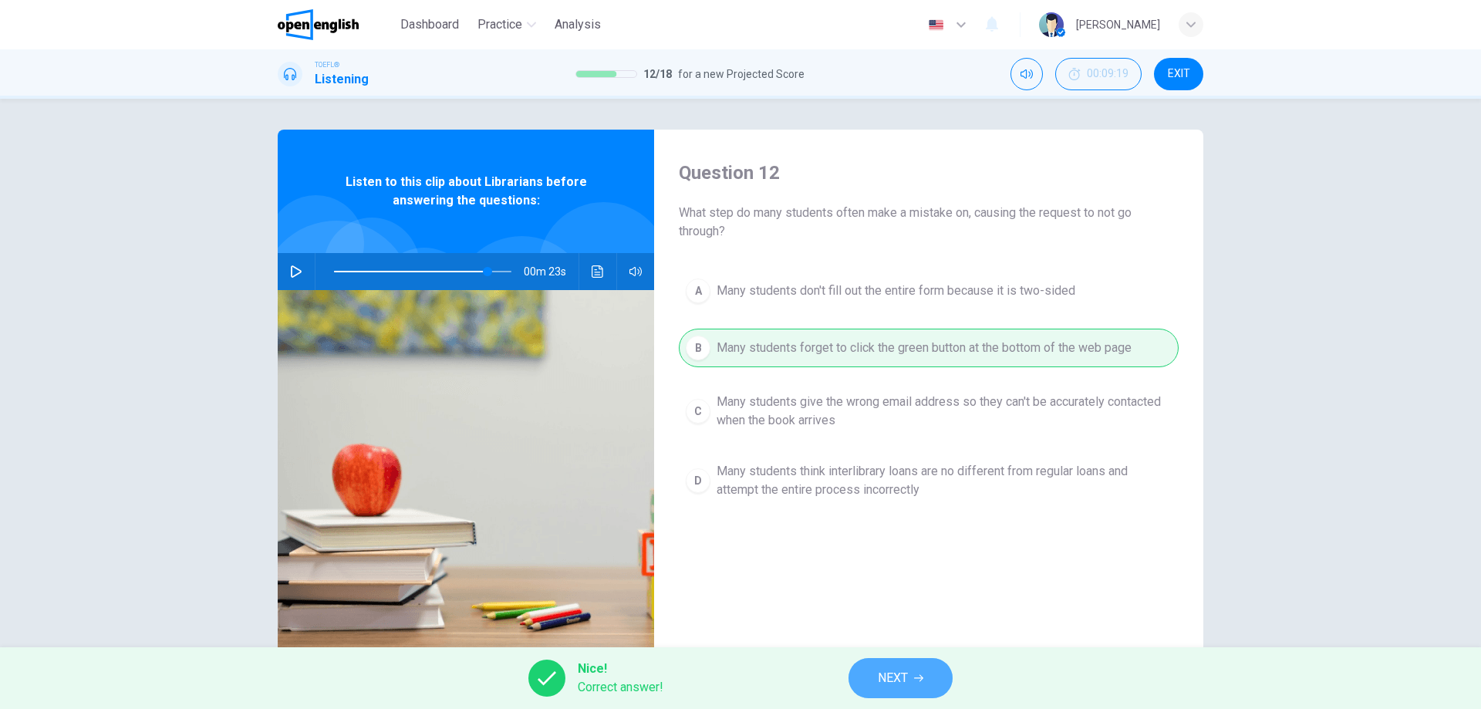
click at [891, 688] on span "NEXT" at bounding box center [893, 678] width 30 height 22
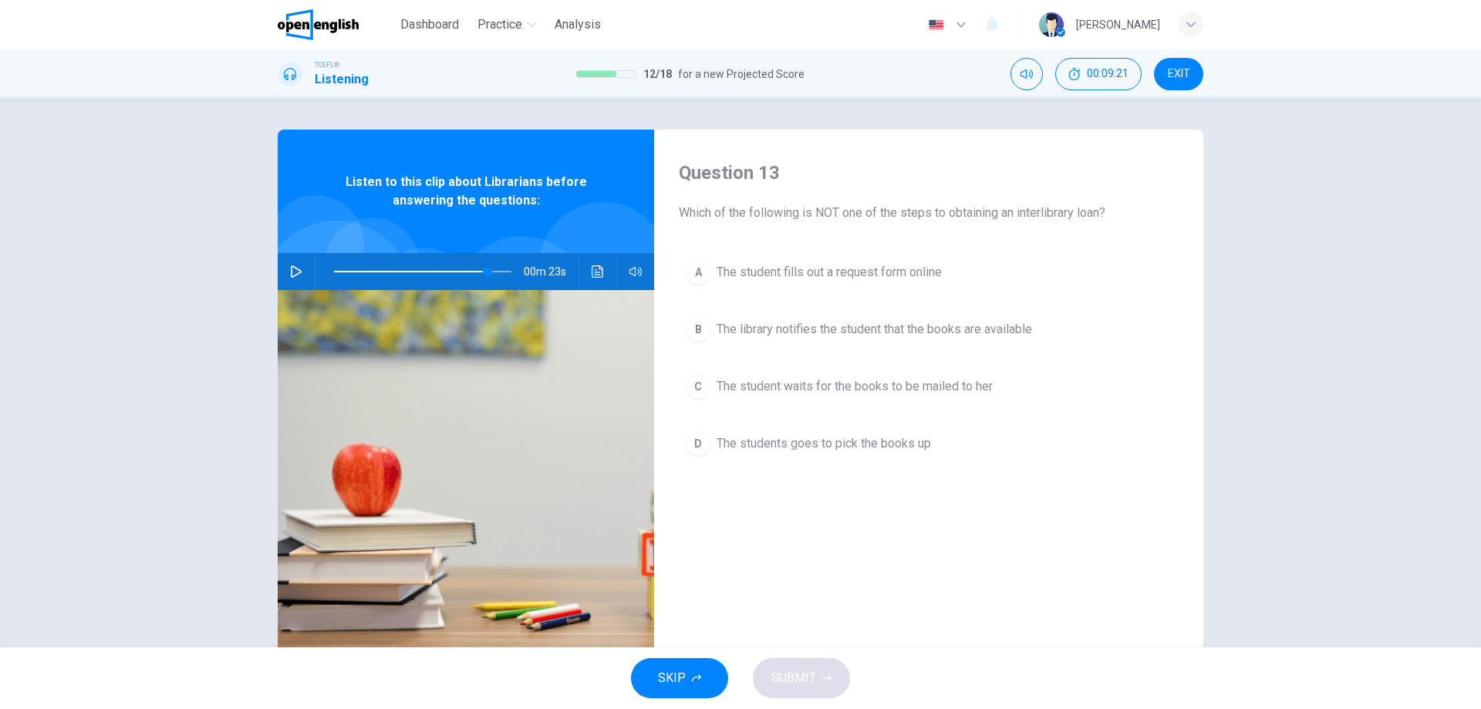
drag, startPoint x: 673, startPoint y: 219, endPoint x: 874, endPoint y: 220, distance: 201.4
click at [874, 219] on div "Question 13 Which of the following is NOT one of the steps to obtaining an inte…" at bounding box center [928, 398] width 549 height 536
drag, startPoint x: 1100, startPoint y: 213, endPoint x: 1047, endPoint y: 217, distance: 53.4
click at [1048, 217] on span "Which of the following is NOT one of the steps to obtaining an interlibrary loa…" at bounding box center [929, 213] width 500 height 19
drag, startPoint x: 454, startPoint y: 267, endPoint x: 374, endPoint y: 264, distance: 80.3
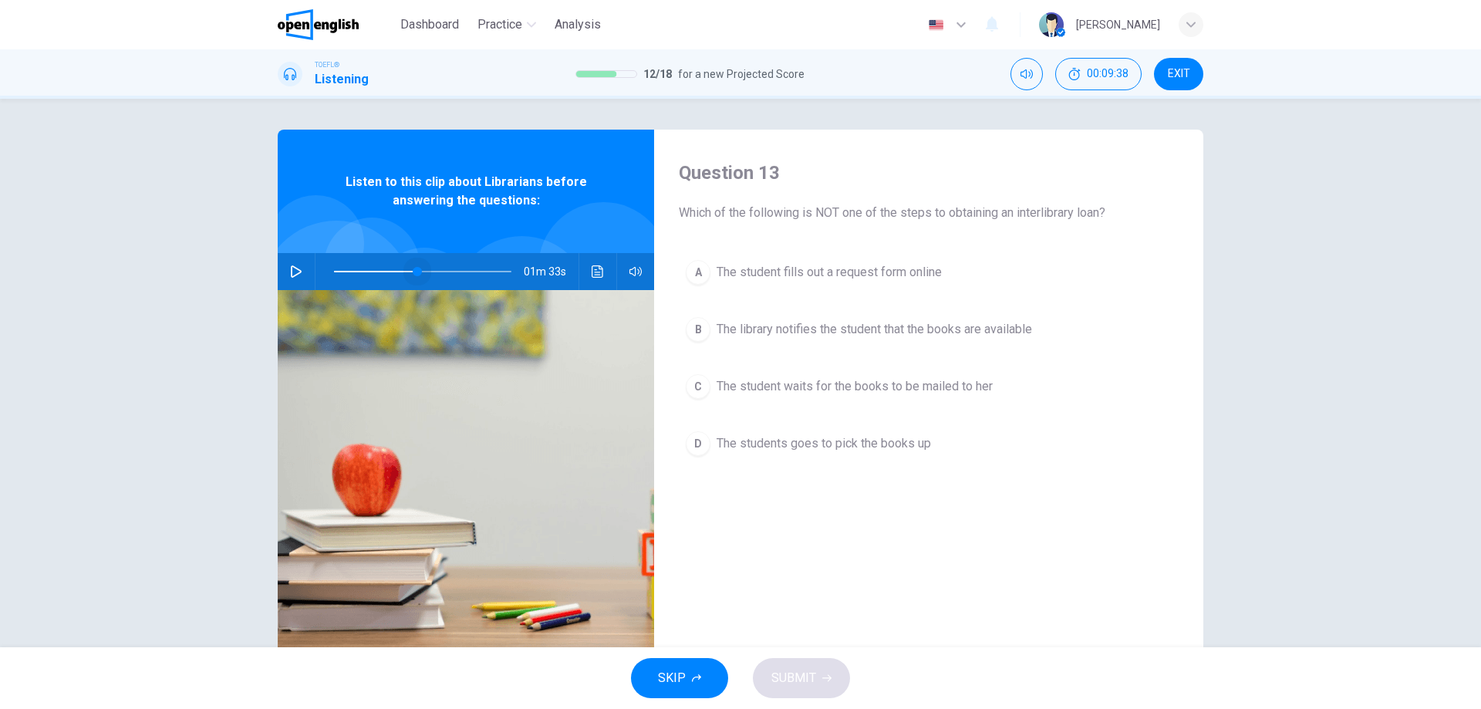
click at [413, 267] on span at bounding box center [417, 271] width 9 height 9
click at [289, 262] on button "button" at bounding box center [296, 271] width 25 height 37
drag, startPoint x: 380, startPoint y: 268, endPoint x: 354, endPoint y: 267, distance: 26.3
click at [363, 267] on span at bounding box center [367, 271] width 9 height 9
click at [694, 382] on div "C" at bounding box center [698, 386] width 25 height 25
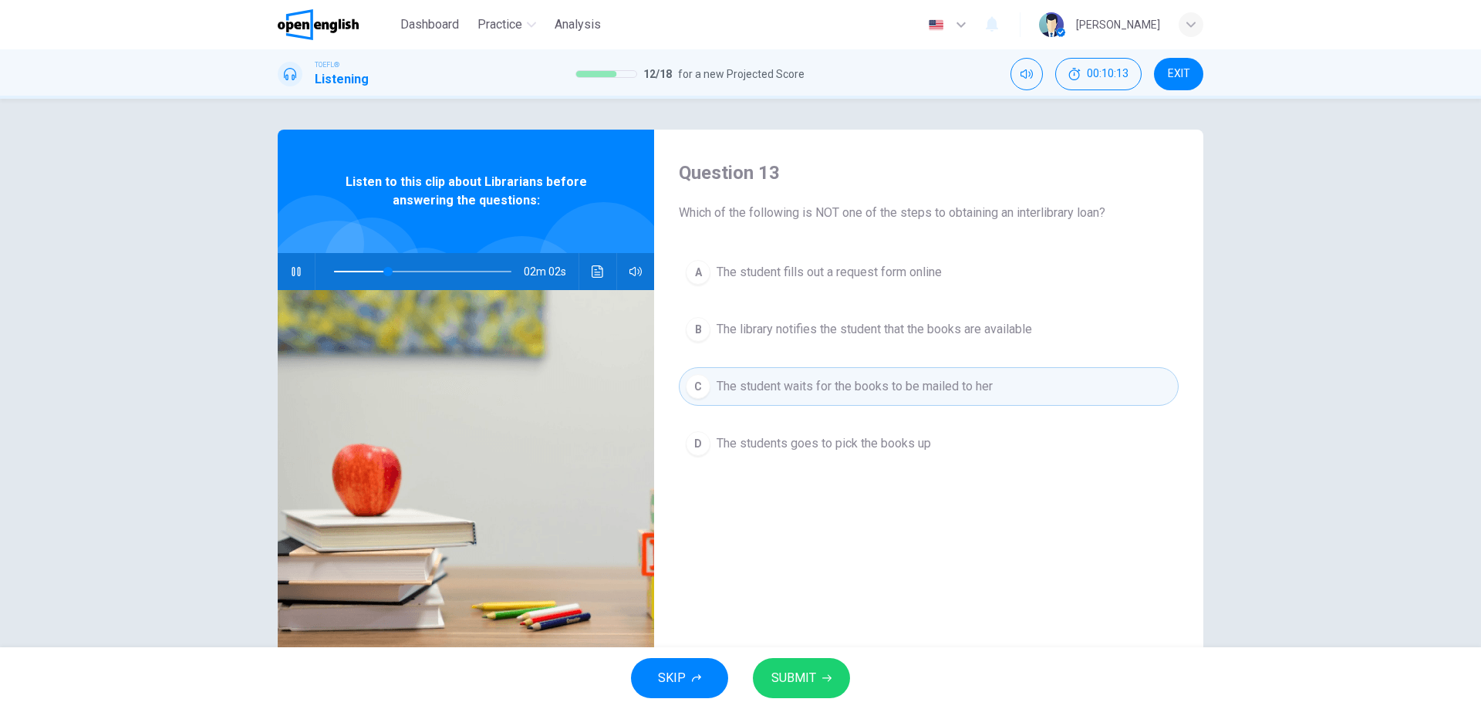
click at [795, 698] on div "SKIP SUBMIT" at bounding box center [740, 678] width 1481 height 62
click at [795, 693] on button "SUBMIT" at bounding box center [801, 678] width 97 height 40
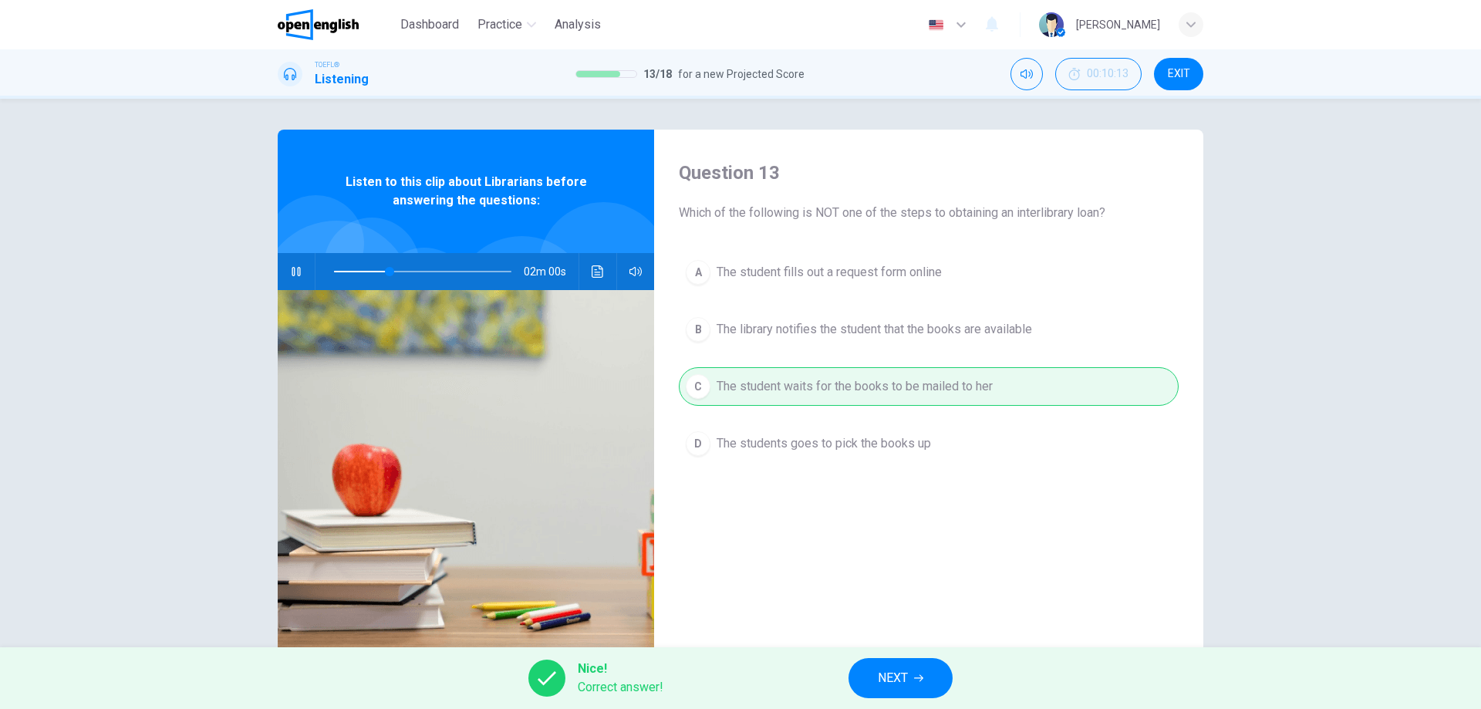
click at [879, 673] on span "NEXT" at bounding box center [893, 678] width 30 height 22
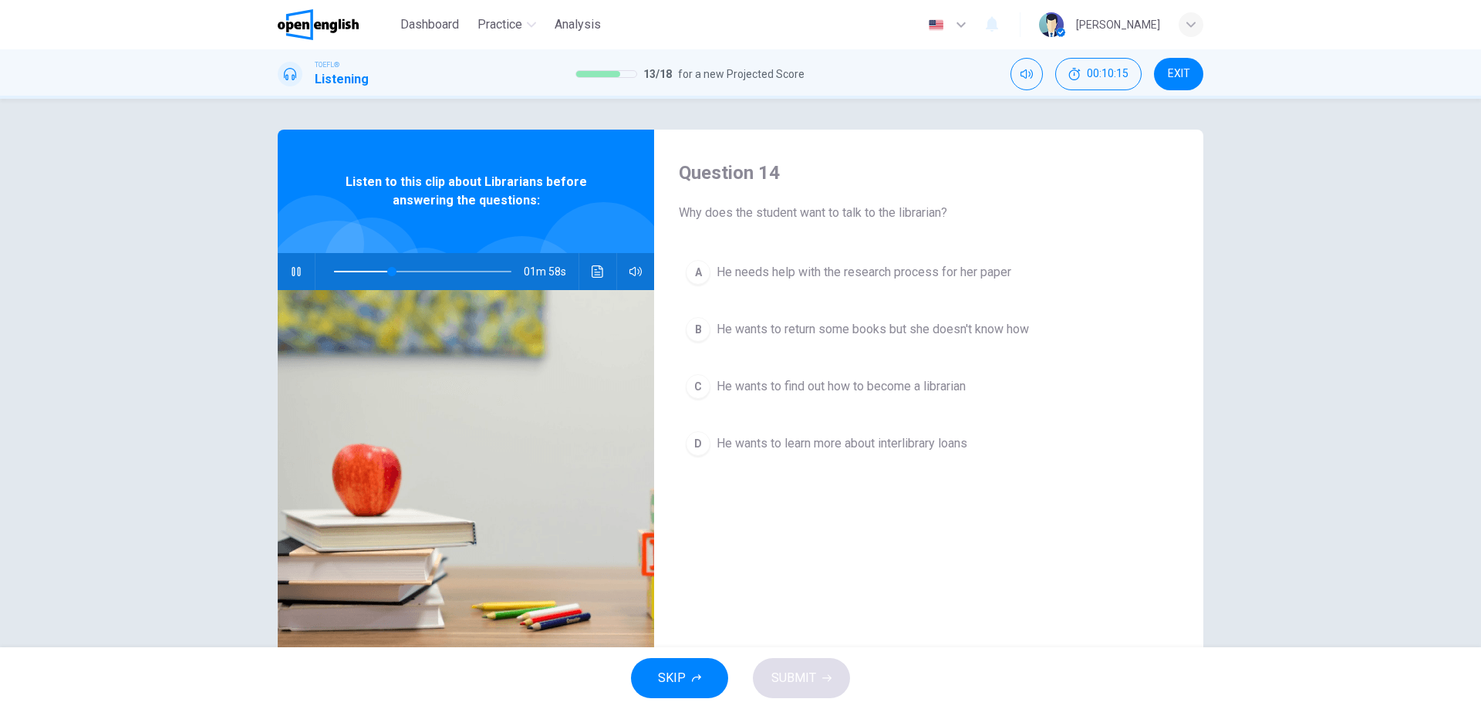
click at [295, 271] on icon "button" at bounding box center [296, 271] width 12 height 12
click at [701, 441] on div "D" at bounding box center [698, 443] width 25 height 25
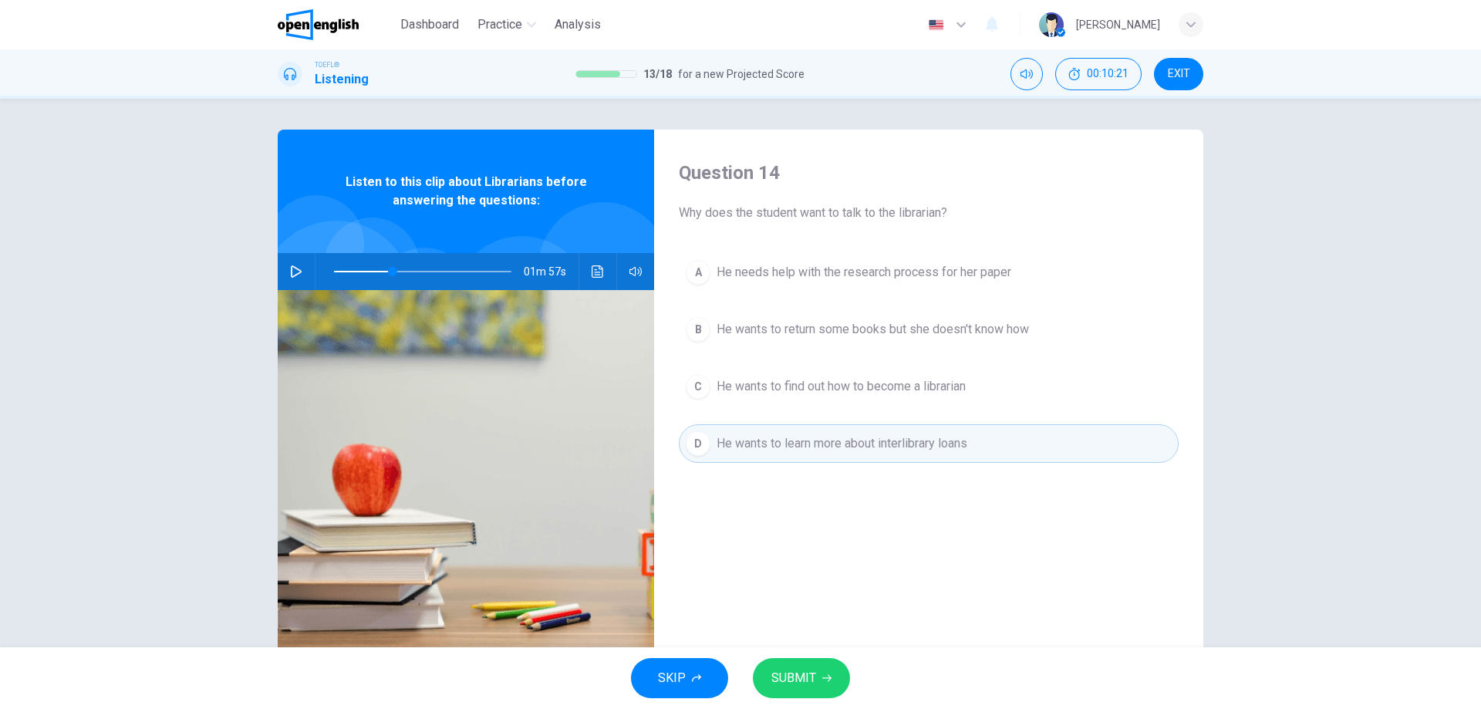
click at [797, 687] on span "SUBMIT" at bounding box center [793, 678] width 45 height 22
type input "**"
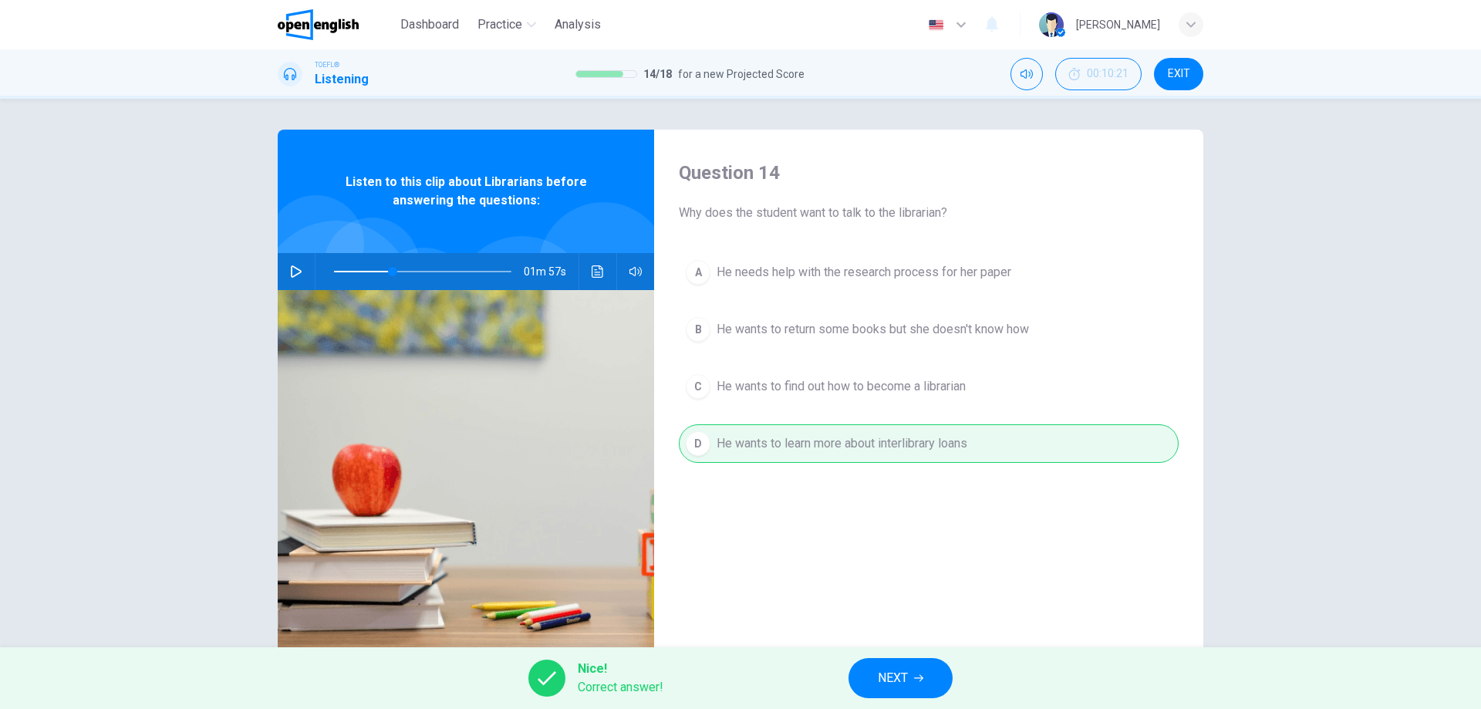
click at [872, 675] on button "NEXT" at bounding box center [901, 678] width 104 height 40
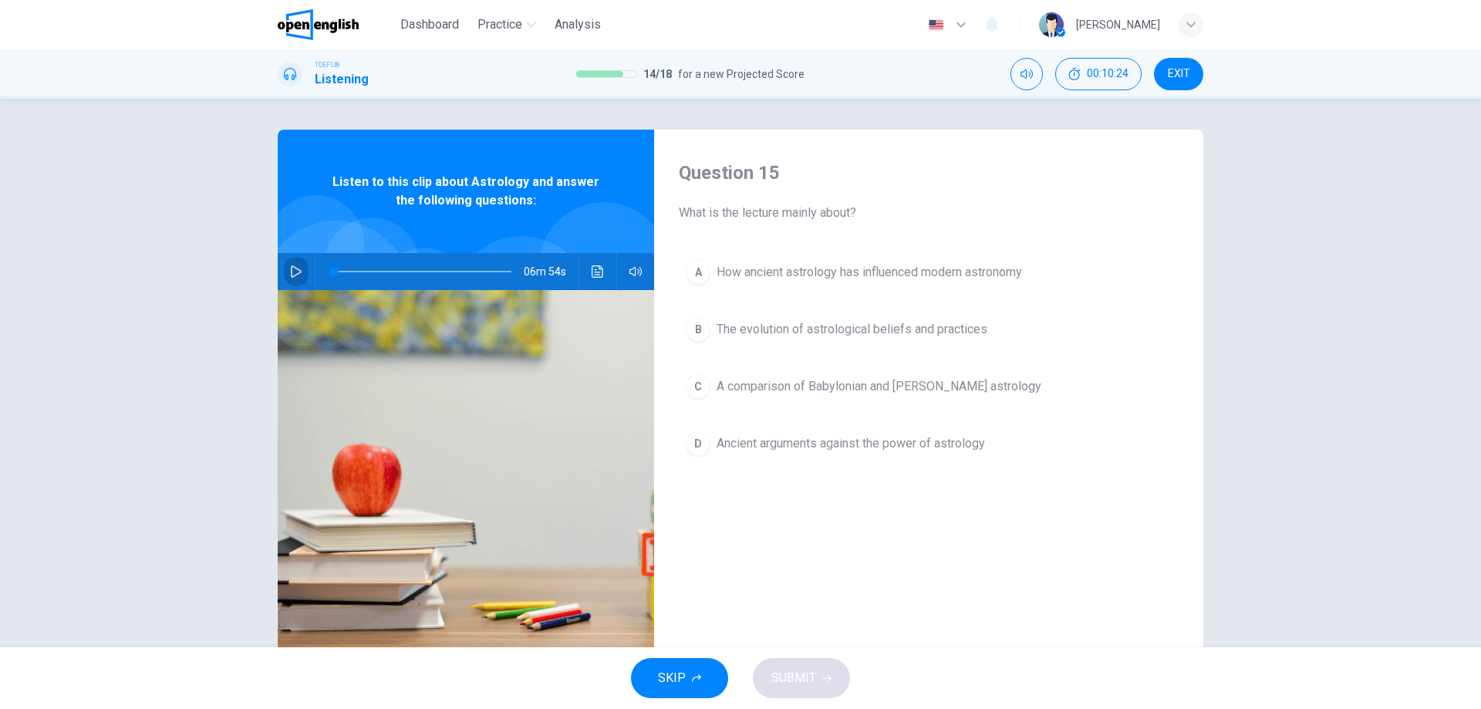
click at [291, 268] on icon "button" at bounding box center [296, 271] width 11 height 12
drag, startPoint x: 852, startPoint y: 214, endPoint x: 819, endPoint y: 217, distance: 32.5
click at [819, 217] on span "What is the lecture mainly about?" at bounding box center [929, 213] width 500 height 19
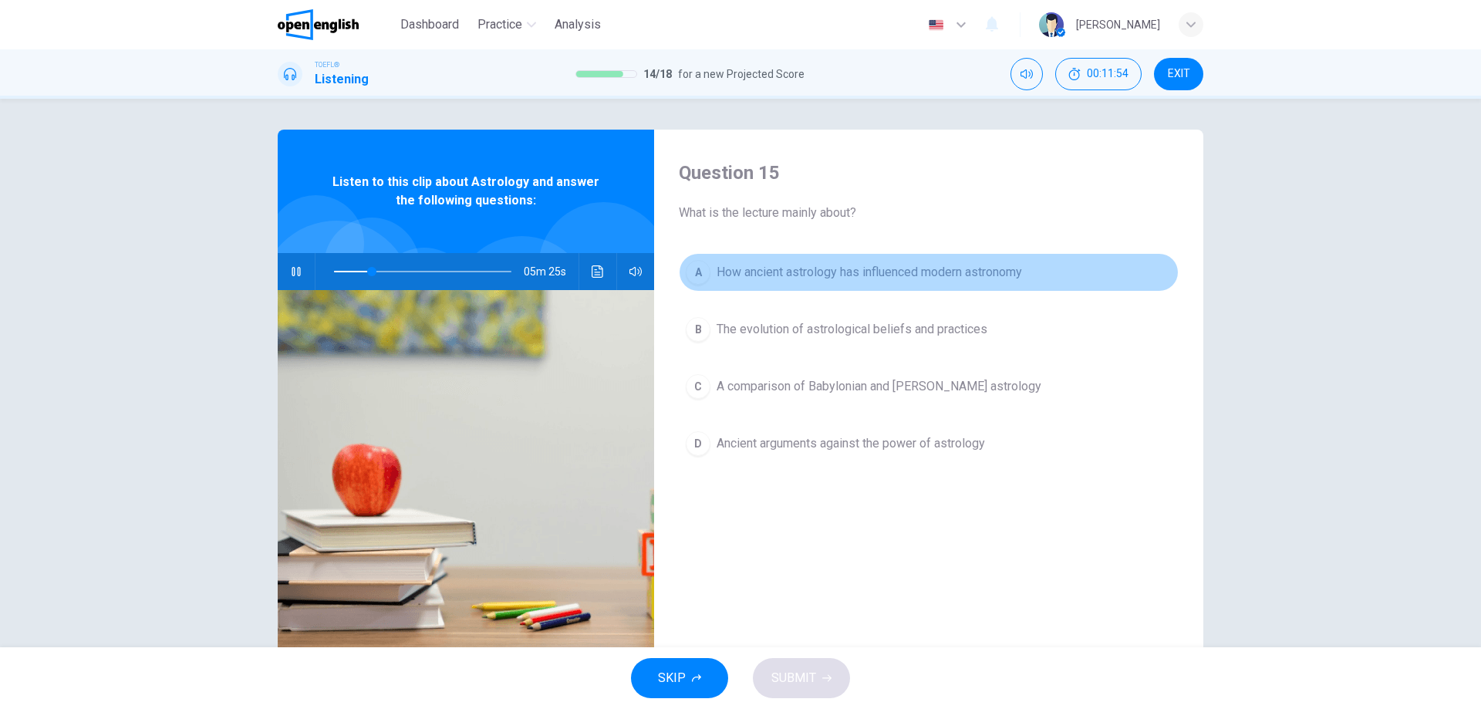
click at [693, 276] on div "A" at bounding box center [698, 272] width 25 height 25
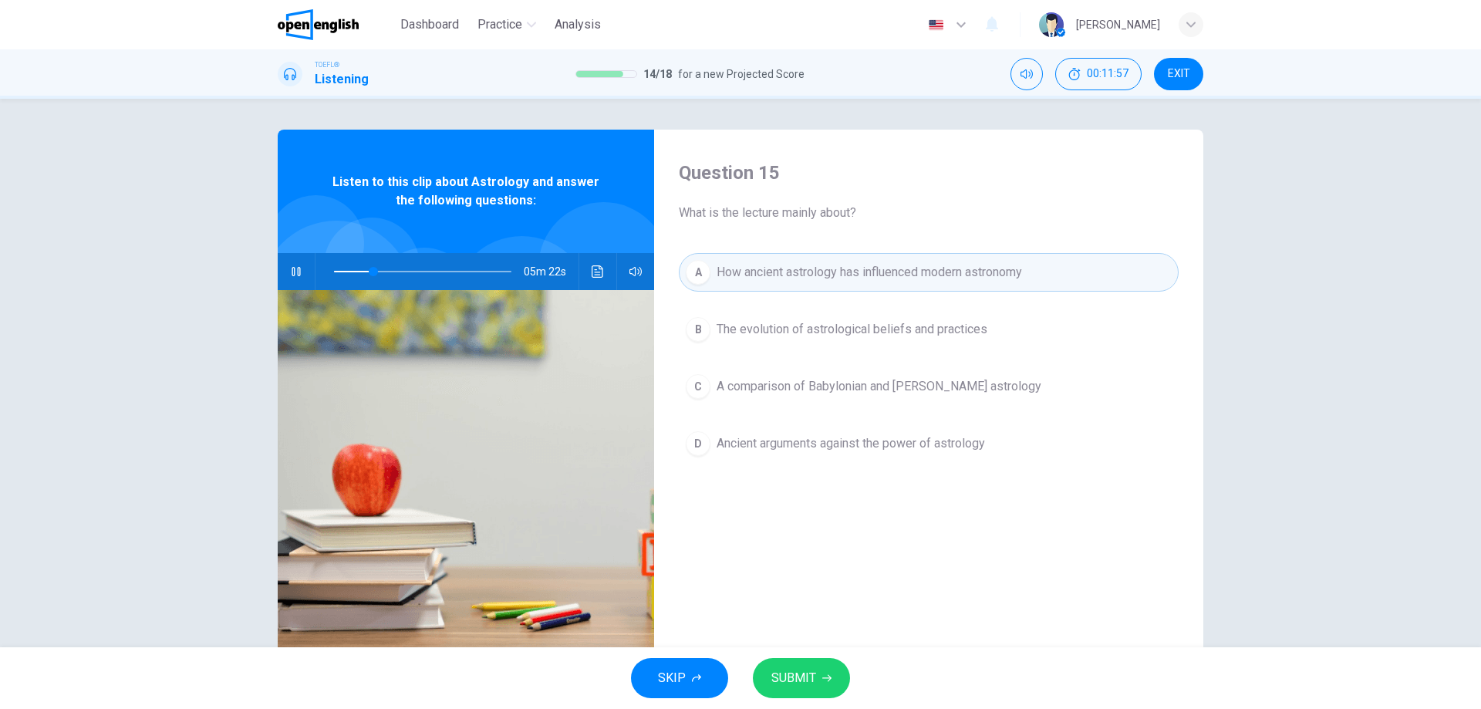
drag, startPoint x: 522, startPoint y: 204, endPoint x: 321, endPoint y: 183, distance: 201.7
click at [321, 183] on div "Listen to this clip about Astrology and answer the following questions:" at bounding box center [466, 191] width 376 height 123
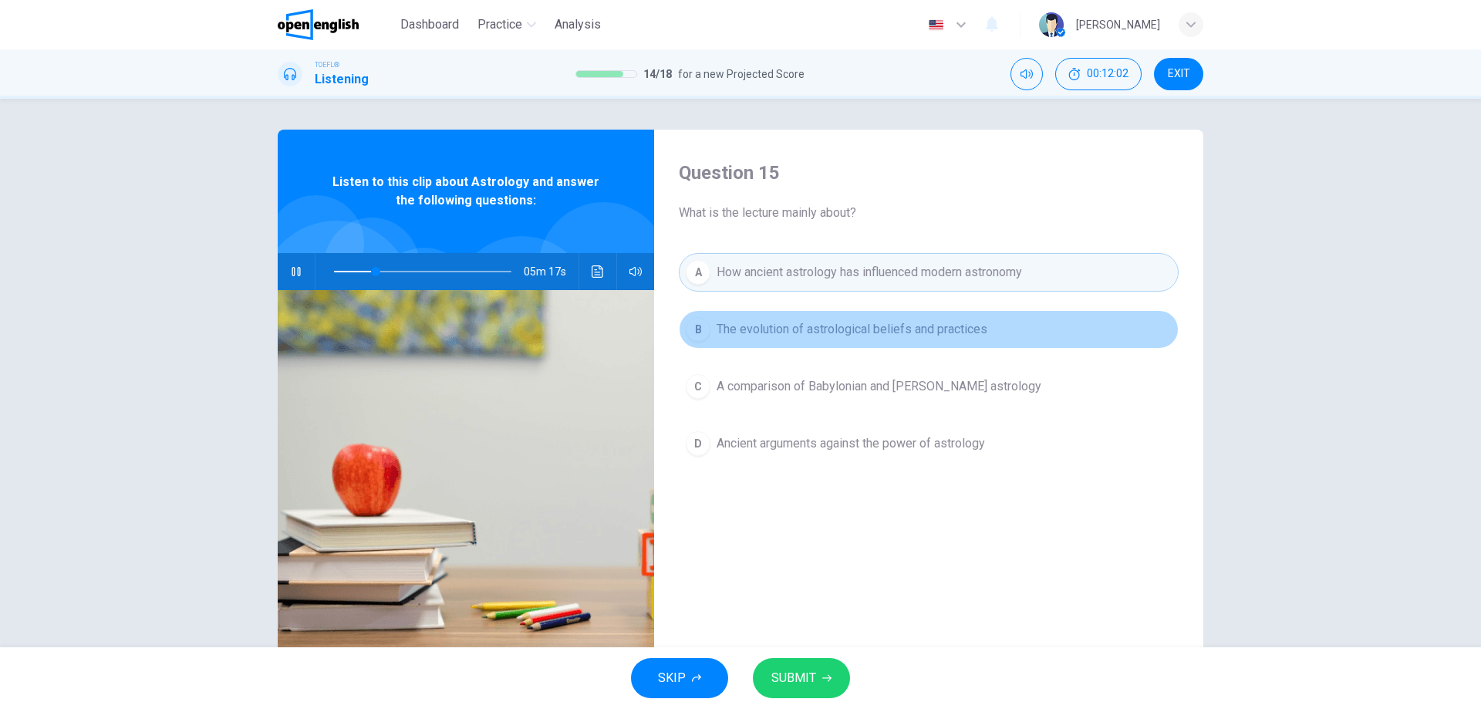
click at [964, 322] on span "The evolution of astrological beliefs and practices" at bounding box center [852, 329] width 271 height 19
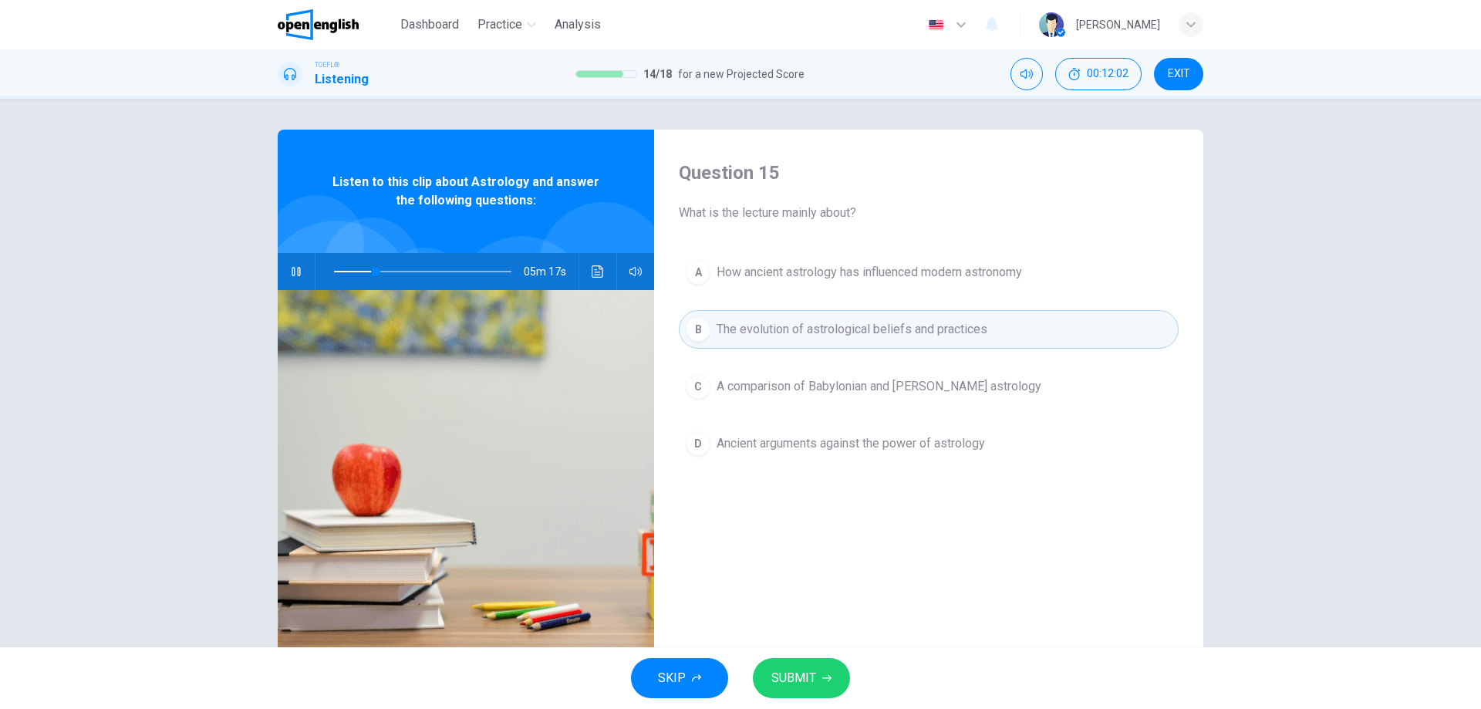
drag, startPoint x: 1028, startPoint y: 275, endPoint x: 1032, endPoint y: 288, distance: 13.7
click at [1029, 275] on button "A How ancient astrology has influenced modern astronomy" at bounding box center [929, 272] width 500 height 39
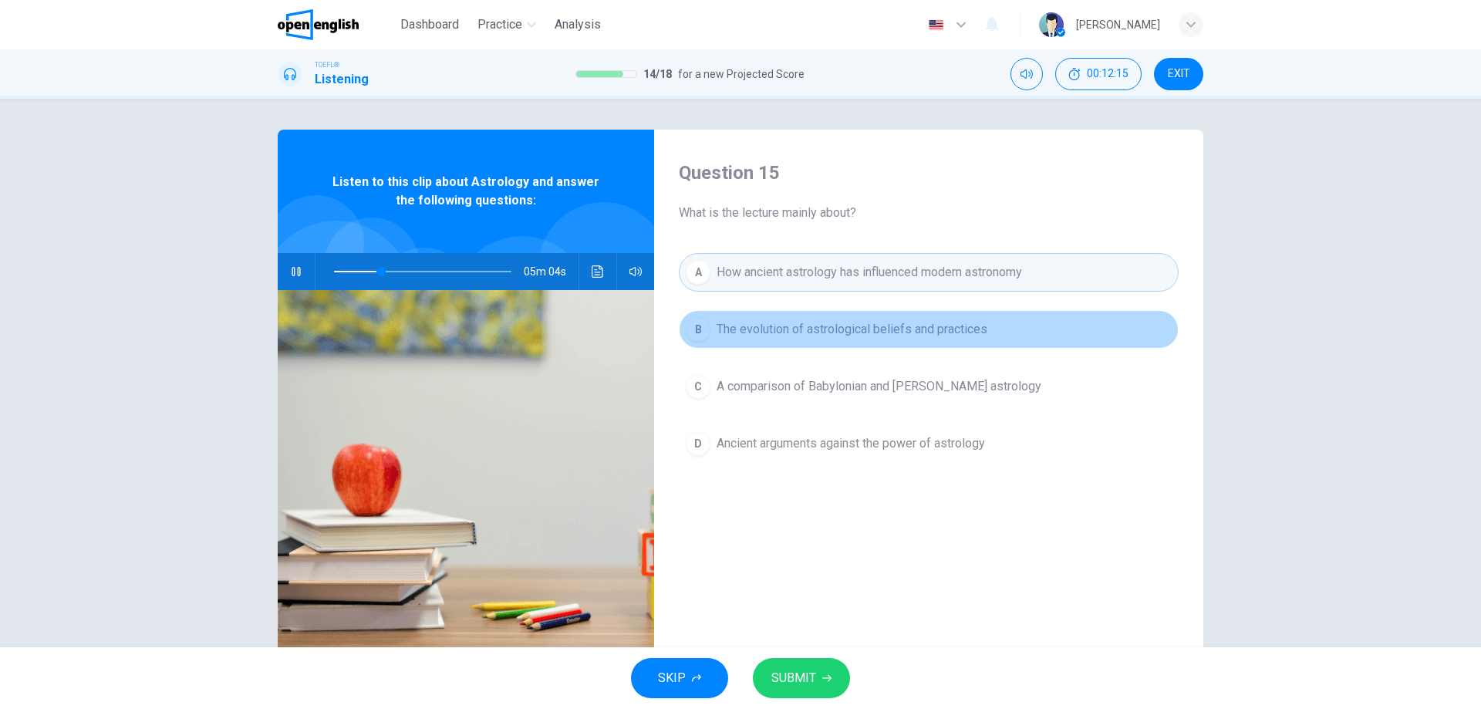
click at [707, 324] on button "B The evolution of astrological beliefs and practices" at bounding box center [929, 329] width 500 height 39
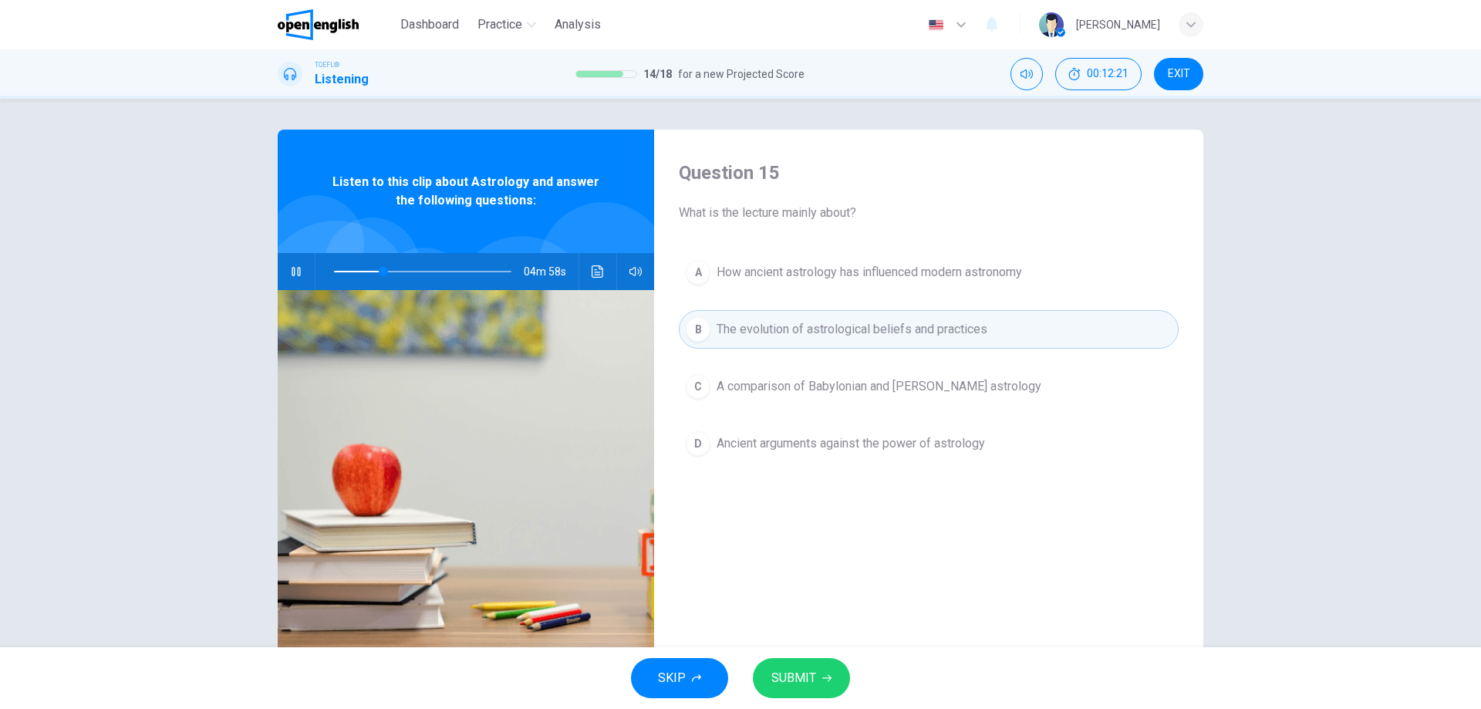
drag, startPoint x: 522, startPoint y: 270, endPoint x: 565, endPoint y: 275, distance: 42.8
click at [565, 275] on span "04m 58s" at bounding box center [551, 271] width 55 height 37
drag, startPoint x: 775, startPoint y: 176, endPoint x: 635, endPoint y: 187, distance: 140.8
click at [635, 187] on div "Question 15 What is the lecture mainly about? A How ancient astrology has influ…" at bounding box center [741, 398] width 926 height 536
drag, startPoint x: 680, startPoint y: 172, endPoint x: 778, endPoint y: 168, distance: 98.8
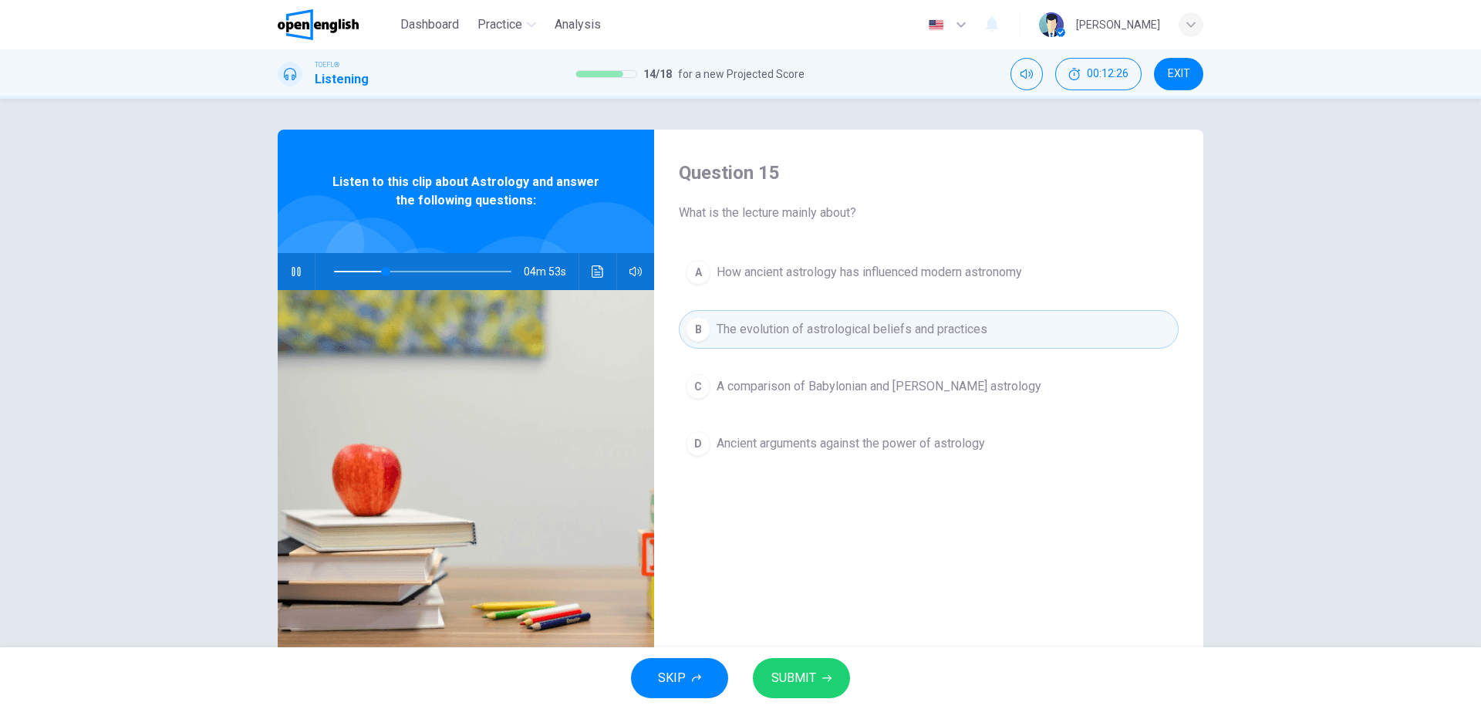
click at [778, 168] on h4 "Question 15" at bounding box center [929, 172] width 500 height 25
drag, startPoint x: 771, startPoint y: 170, endPoint x: 668, endPoint y: 177, distance: 102.9
click at [668, 177] on div "Question 15 What is the lecture mainly about? A How ancient astrology has influ…" at bounding box center [928, 398] width 549 height 536
drag, startPoint x: 519, startPoint y: 202, endPoint x: 324, endPoint y: 177, distance: 196.7
click at [328, 177] on span "Listen to this clip about Astrology and answer the following questions:" at bounding box center [466, 191] width 276 height 37
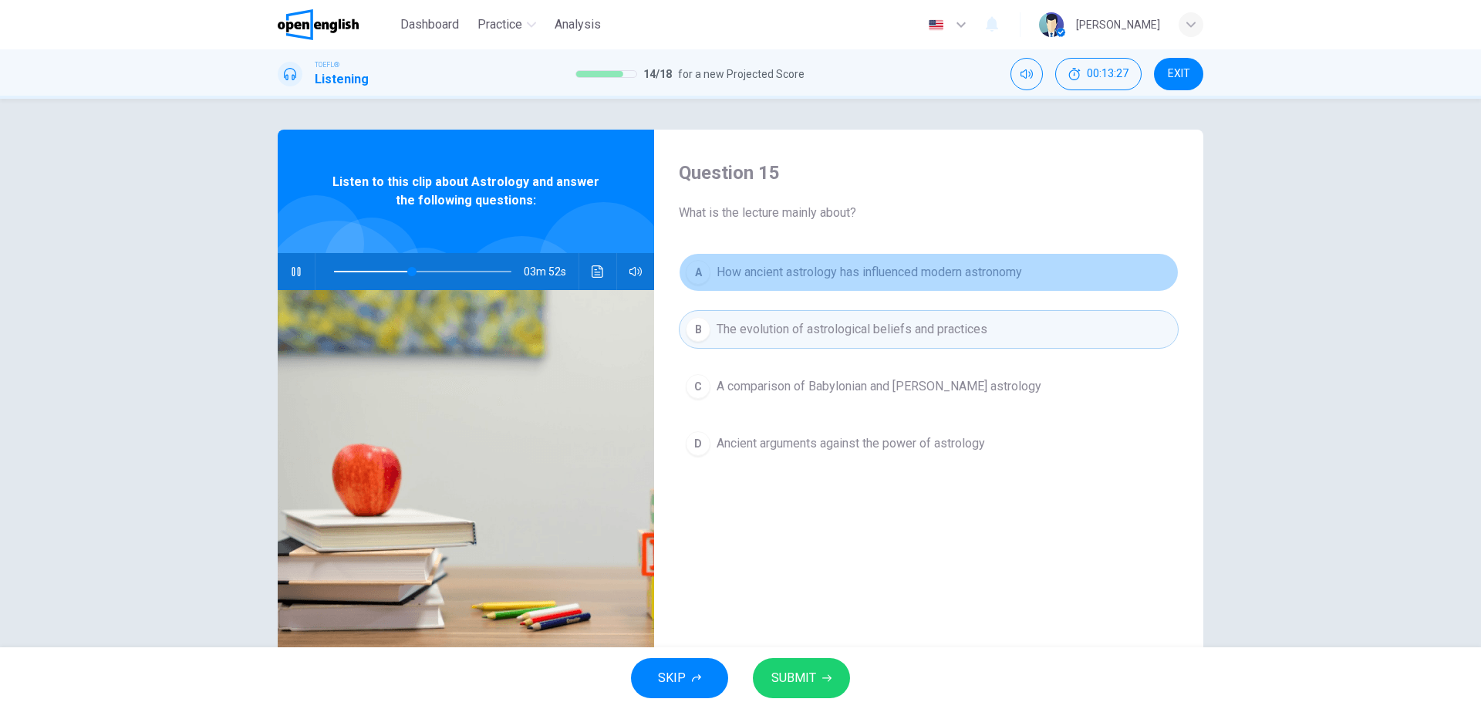
click at [698, 268] on div "A" at bounding box center [698, 272] width 25 height 25
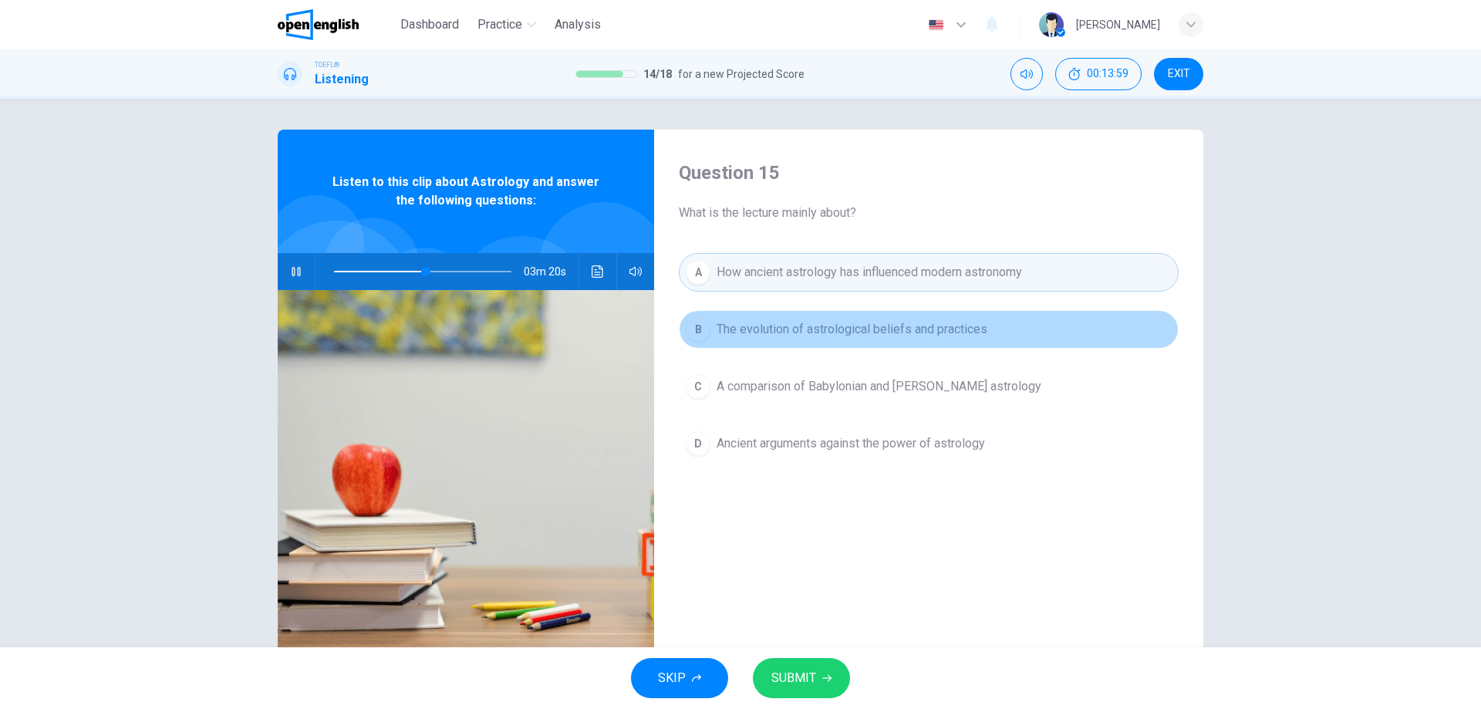
click at [1037, 319] on button "B The evolution of astrological beliefs and practices" at bounding box center [929, 329] width 500 height 39
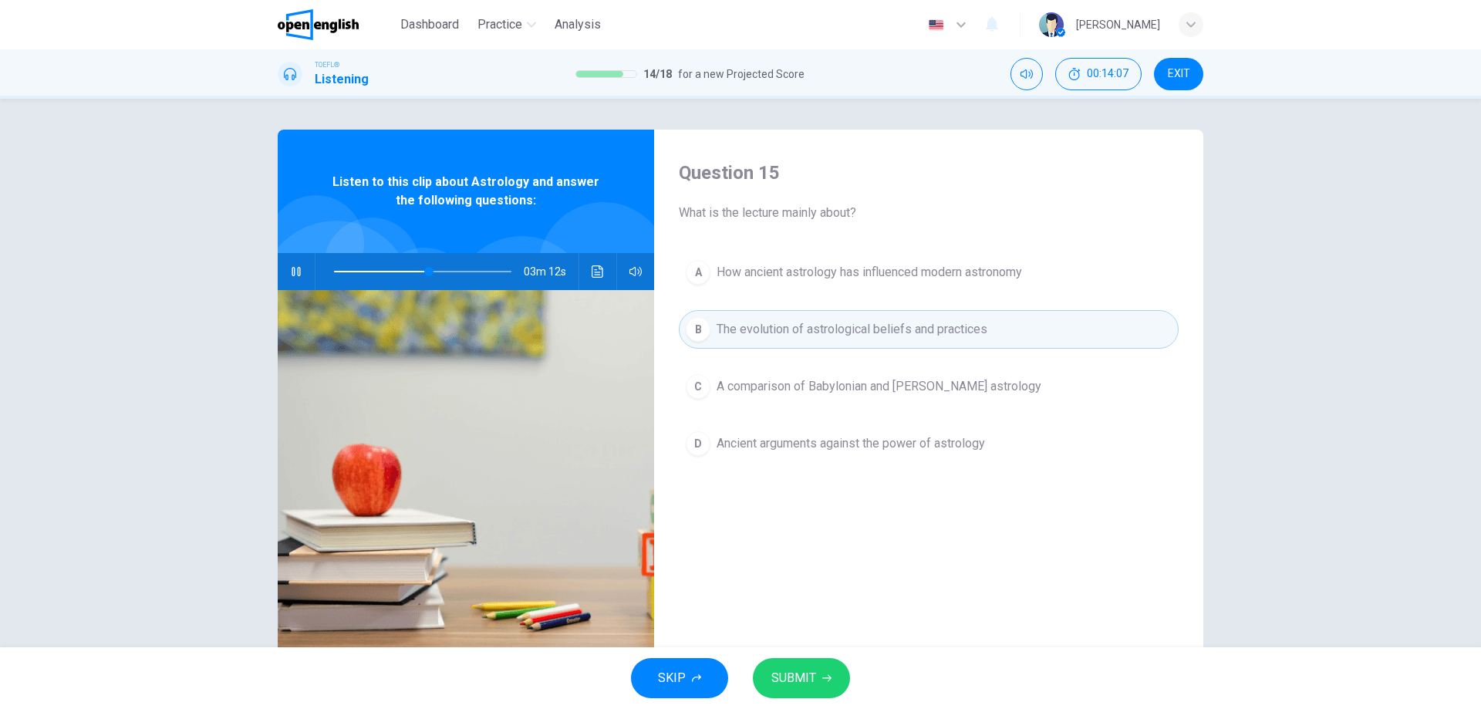
click at [880, 388] on span "A comparison of Babylonian and [PERSON_NAME] astrology" at bounding box center [879, 386] width 325 height 19
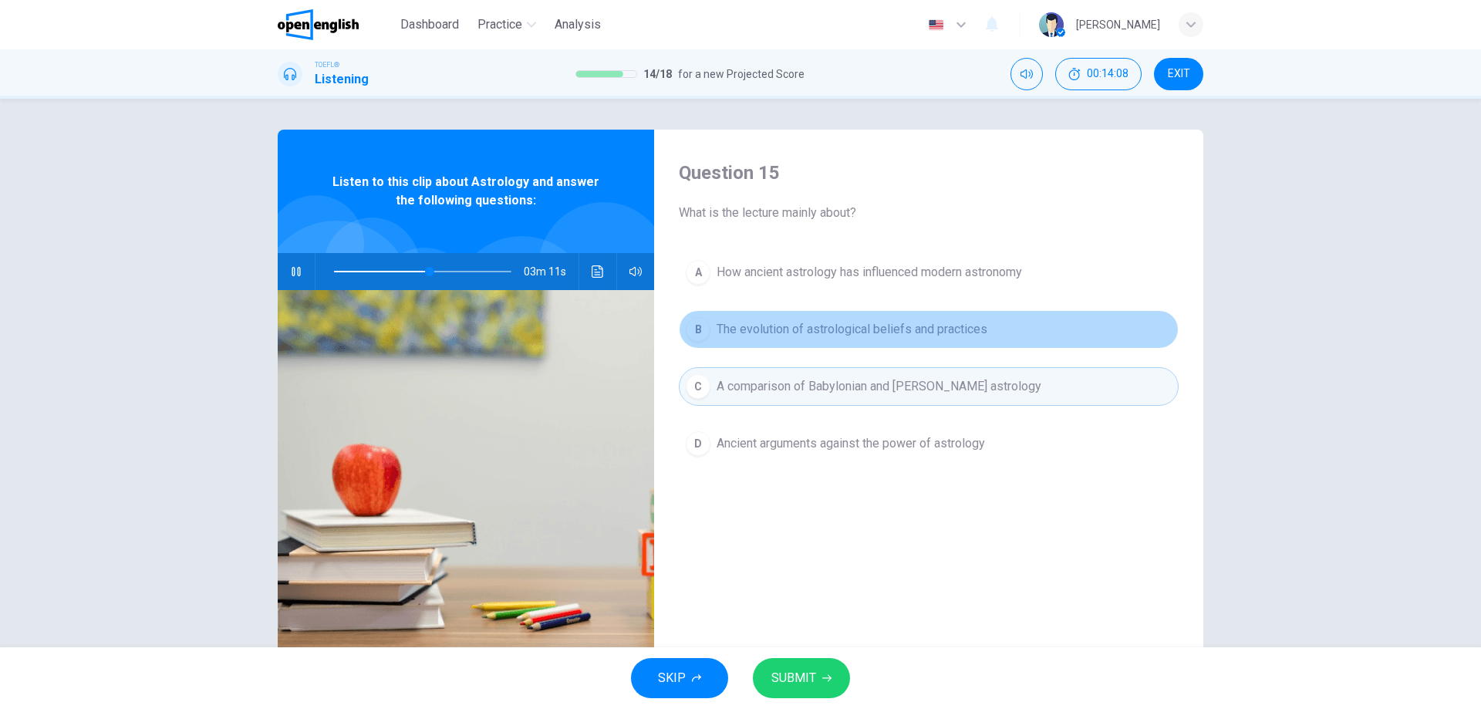
click at [906, 340] on button "B The evolution of astrological beliefs and practices" at bounding box center [929, 329] width 500 height 39
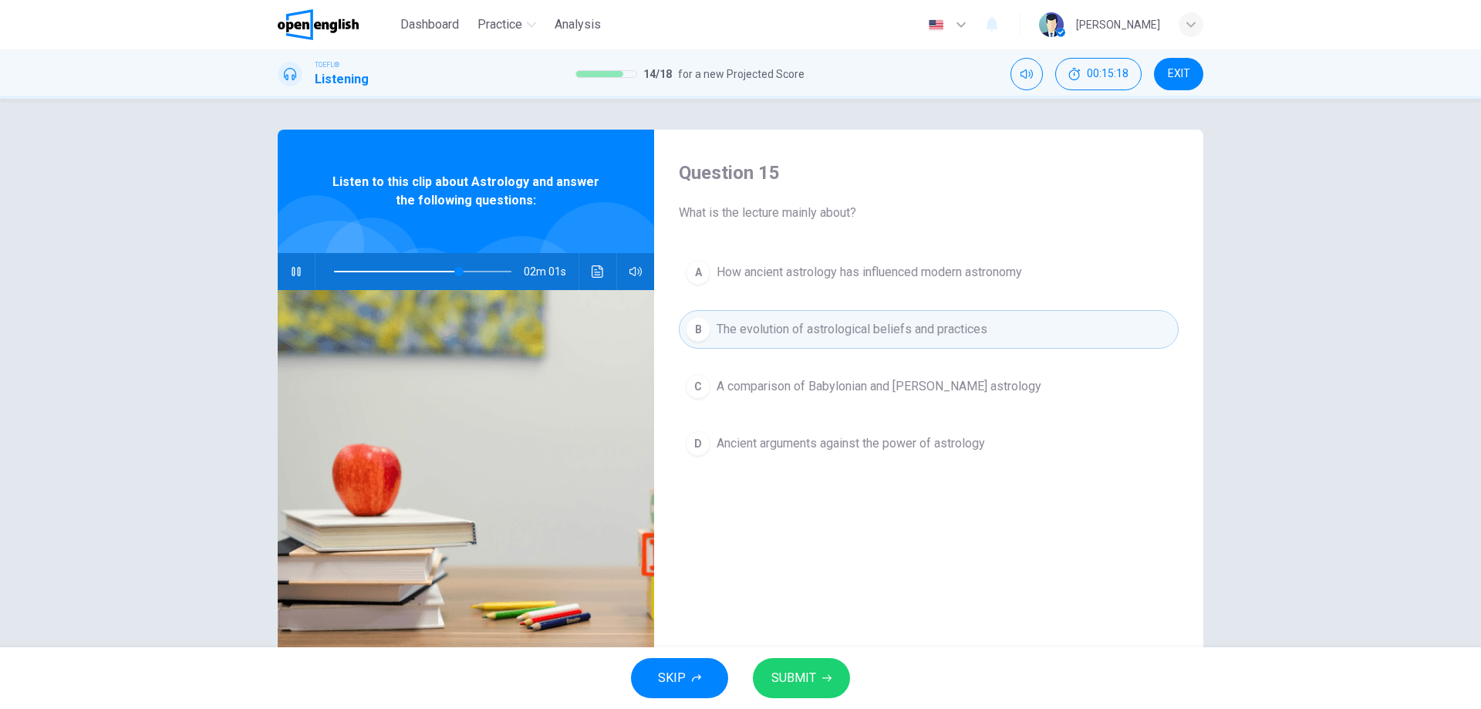
click at [828, 676] on icon "button" at bounding box center [826, 678] width 9 height 9
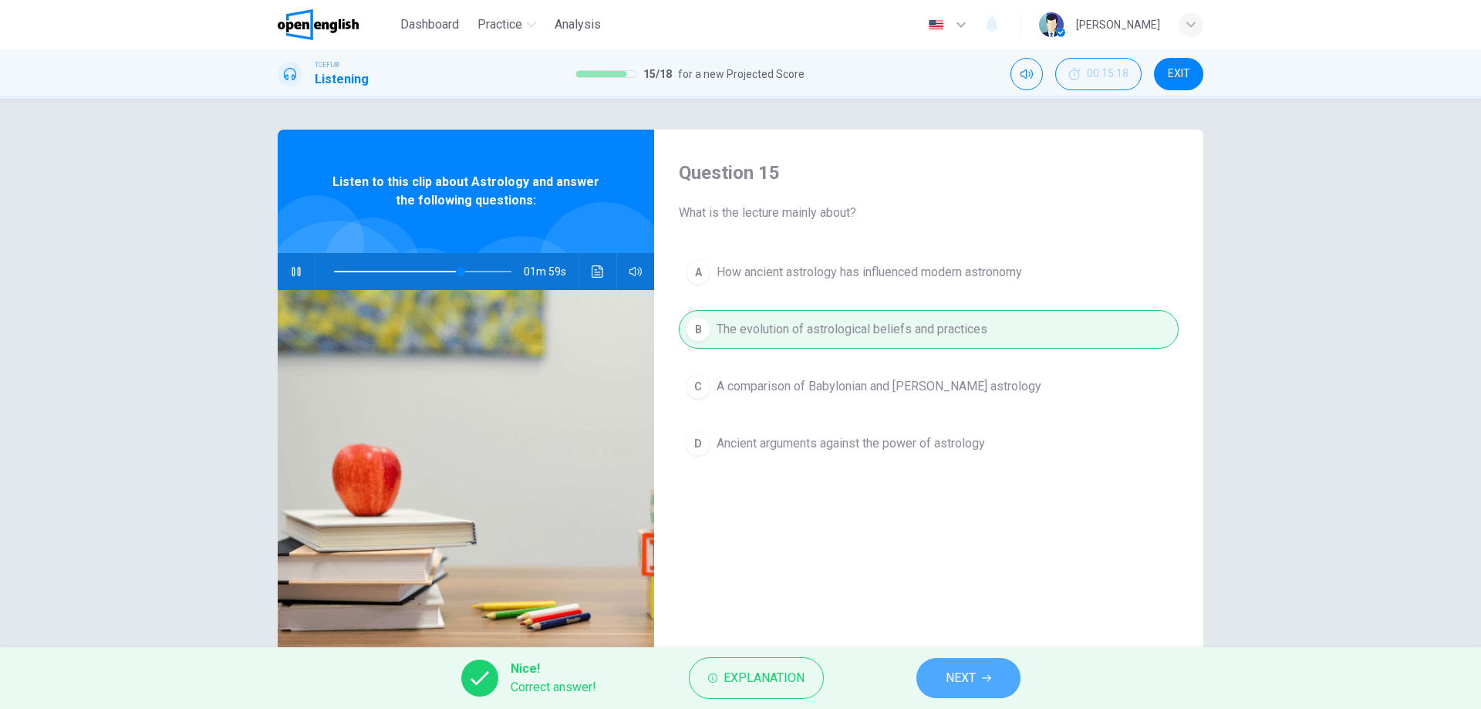
click at [977, 671] on button "NEXT" at bounding box center [969, 678] width 104 height 40
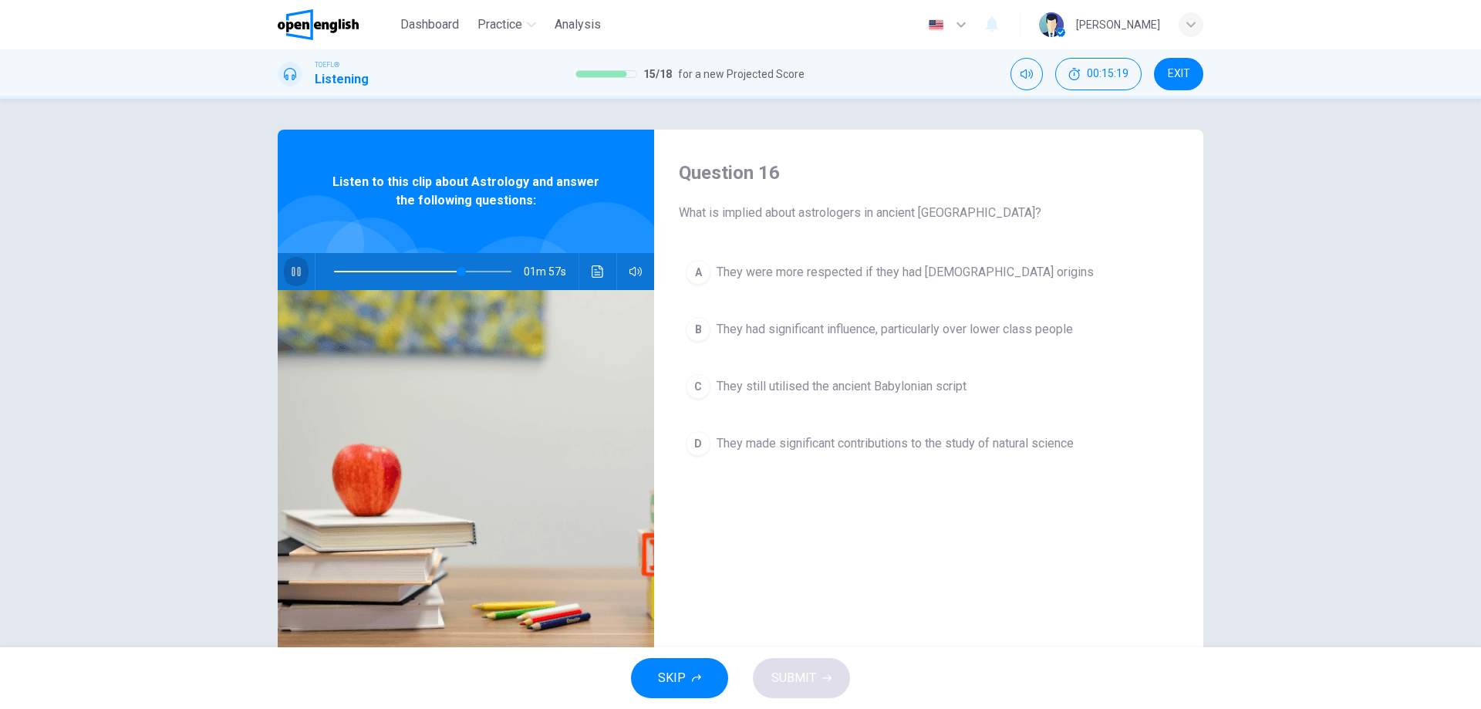
click at [287, 284] on button "button" at bounding box center [296, 271] width 25 height 37
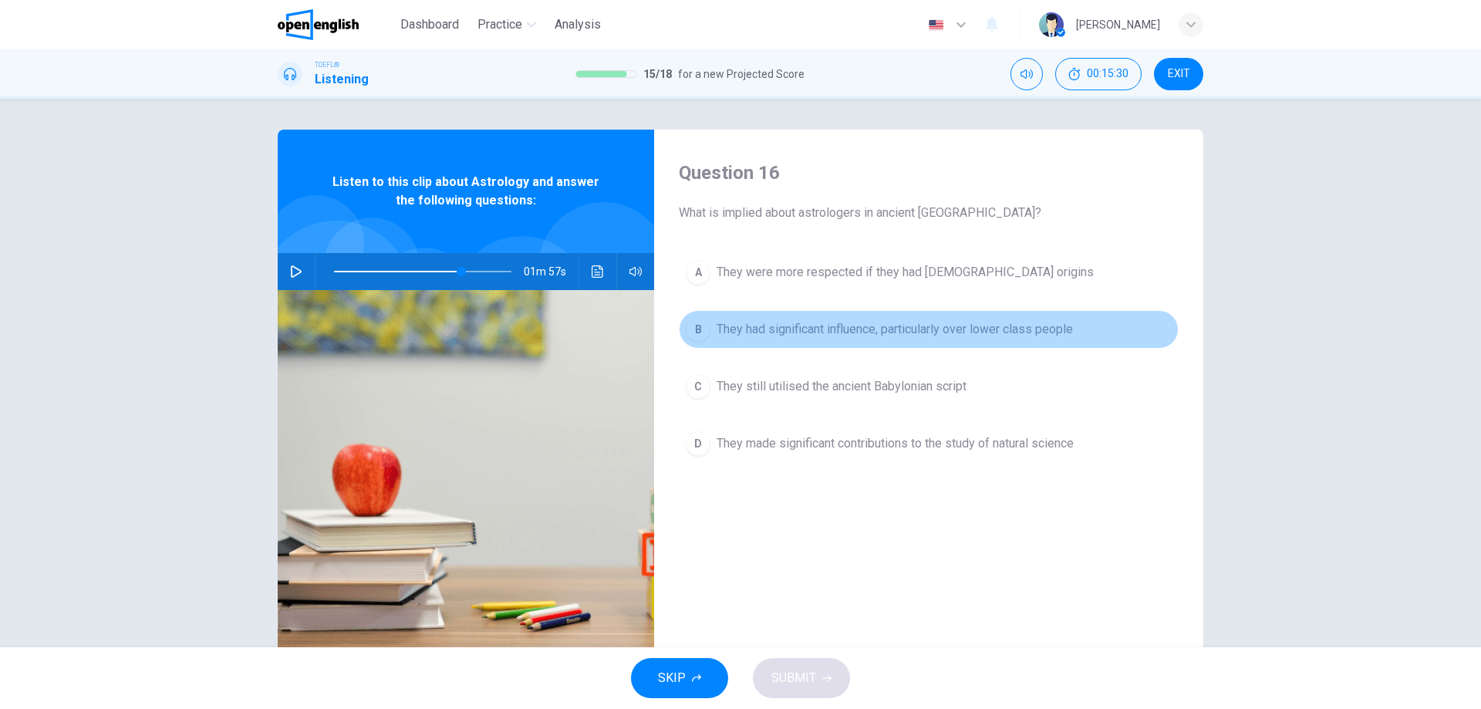
click at [704, 329] on div "B" at bounding box center [698, 329] width 25 height 25
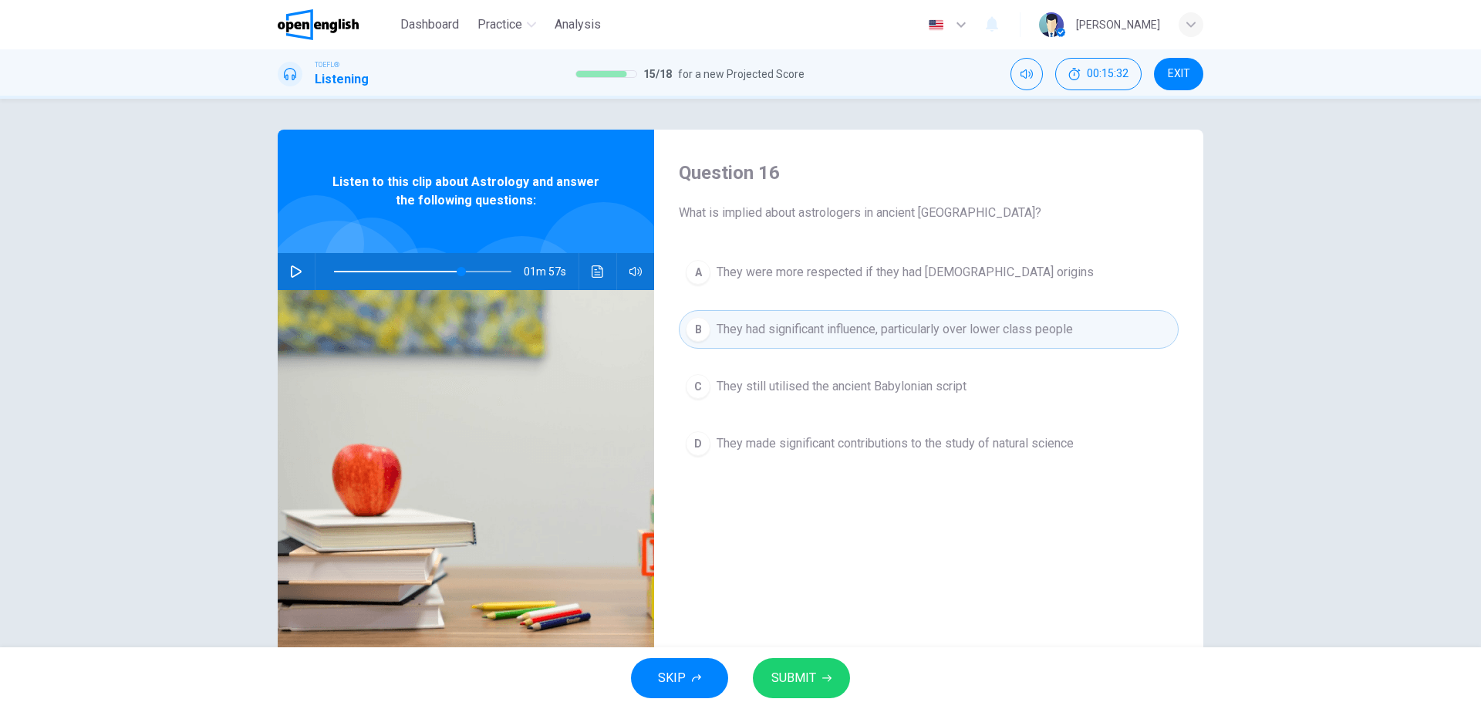
click at [295, 260] on button "button" at bounding box center [296, 271] width 25 height 37
click at [812, 670] on span "SUBMIT" at bounding box center [793, 678] width 45 height 22
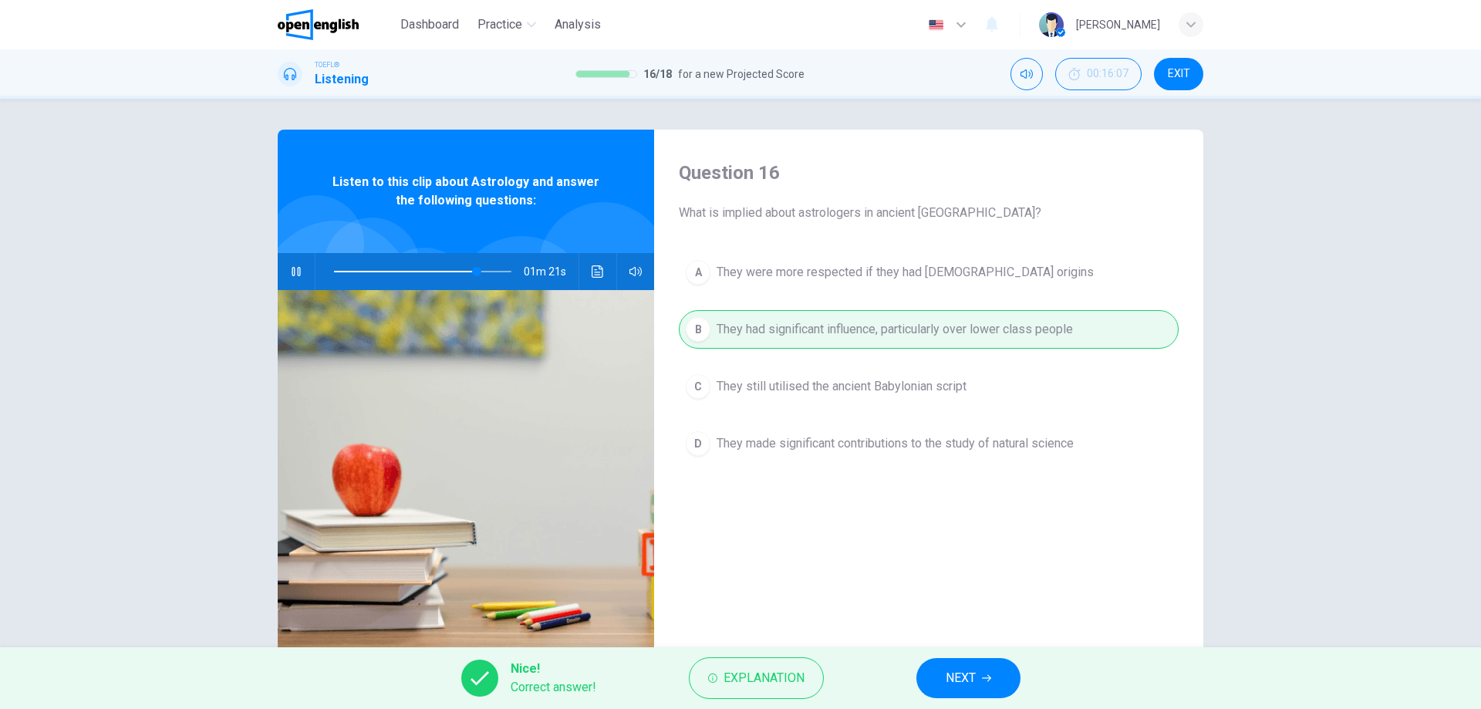
click at [924, 670] on button "NEXT" at bounding box center [969, 678] width 104 height 40
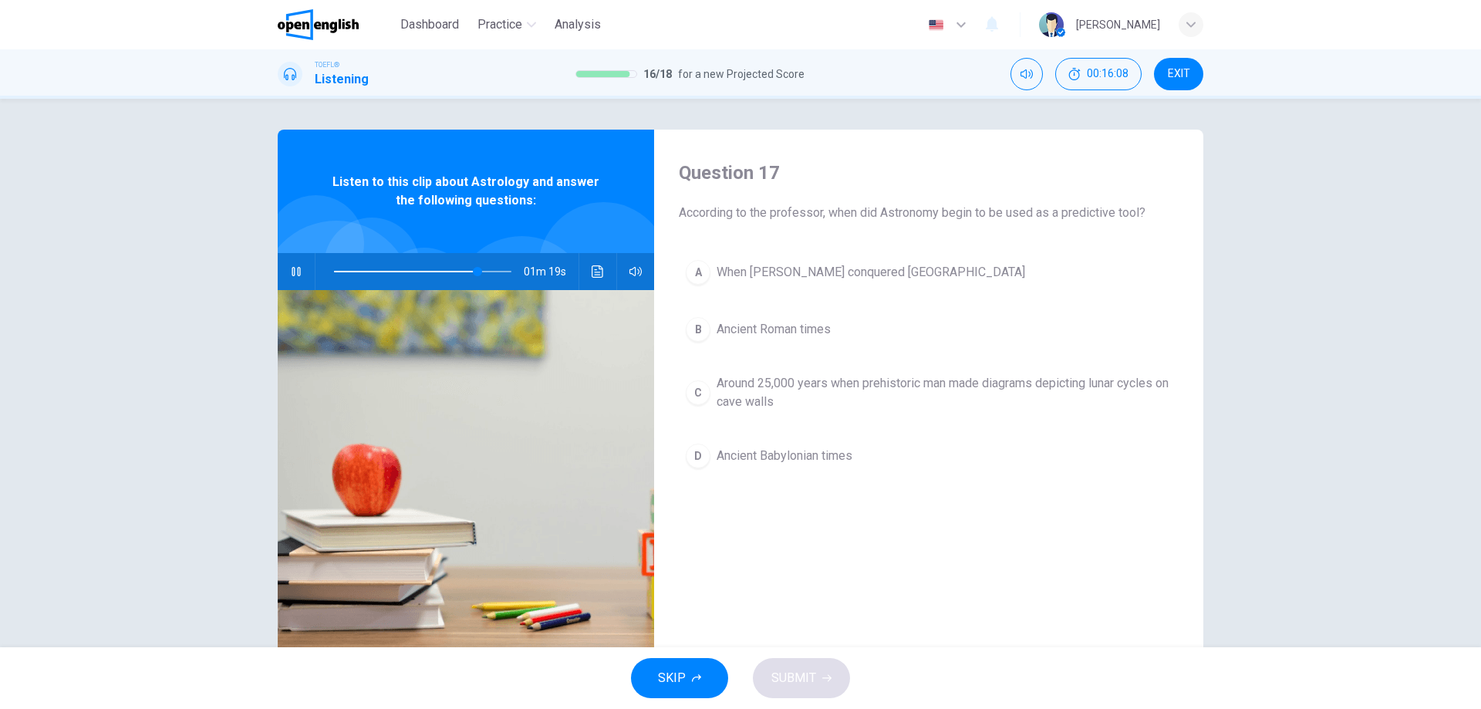
click at [297, 266] on icon "button" at bounding box center [296, 271] width 12 height 12
drag, startPoint x: 1134, startPoint y: 212, endPoint x: 1031, endPoint y: 223, distance: 103.9
click at [1031, 223] on div "Question 17 According to the professor, when did Astronomy begin to be used as …" at bounding box center [928, 398] width 549 height 536
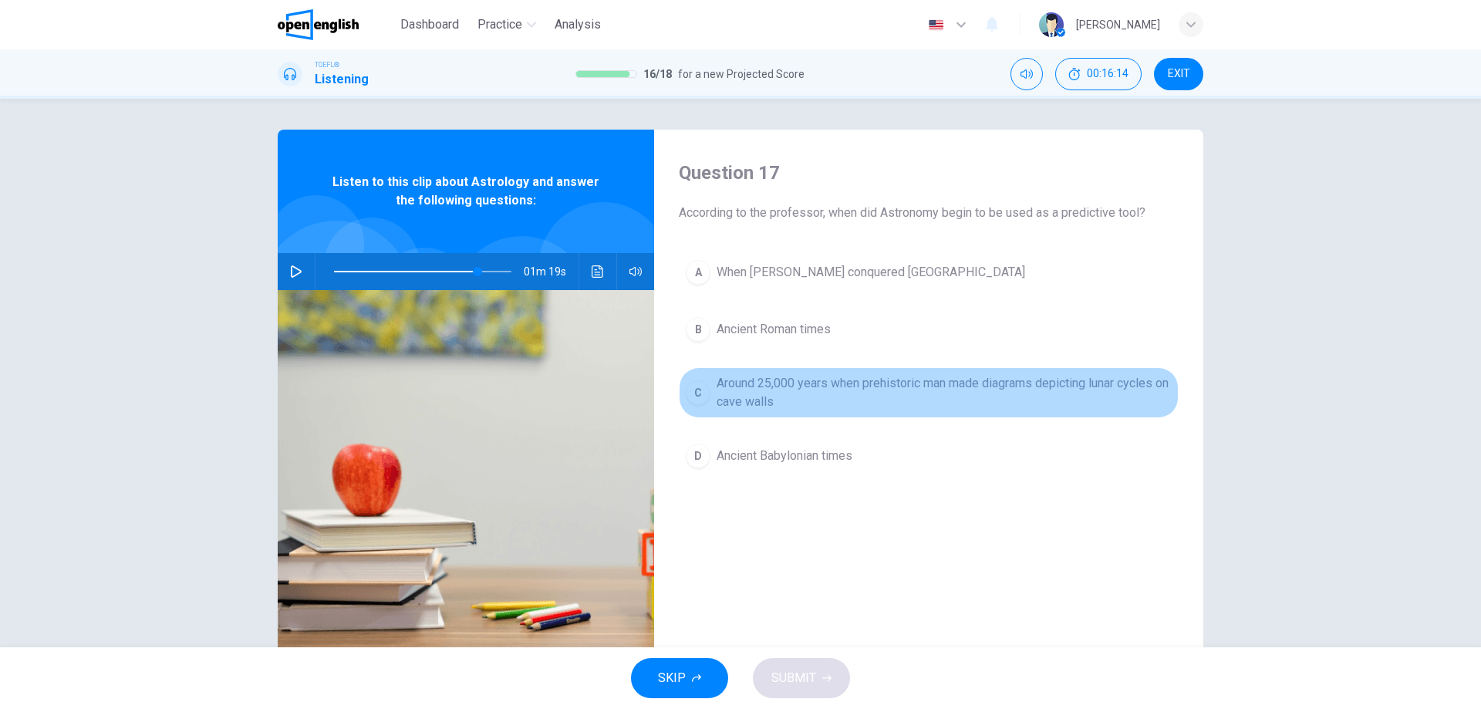
click at [689, 390] on div "C" at bounding box center [698, 392] width 25 height 25
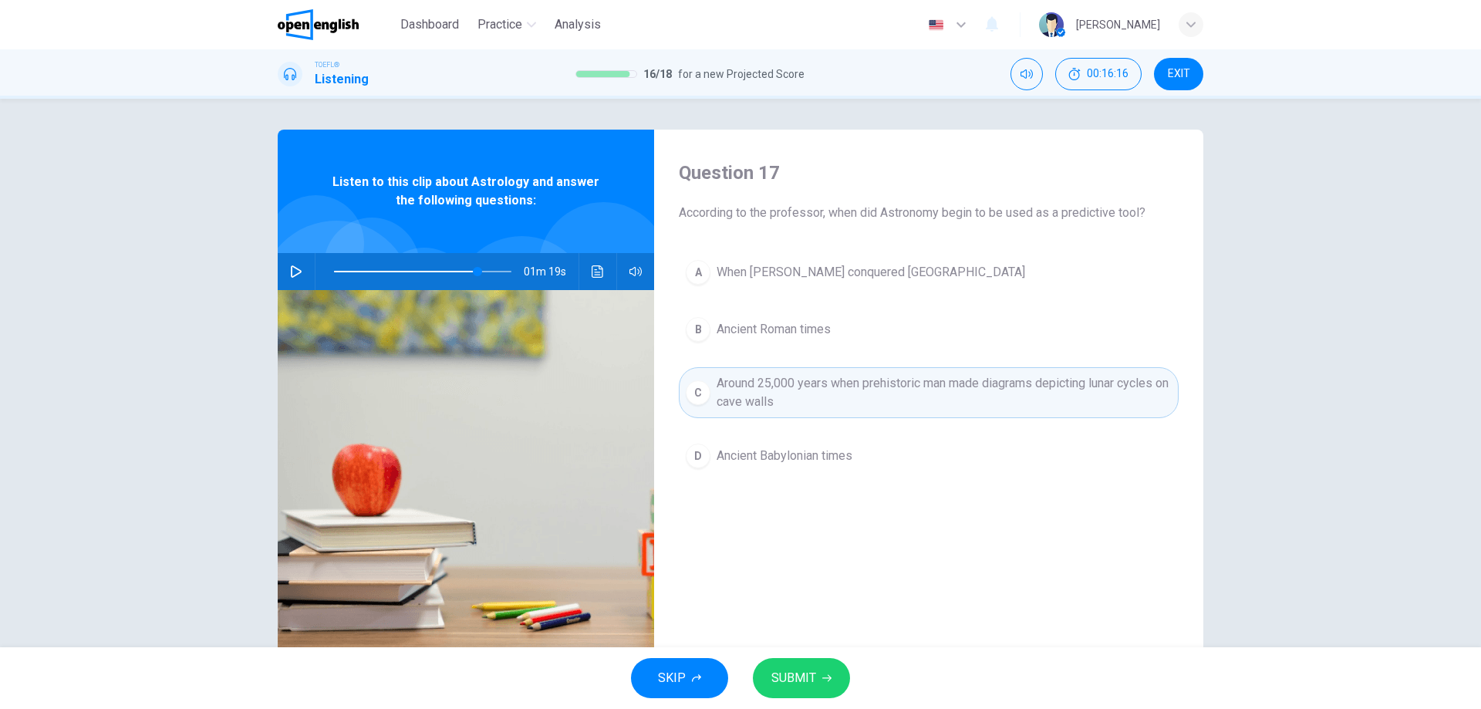
click at [295, 258] on button "button" at bounding box center [296, 271] width 25 height 37
click at [905, 512] on div "Question 17 According to the professor, when did Astronomy begin to be used as …" at bounding box center [928, 398] width 549 height 536
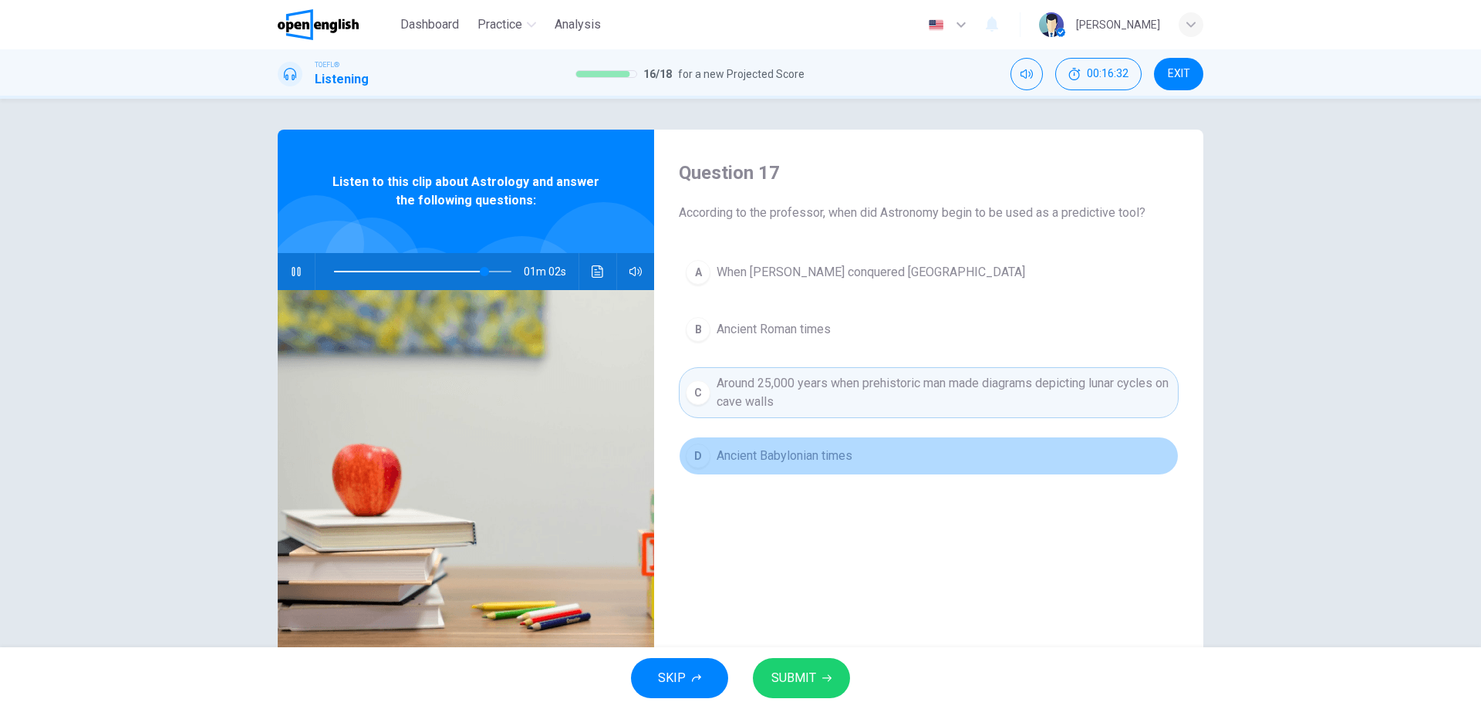
click at [700, 455] on div "D" at bounding box center [698, 456] width 25 height 25
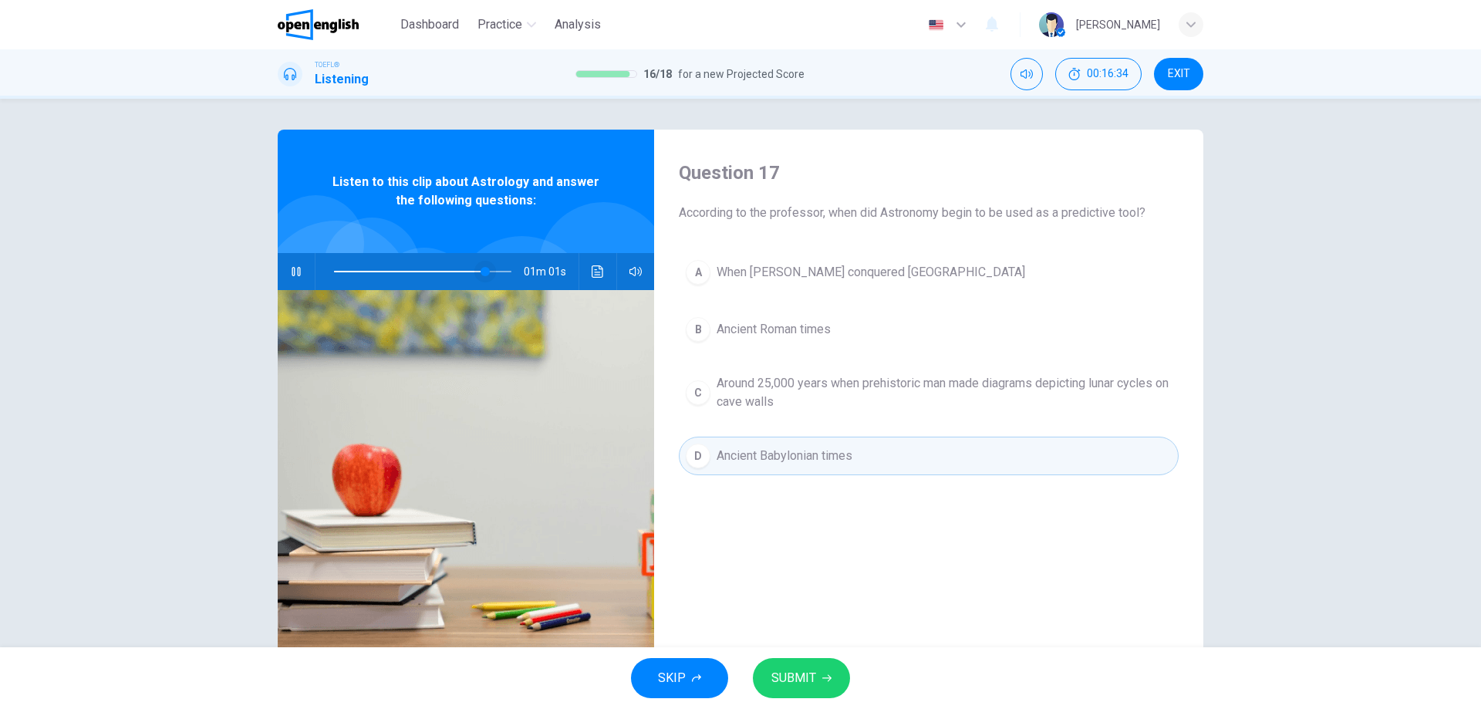
click at [481, 267] on span at bounding box center [485, 271] width 9 height 9
drag, startPoint x: 493, startPoint y: 270, endPoint x: 249, endPoint y: 275, distance: 243.8
click at [253, 275] on div "Question 17 According to the professor, when did Astronomy begin to be used as …" at bounding box center [740, 398] width 975 height 536
drag, startPoint x: 366, startPoint y: 81, endPoint x: 348, endPoint y: 81, distance: 18.5
click at [348, 81] on div "TOEFL® Listening 16 / 18 for a new Projected Score 00:17:17 EXIT" at bounding box center [740, 74] width 975 height 32
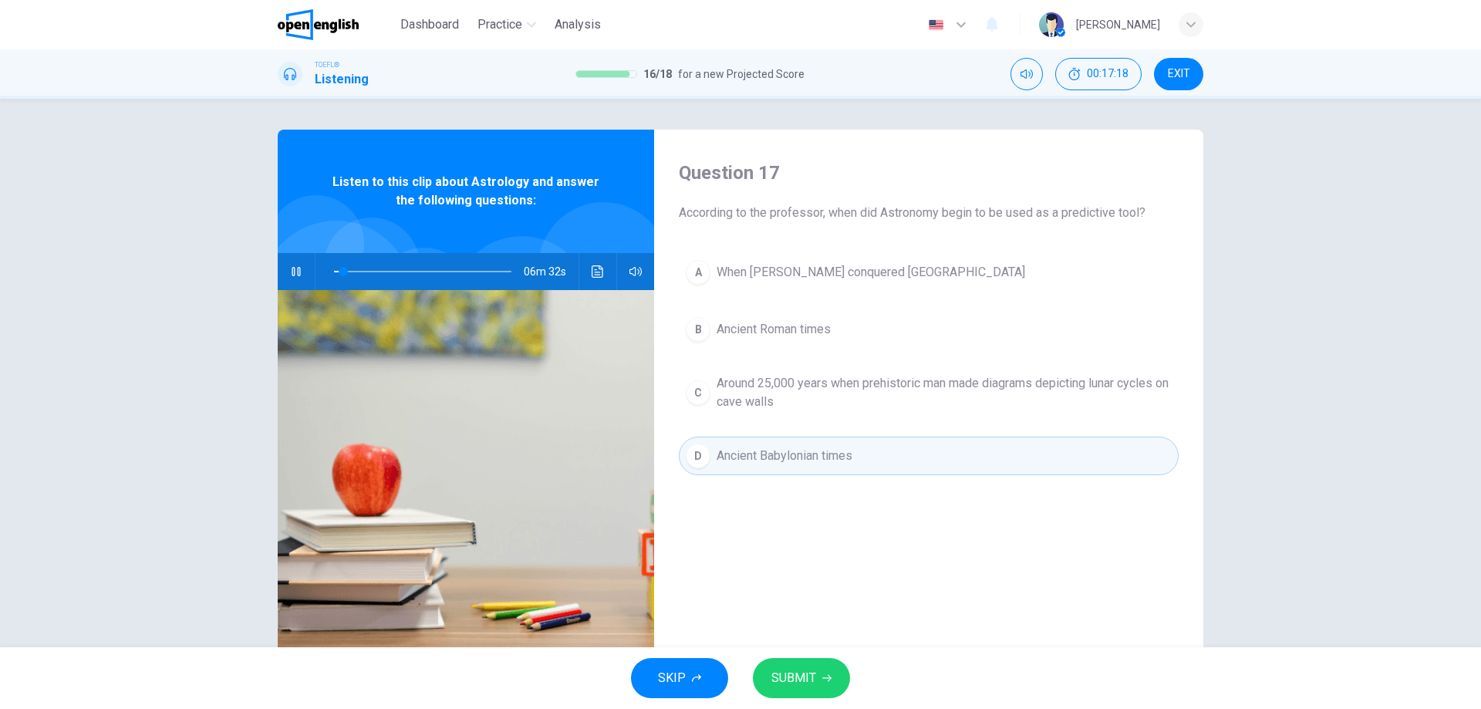
drag, startPoint x: 365, startPoint y: 80, endPoint x: 312, endPoint y: 80, distance: 53.2
click at [312, 80] on div "TOEFL® Listening" at bounding box center [323, 73] width 91 height 29
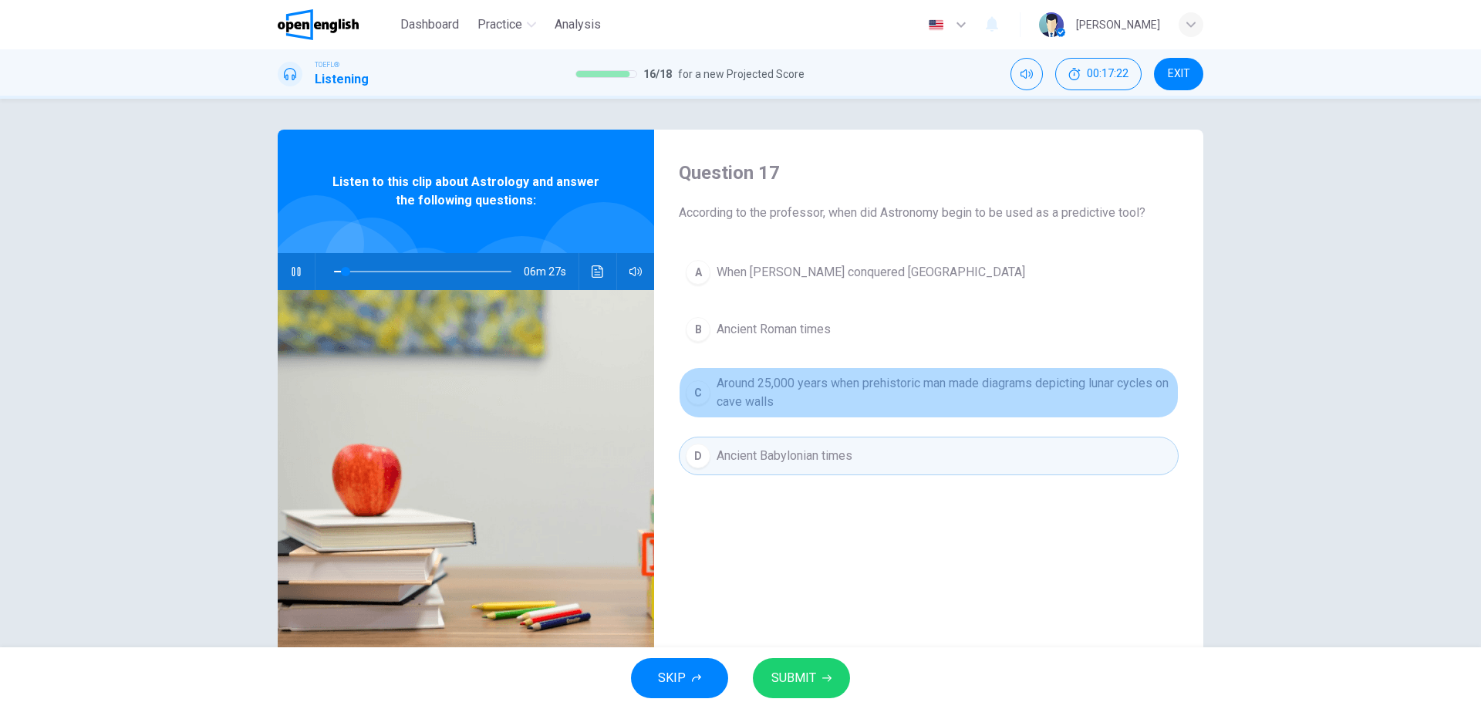
click at [719, 387] on span "Around 25,000 years when prehistoric man made diagrams depicting lunar cycles o…" at bounding box center [944, 392] width 455 height 37
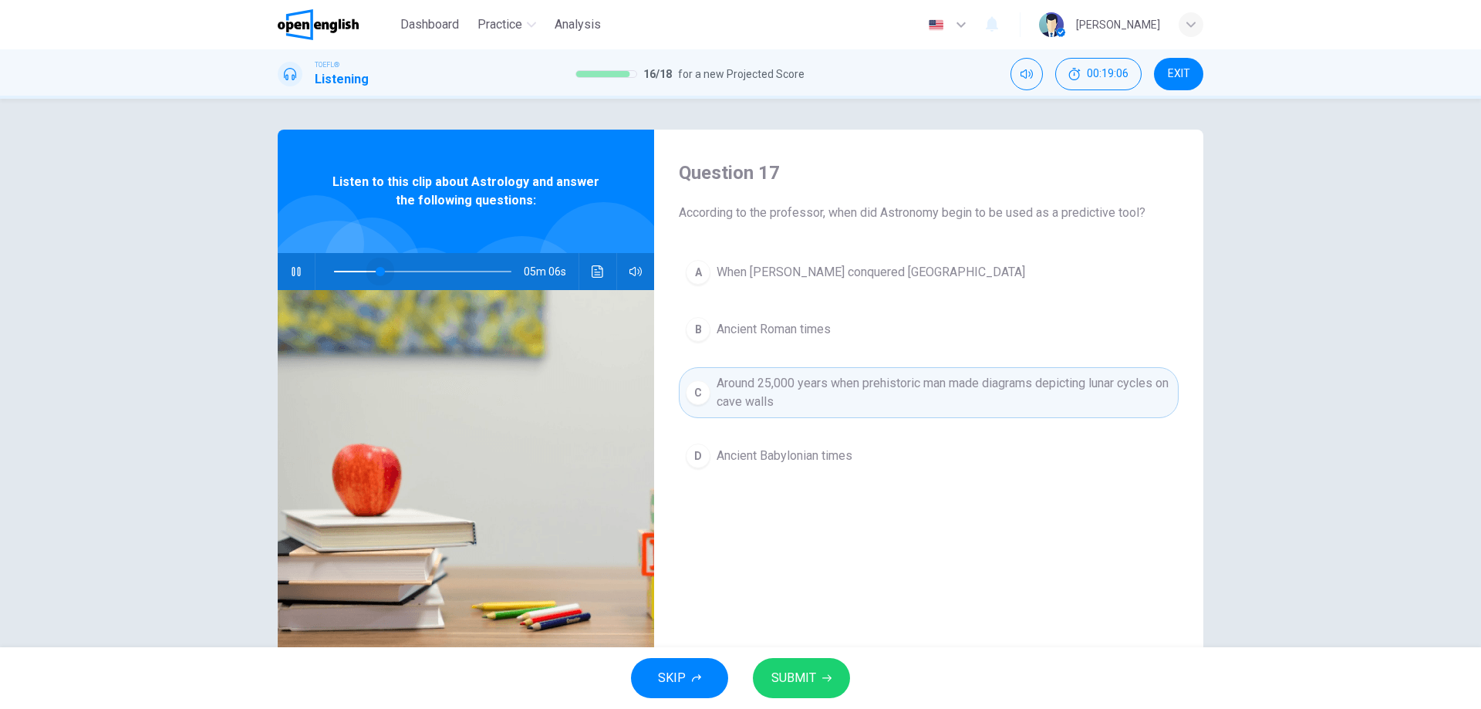
click at [376, 270] on span at bounding box center [380, 271] width 9 height 9
drag, startPoint x: 559, startPoint y: 270, endPoint x: 512, endPoint y: 275, distance: 47.3
click at [512, 275] on div "04m 56s" at bounding box center [466, 271] width 376 height 37
drag, startPoint x: 779, startPoint y: 166, endPoint x: 678, endPoint y: 177, distance: 101.6
click at [680, 177] on h4 "Question 17" at bounding box center [929, 172] width 500 height 25
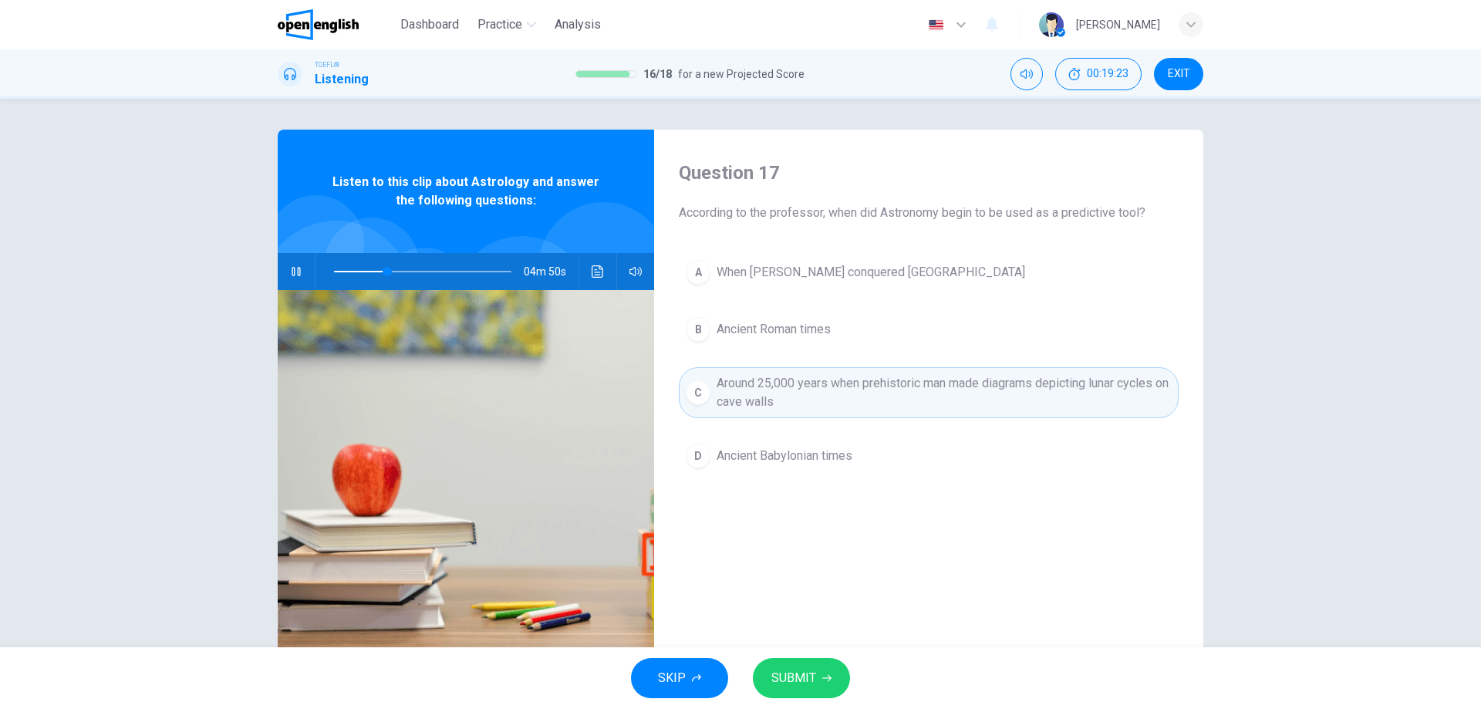
drag, startPoint x: 675, startPoint y: 174, endPoint x: 765, endPoint y: 167, distance: 89.7
click at [765, 167] on h4 "Question 17" at bounding box center [929, 172] width 500 height 25
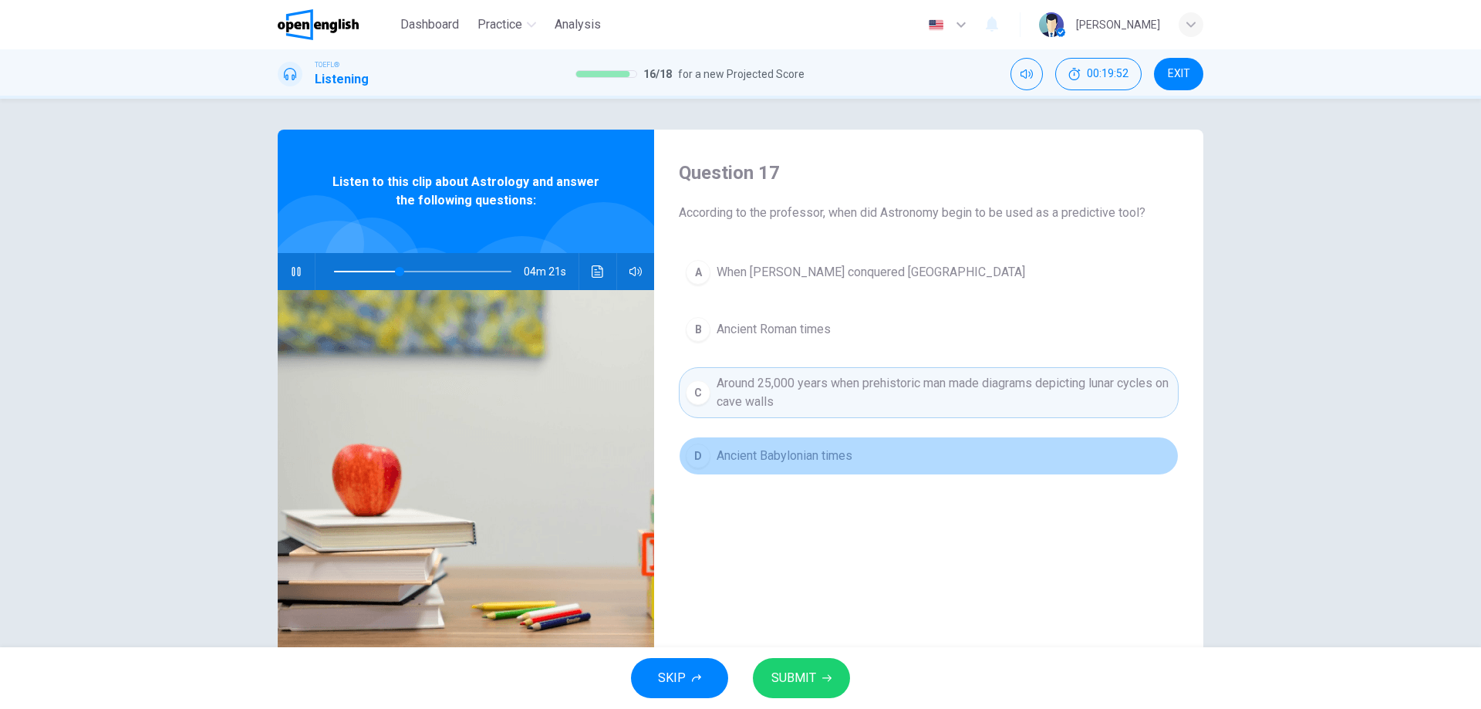
click at [704, 451] on div "D" at bounding box center [698, 456] width 25 height 25
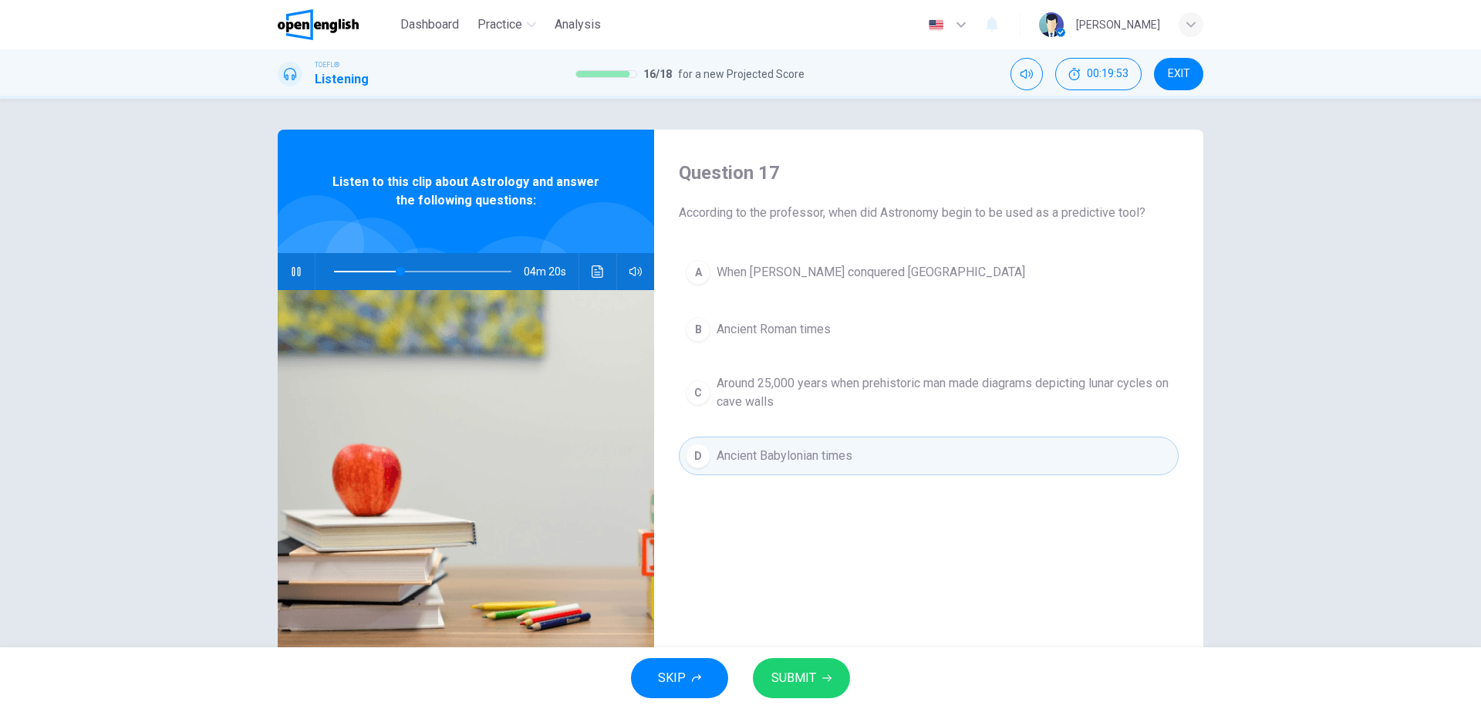
click at [823, 675] on icon "button" at bounding box center [826, 678] width 9 height 9
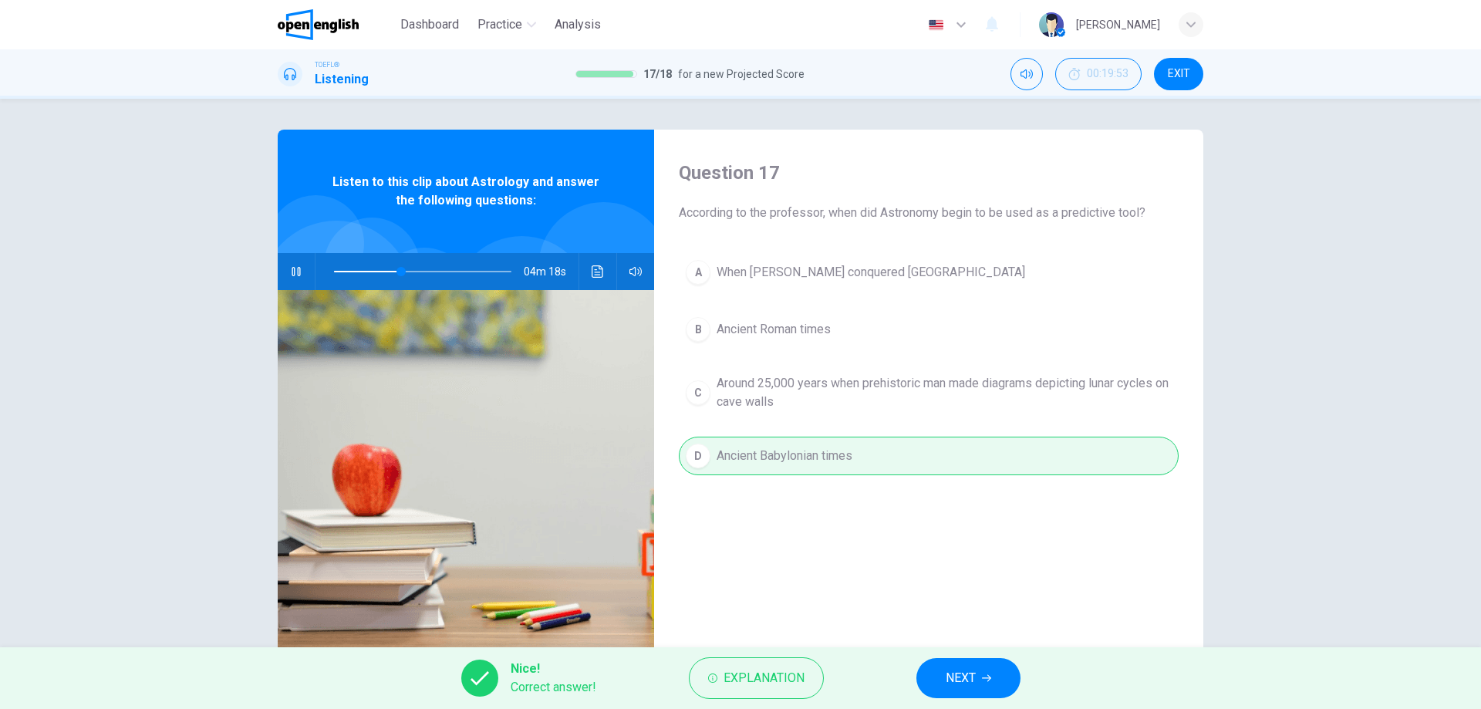
click at [949, 689] on button "NEXT" at bounding box center [969, 678] width 104 height 40
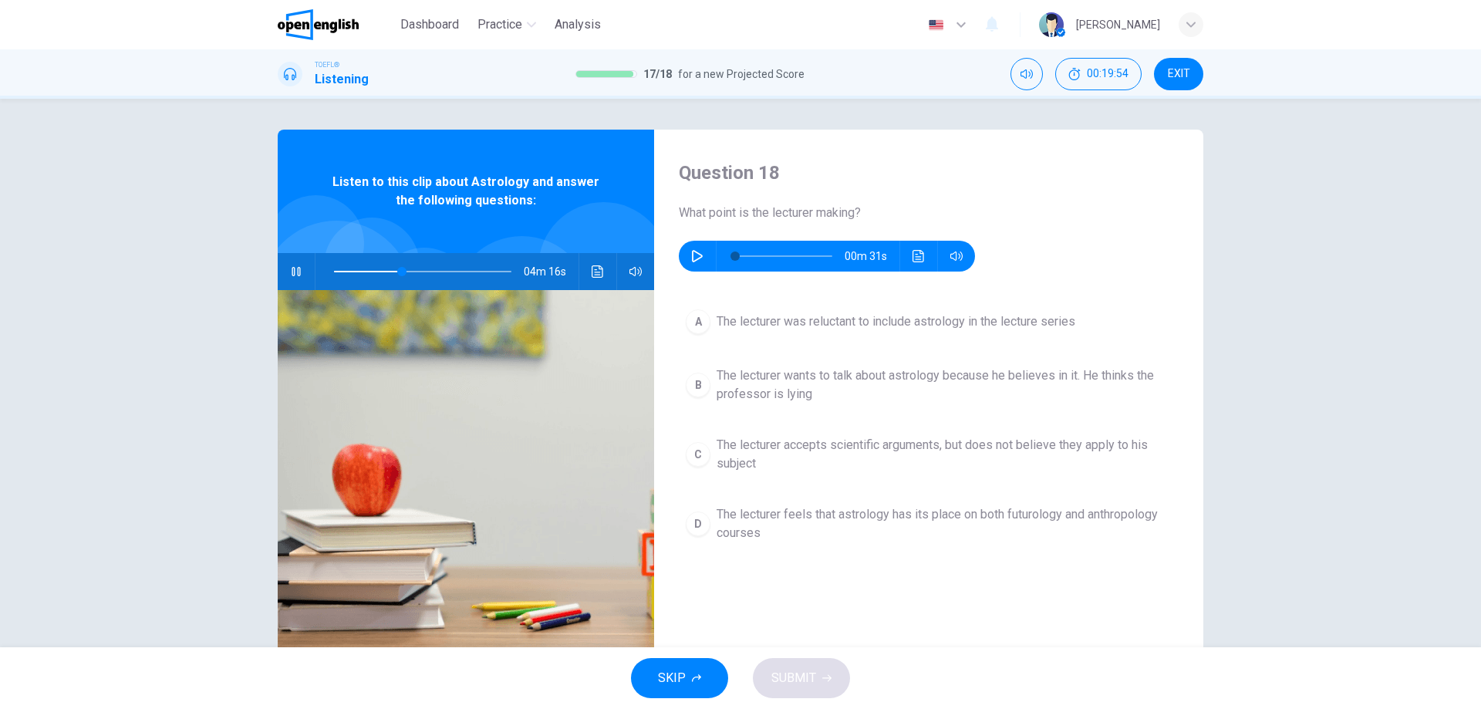
click at [299, 276] on button "button" at bounding box center [296, 271] width 25 height 37
type input "**"
click at [700, 255] on button "button" at bounding box center [697, 256] width 25 height 31
click at [691, 256] on icon "button" at bounding box center [697, 256] width 12 height 12
type input "**"
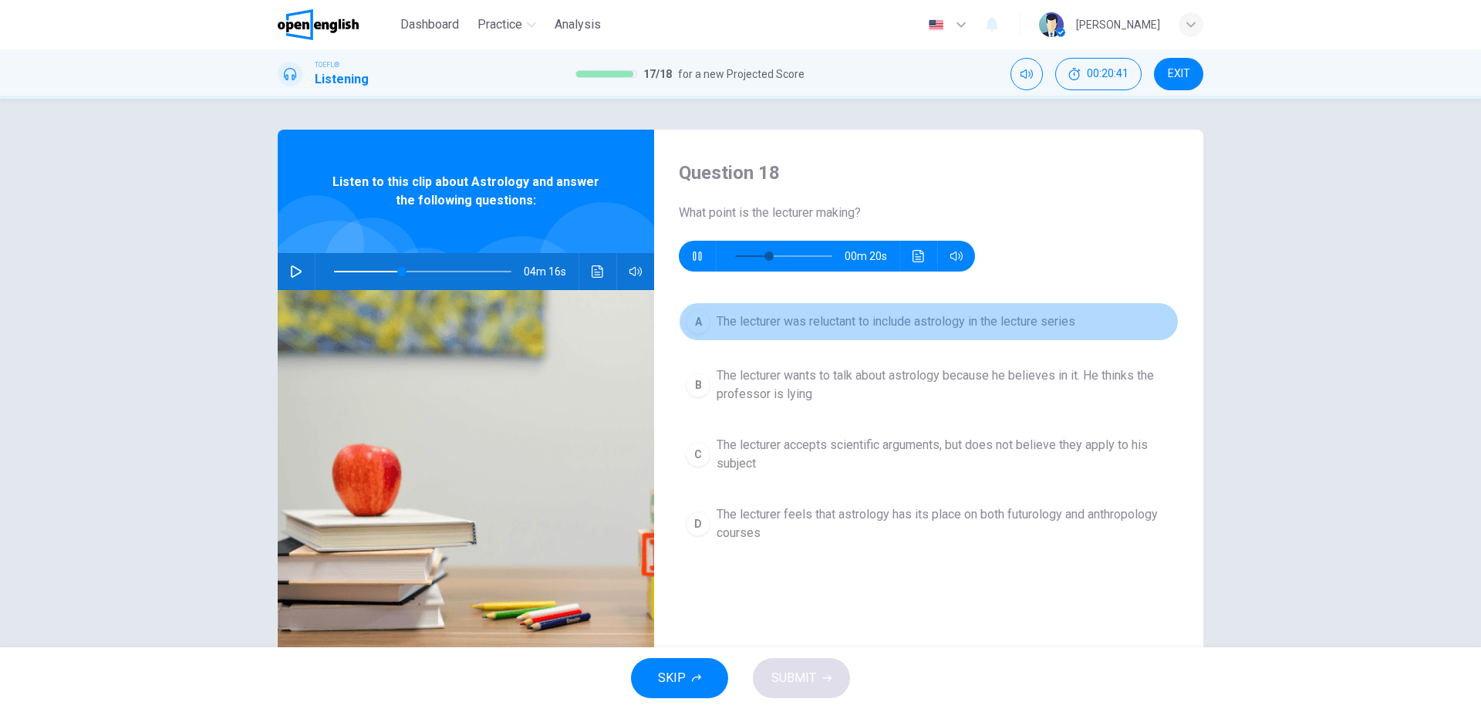
click at [699, 321] on div "A" at bounding box center [698, 321] width 25 height 25
type input "**"
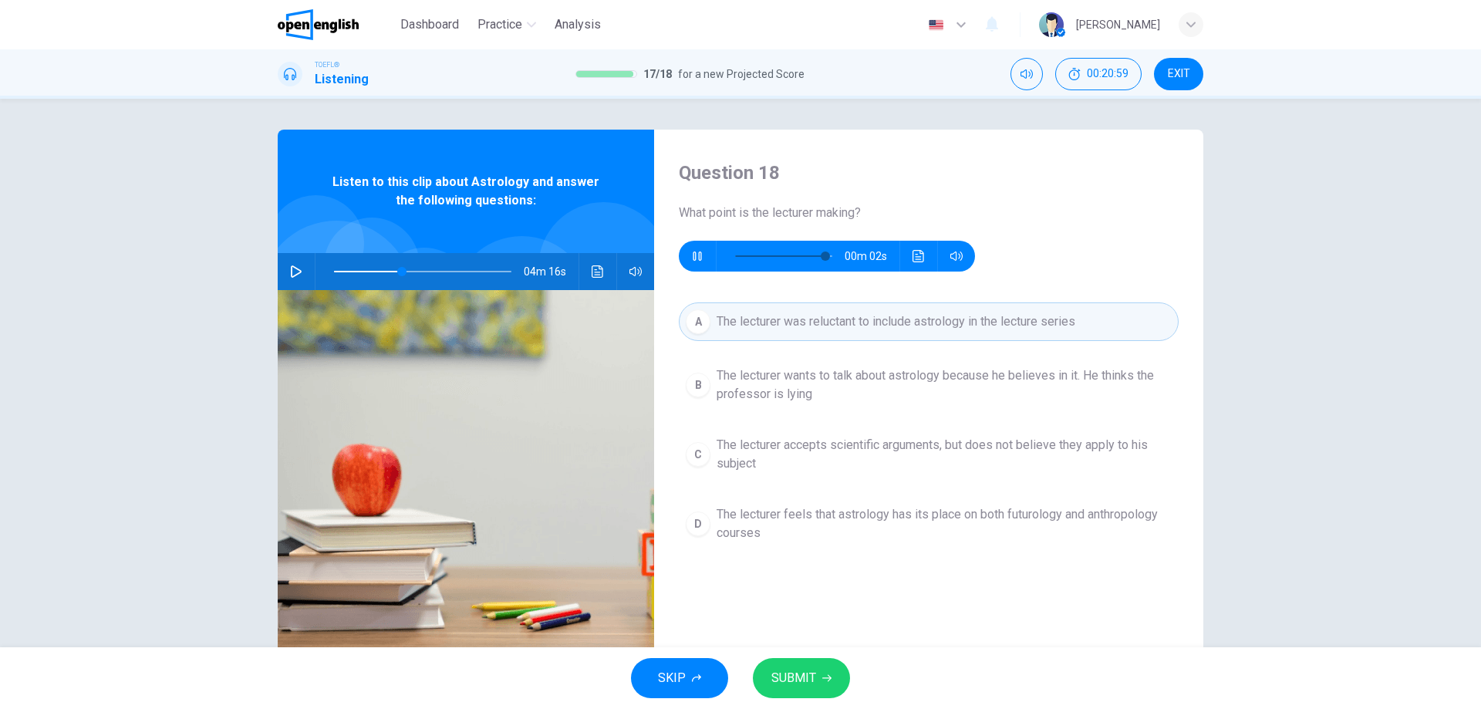
click at [1116, 235] on div "Question 18 What point is the lecturer making? 00m 02s" at bounding box center [929, 215] width 500 height 111
type input "*"
click at [1083, 374] on span "The lecturer wants to talk about astrology because he believes in it. He thinks…" at bounding box center [944, 384] width 455 height 37
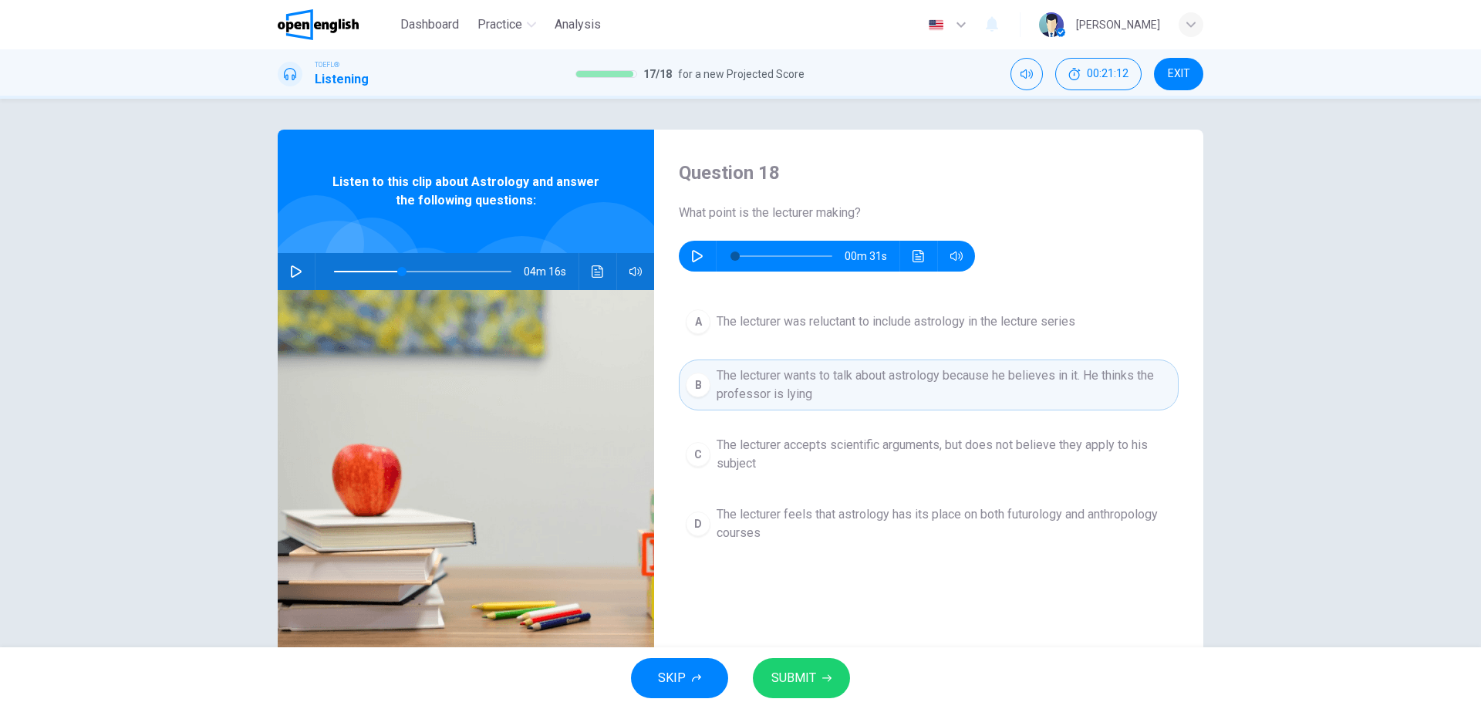
click at [819, 674] on button "SUBMIT" at bounding box center [801, 678] width 97 height 40
type input "**"
